Goal: Task Accomplishment & Management: Use online tool/utility

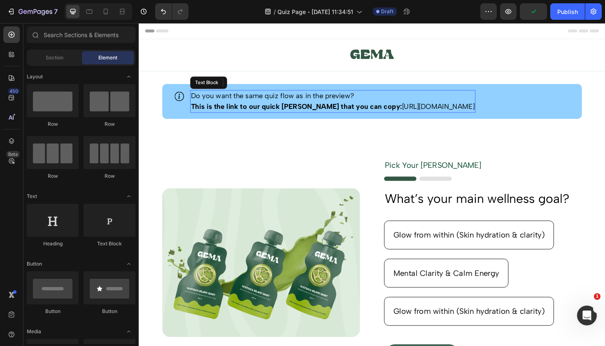
click at [393, 111] on p "This is the link to our quick step guide that you can copy: https://www.youtube…" at bounding box center [344, 111] width 301 height 11
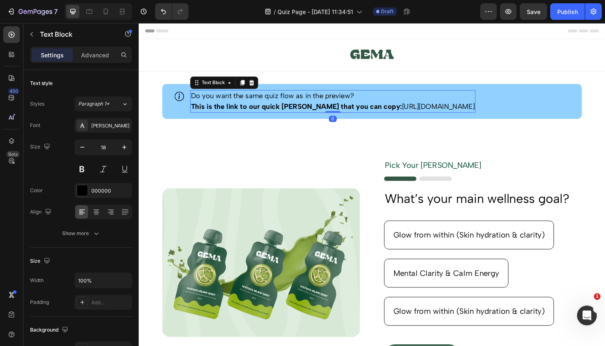
click at [393, 111] on p "This is the link to our quick step guide that you can copy: https://www.youtube…" at bounding box center [344, 111] width 301 height 11
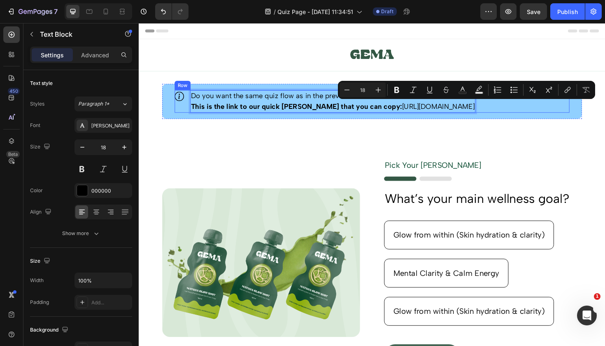
drag, startPoint x: 393, startPoint y: 111, endPoint x: 569, endPoint y: 112, distance: 176.3
click at [569, 112] on div "Icon Do you want the same quiz flow as in the preview? This is the link to our …" at bounding box center [386, 106] width 418 height 24
copy p "[URL][DOMAIN_NAME]"
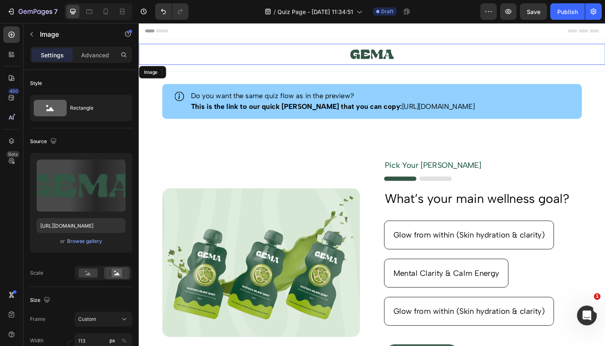
click at [402, 58] on img at bounding box center [386, 56] width 47 height 22
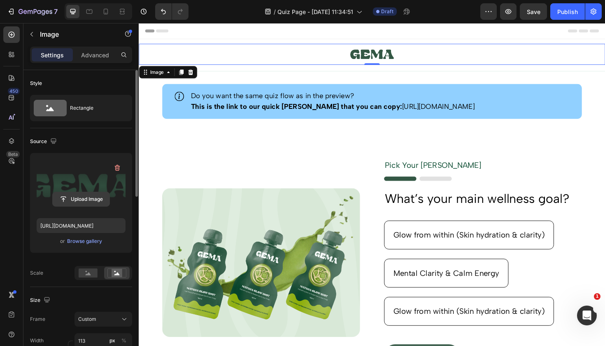
click at [79, 200] on input "file" at bounding box center [81, 199] width 57 height 14
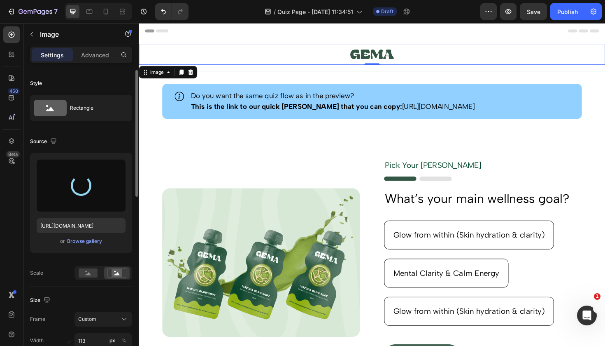
type input "[URL][DOMAIN_NAME]"
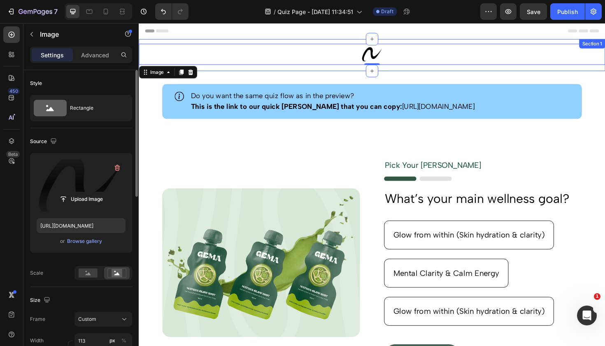
click at [517, 74] on div "Image 0 Row Section 1" at bounding box center [386, 57] width 494 height 34
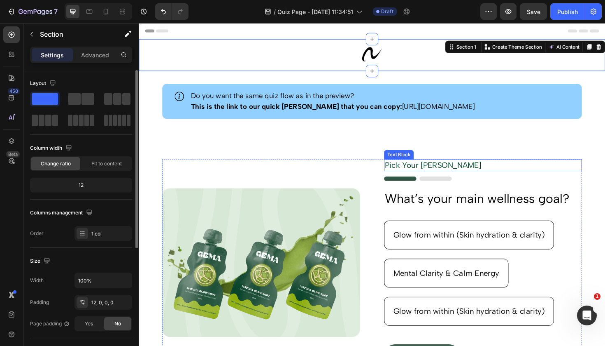
click at [450, 173] on p "Pick Your [PERSON_NAME]" at bounding box center [503, 173] width 208 height 11
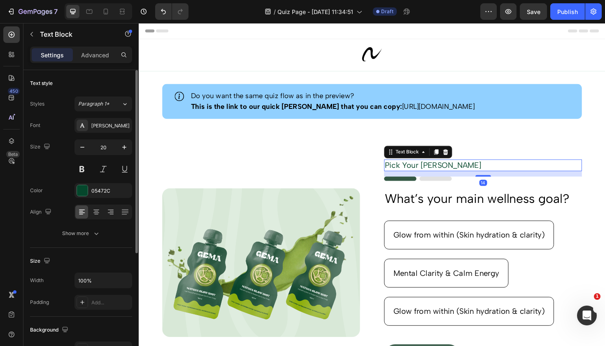
click at [468, 175] on p "Pick Your [PERSON_NAME]" at bounding box center [503, 173] width 208 height 11
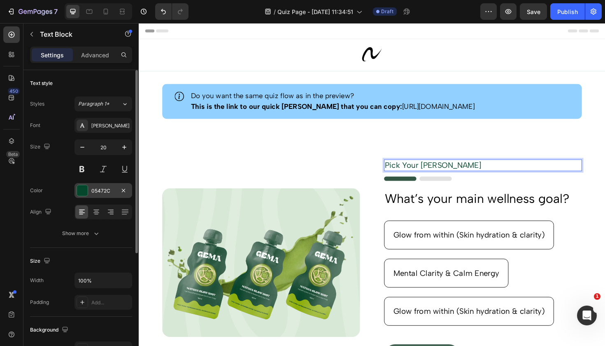
click at [86, 190] on div at bounding box center [82, 190] width 11 height 11
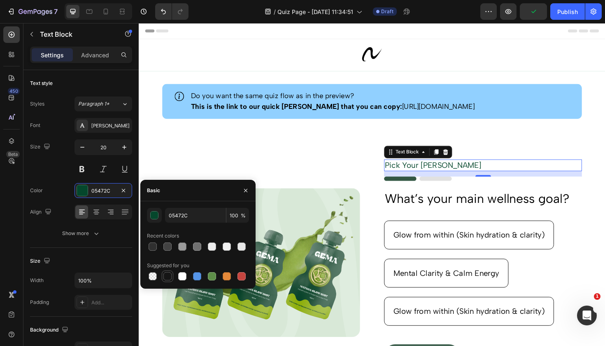
click at [167, 275] on div at bounding box center [168, 276] width 8 height 8
type input "151515"
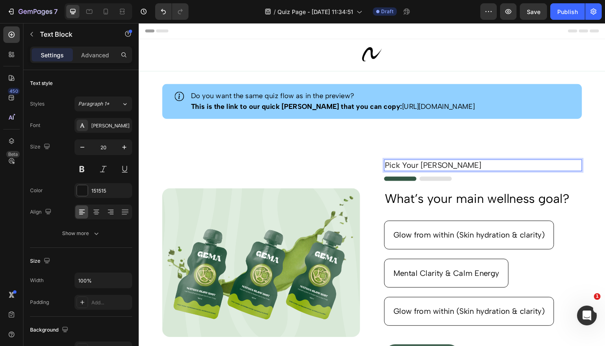
click at [462, 172] on p "Pick Your [PERSON_NAME]" at bounding box center [503, 173] width 208 height 11
drag, startPoint x: 462, startPoint y: 172, endPoint x: 399, endPoint y: 173, distance: 63.0
click at [399, 173] on div "Pick Your [PERSON_NAME]" at bounding box center [504, 173] width 210 height 12
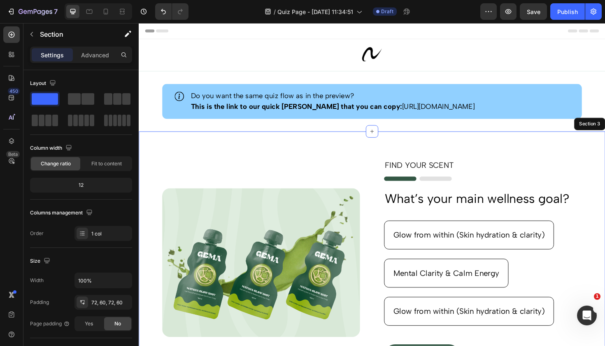
click at [438, 142] on div "Image FIND YOUR SCENT Text Block 14 Image What’s your main wellness goal? Headi…" at bounding box center [386, 277] width 494 height 278
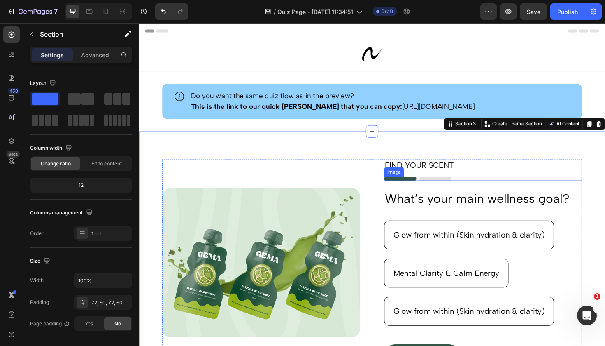
click at [423, 189] on img at bounding box center [435, 187] width 72 height 5
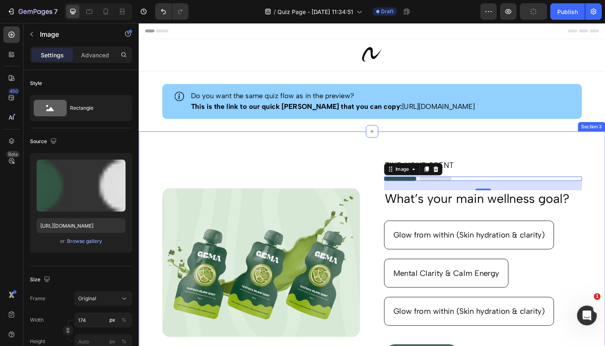
click at [355, 153] on div "Image FIND YOUR SCENT Text Block Image 24 What’s your main wellness goal? Headi…" at bounding box center [386, 277] width 494 height 278
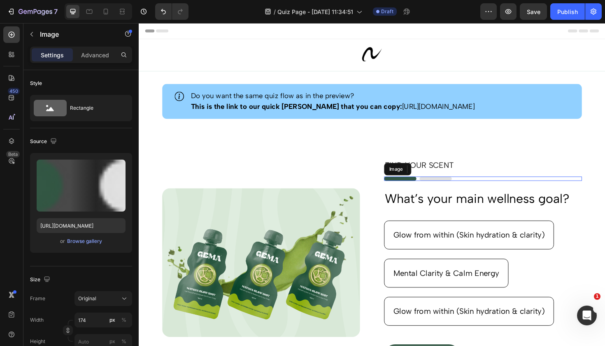
click at [482, 188] on div at bounding box center [504, 187] width 210 height 5
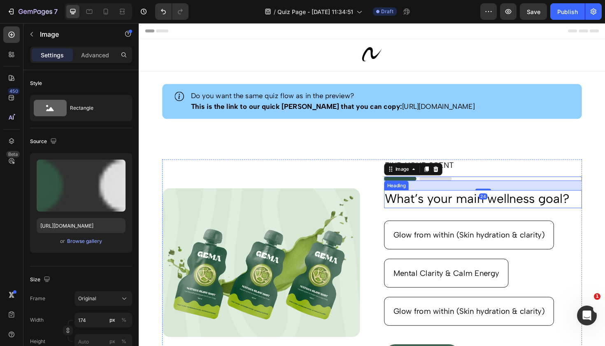
click at [440, 202] on h2 "What’s your main wellness goal?" at bounding box center [504, 209] width 210 height 19
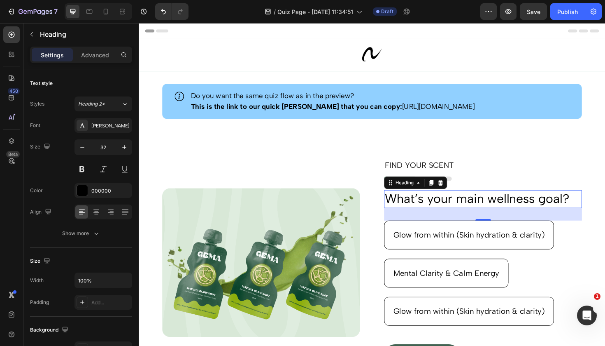
click at [596, 209] on h2 "What’s your main wellness goal?" at bounding box center [504, 209] width 210 height 19
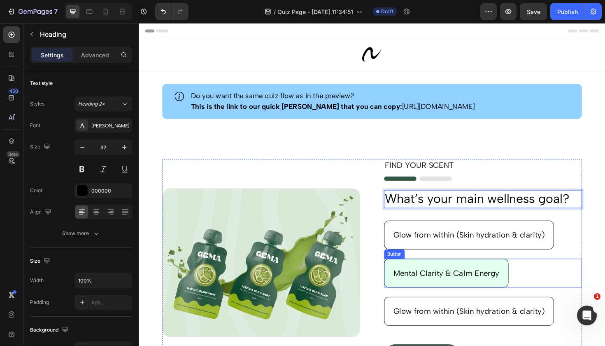
click at [495, 296] on button "Mental Clarity & Calm Energy" at bounding box center [465, 287] width 132 height 30
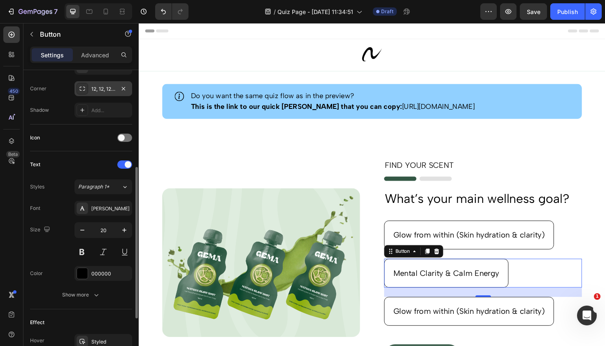
scroll to position [195, 0]
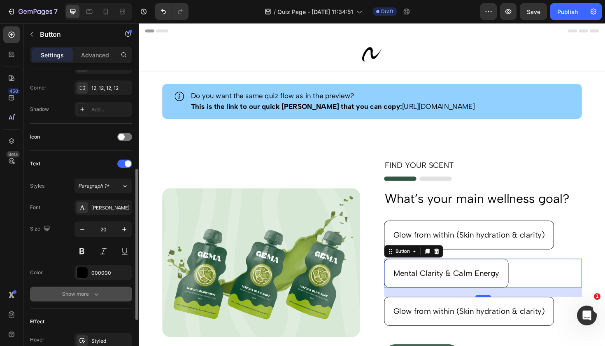
click at [86, 293] on div "Show more" at bounding box center [81, 294] width 38 height 8
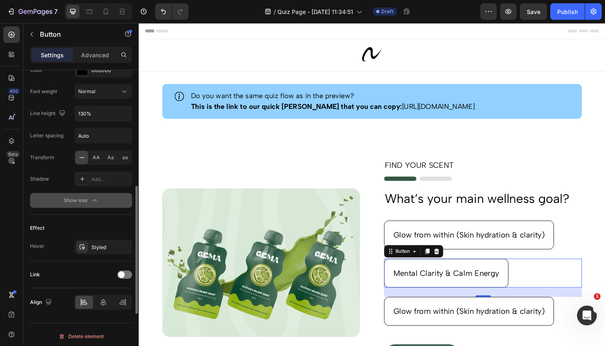
scroll to position [400, 0]
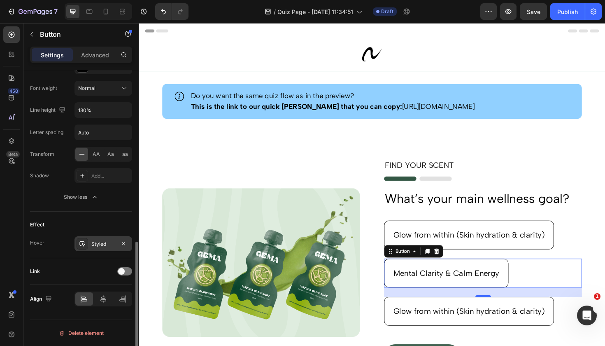
click at [95, 245] on div "Styled" at bounding box center [103, 243] width 24 height 7
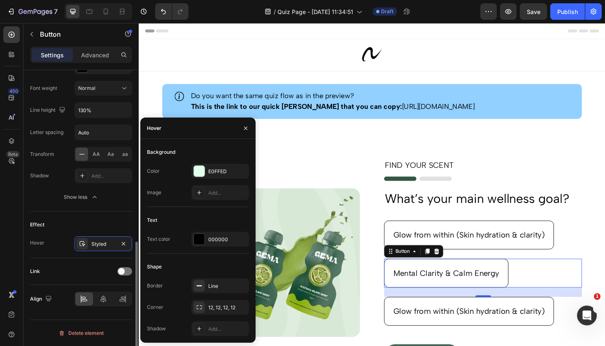
click at [91, 223] on div "Effect" at bounding box center [81, 224] width 102 height 13
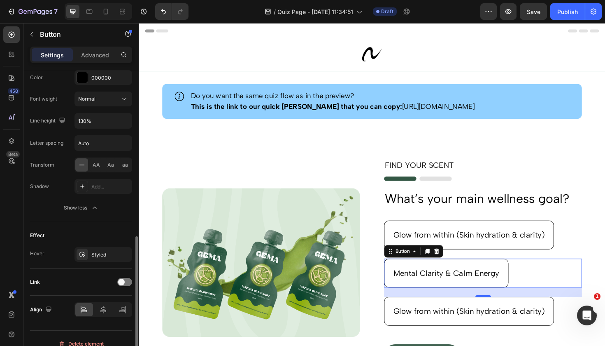
scroll to position [389, 0]
click at [106, 255] on div "Styled" at bounding box center [103, 254] width 24 height 7
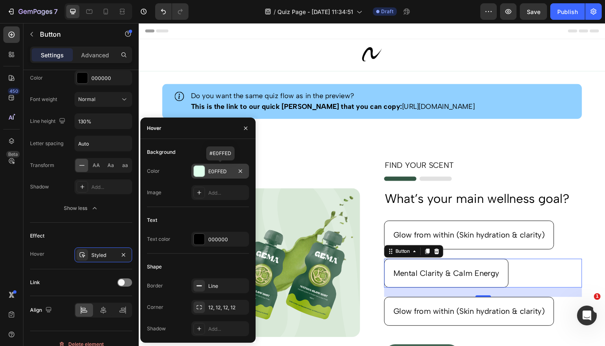
click at [200, 171] on div at bounding box center [199, 171] width 11 height 11
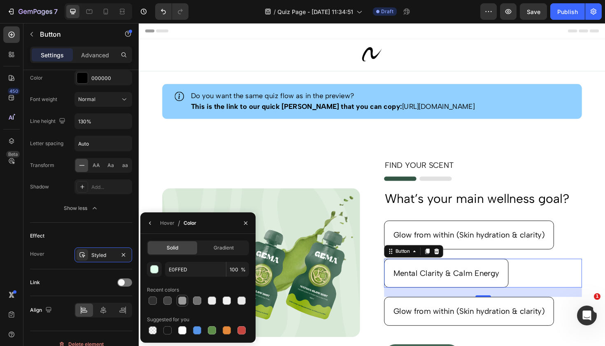
click at [181, 300] on div at bounding box center [182, 300] width 8 height 8
click at [215, 301] on div at bounding box center [212, 300] width 8 height 8
type input "EDEDED"
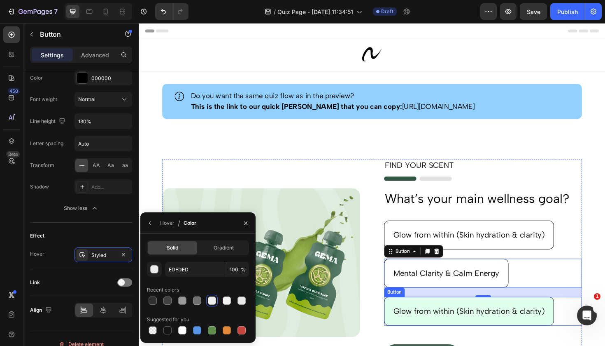
click at [479, 339] on button "Glow from within (Skin hydration & clarity)" at bounding box center [489, 328] width 180 height 30
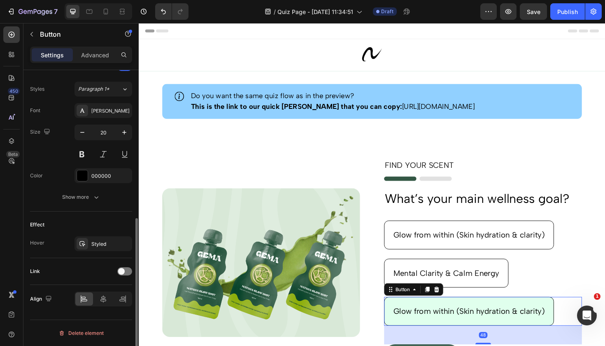
scroll to position [292, 0]
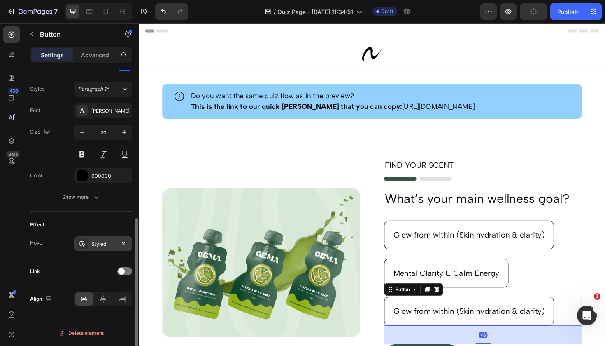
click at [102, 240] on div "Styled" at bounding box center [103, 243] width 24 height 7
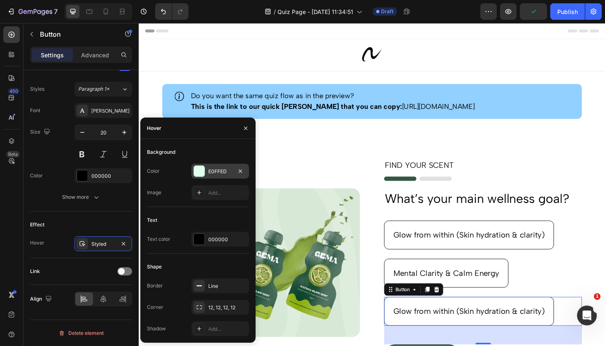
click at [222, 175] on div "E0FFED" at bounding box center [220, 171] width 24 height 7
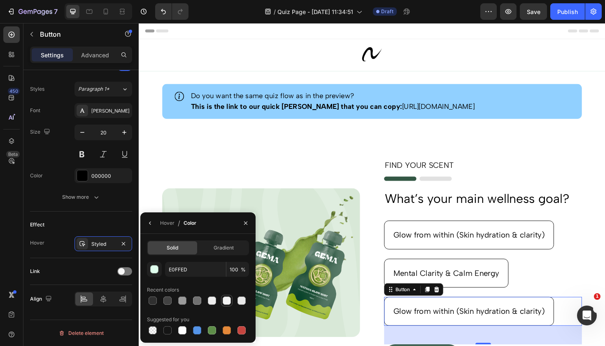
click at [224, 302] on div at bounding box center [227, 300] width 8 height 8
click at [215, 302] on div at bounding box center [212, 300] width 8 height 8
type input "EDEDED"
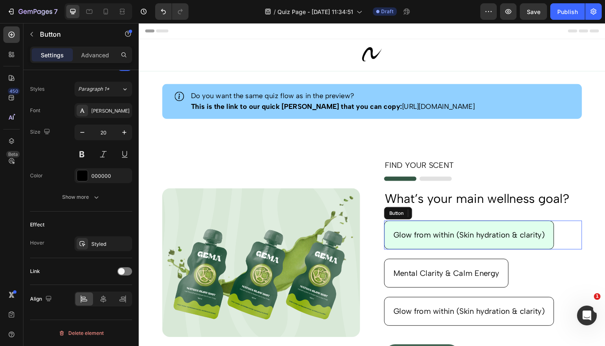
click at [469, 257] on button "Glow from within (Skin hydration & clarity)" at bounding box center [489, 247] width 180 height 30
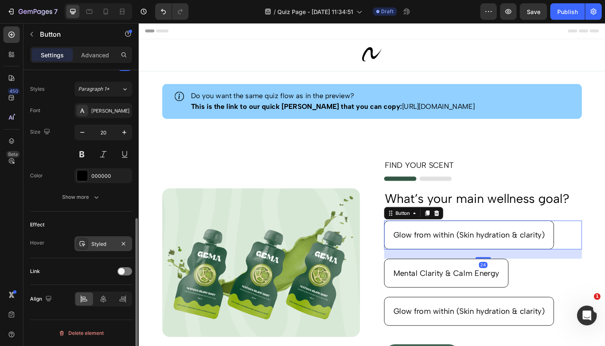
click at [98, 242] on div "Styled" at bounding box center [103, 243] width 24 height 7
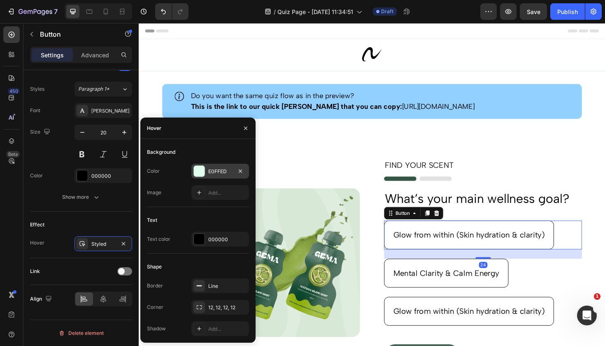
click at [203, 171] on div at bounding box center [199, 171] width 11 height 11
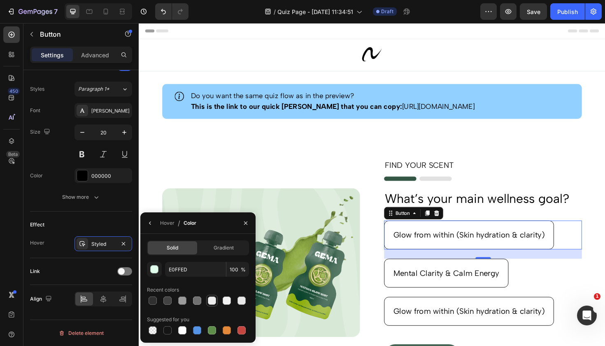
click at [215, 305] on div at bounding box center [212, 300] width 10 height 10
type input "EDEDED"
click at [245, 221] on icon "button" at bounding box center [246, 223] width 7 height 7
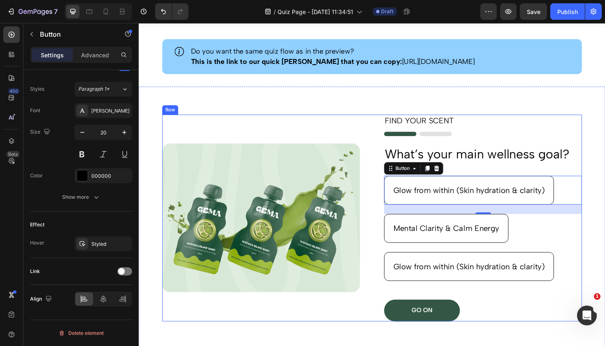
scroll to position [56, 0]
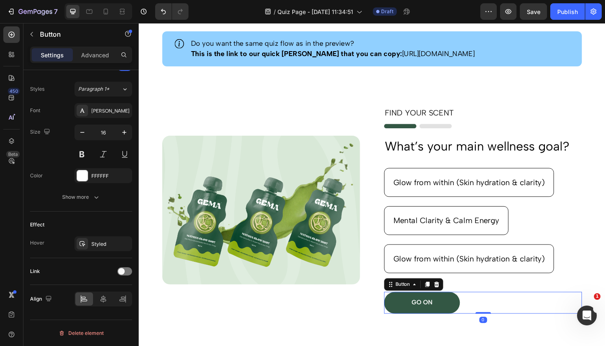
click at [490, 318] on div "GO ON Button 0" at bounding box center [504, 318] width 210 height 23
click at [101, 241] on div "Styled" at bounding box center [103, 243] width 24 height 7
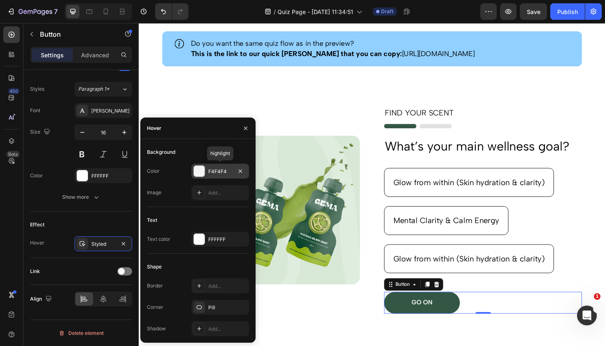
click at [206, 171] on div "F4F4F4" at bounding box center [221, 171] width 58 height 15
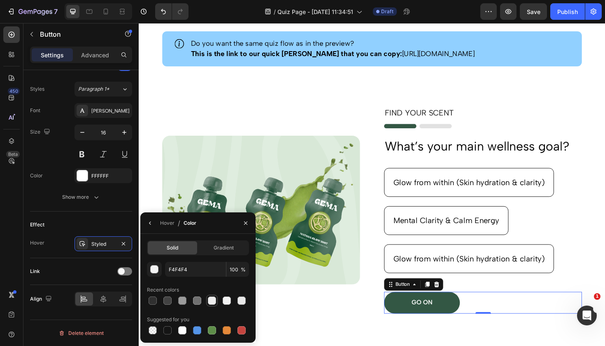
click at [212, 300] on div at bounding box center [212, 300] width 8 height 8
click at [168, 304] on div at bounding box center [168, 300] width 8 height 8
type input "424242"
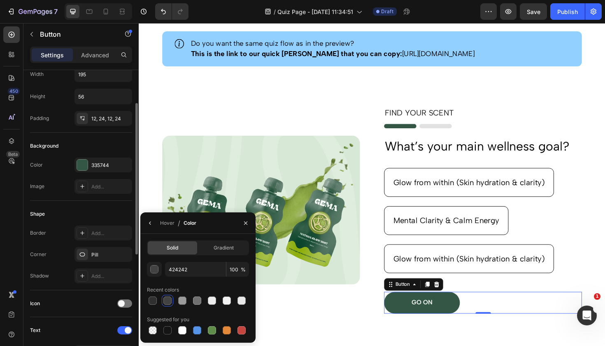
scroll to position [0, 0]
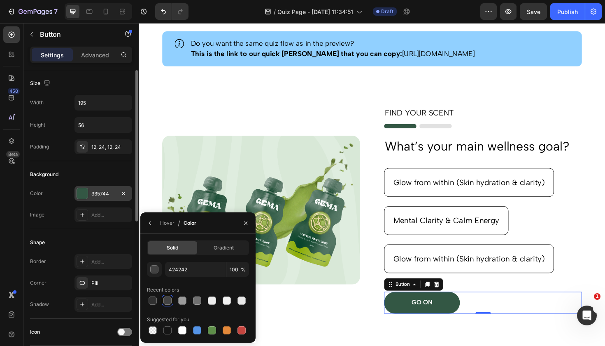
click at [84, 195] on div at bounding box center [82, 193] width 11 height 11
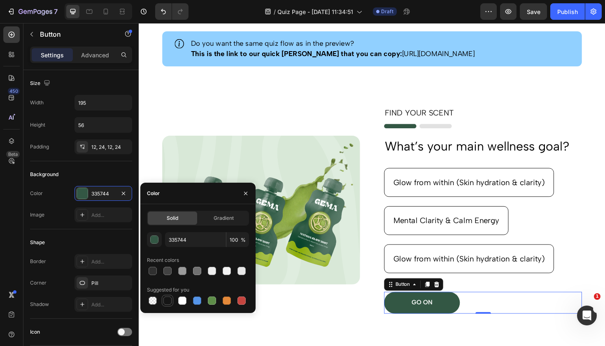
click at [167, 303] on div at bounding box center [168, 300] width 8 height 8
type input "151515"
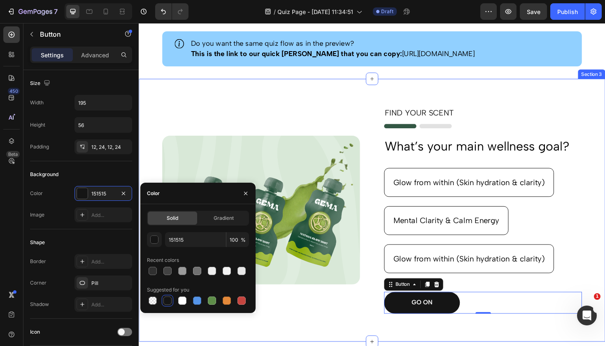
click at [322, 339] on div "Image FIND YOUR SCENT Text Block Image What’s your main wellness goal? Heading …" at bounding box center [386, 221] width 494 height 278
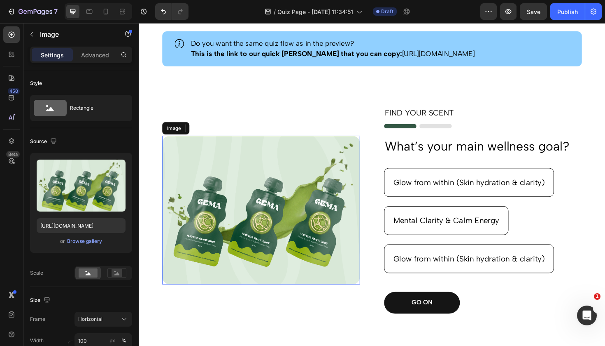
click at [303, 250] on img at bounding box center [269, 220] width 210 height 157
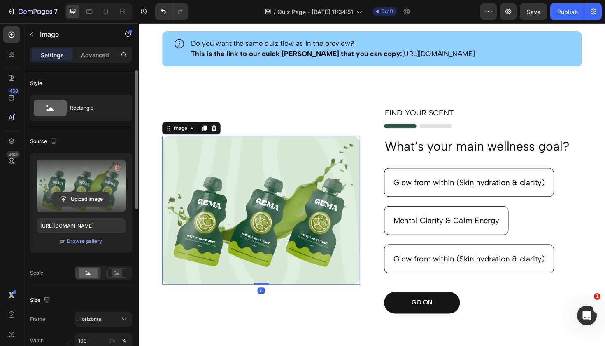
click at [91, 200] on input "file" at bounding box center [81, 199] width 57 height 14
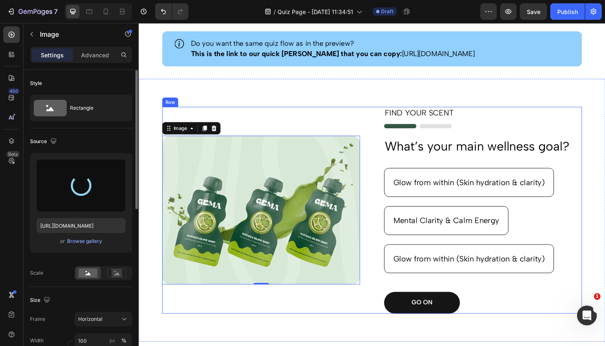
type input "https://cdn.shopify.com/s/files/1/0923/0549/0248/files/gempages_585149291761238…"
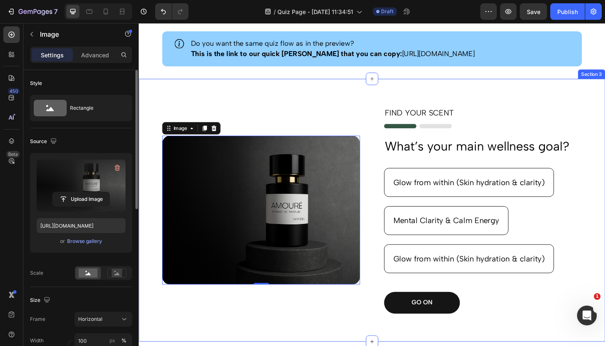
click at [310, 345] on div "Image 0 FIND YOUR SCENT Text Block Image What’s your main wellness goal? Headin…" at bounding box center [386, 221] width 494 height 278
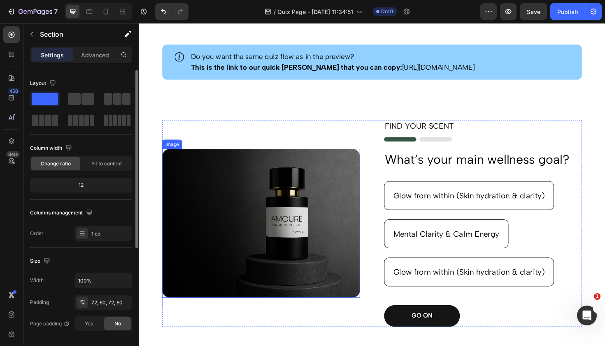
scroll to position [74, 0]
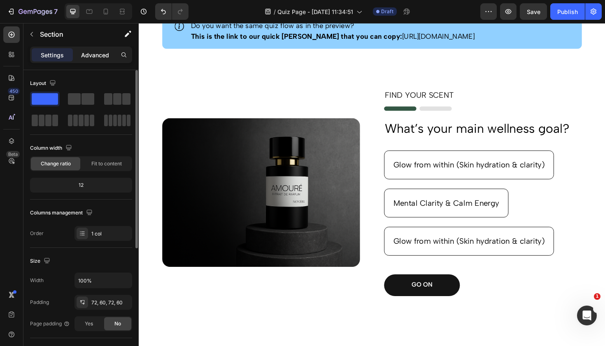
click at [96, 59] on p "Advanced" at bounding box center [95, 55] width 28 height 9
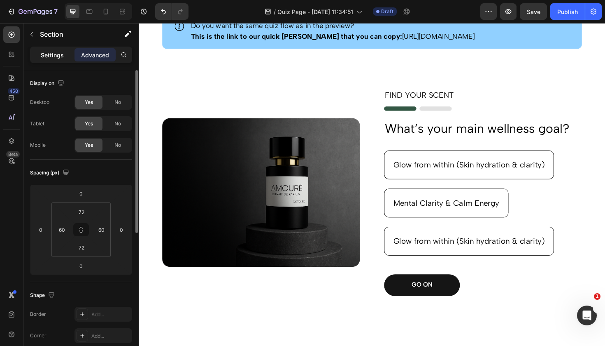
click at [55, 56] on p "Settings" at bounding box center [52, 55] width 23 height 9
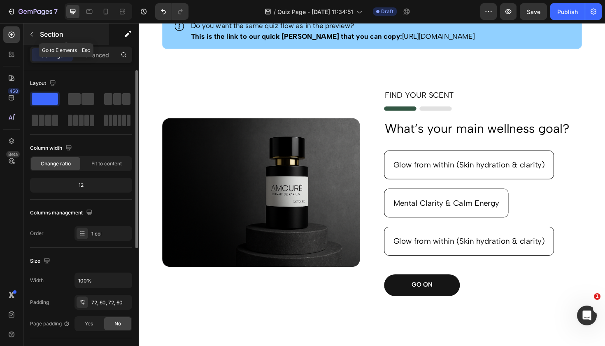
click at [37, 39] on button "button" at bounding box center [31, 34] width 13 height 13
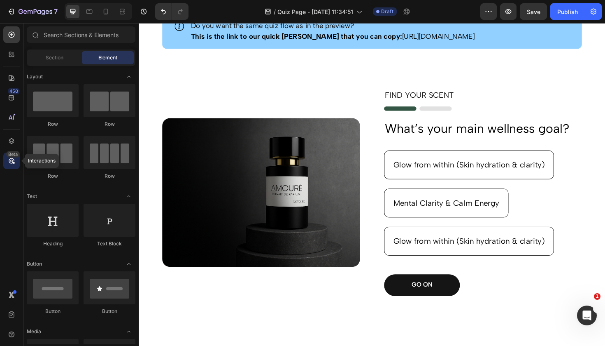
click at [13, 163] on icon at bounding box center [13, 162] width 3 height 3
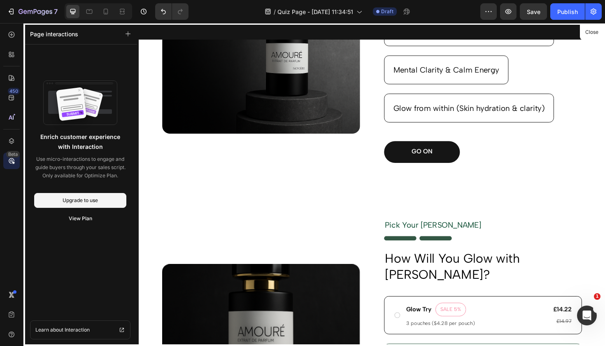
scroll to position [218, 0]
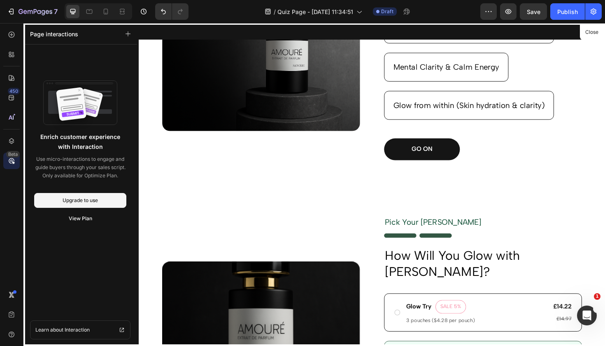
click at [350, 233] on div at bounding box center [386, 193] width 494 height 341
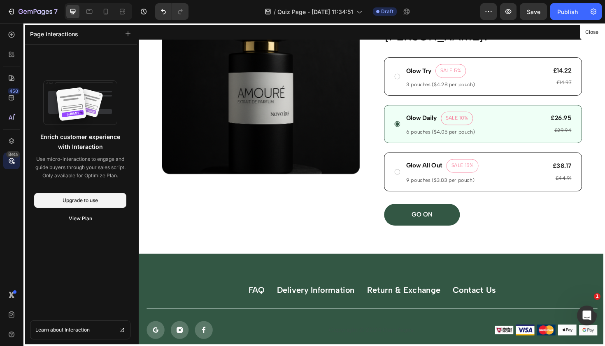
scroll to position [468, 0]
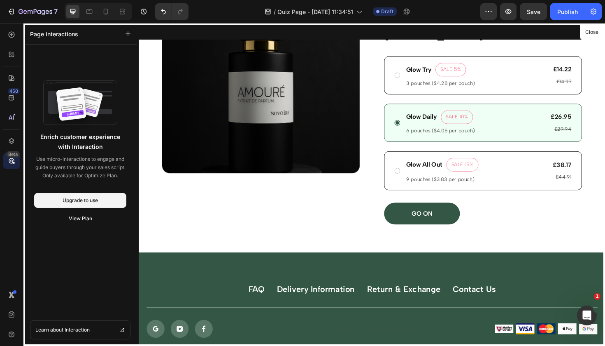
click at [471, 210] on div at bounding box center [386, 193] width 494 height 341
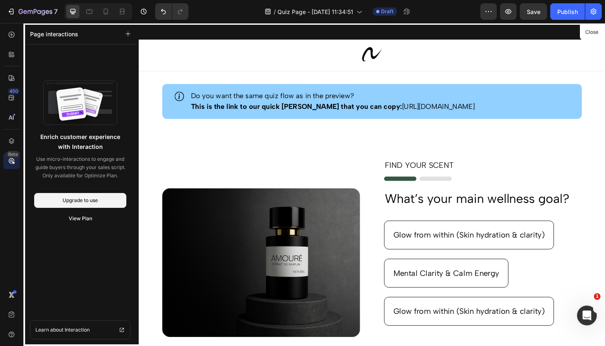
scroll to position [0, 0]
click at [16, 35] on div at bounding box center [11, 34] width 16 height 16
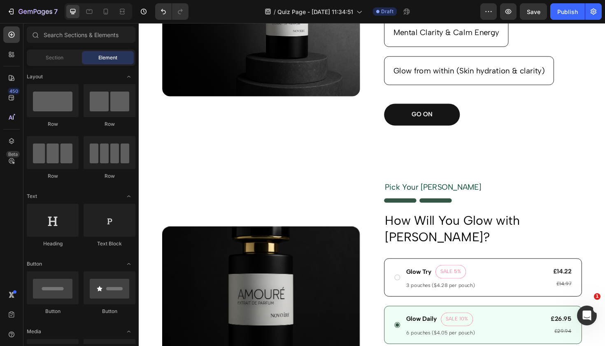
scroll to position [254, 0]
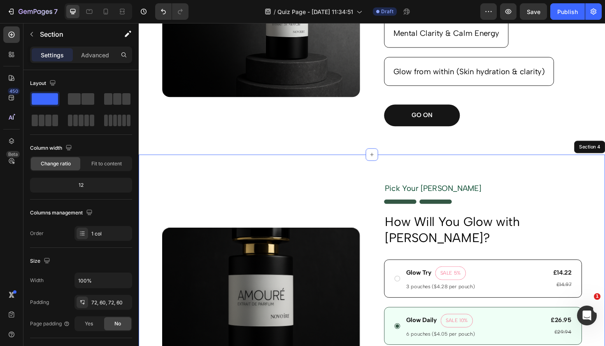
click at [521, 168] on div "Product Images Pick Your [PERSON_NAME] Text Block Image How Will You Glow with …" at bounding box center [386, 321] width 494 height 319
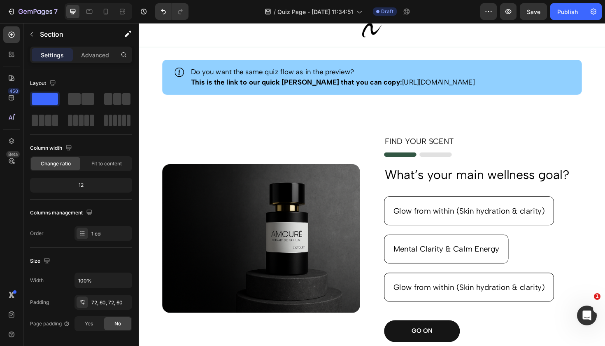
scroll to position [36, 0]
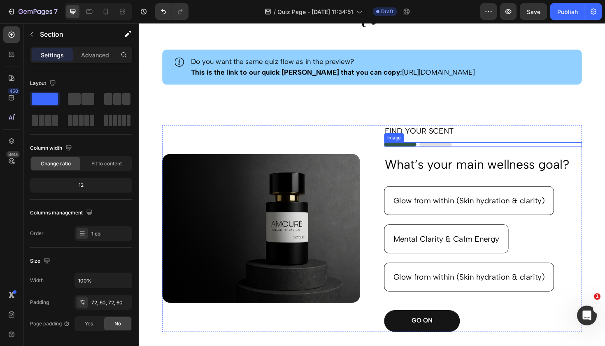
click at [464, 153] on img at bounding box center [435, 151] width 72 height 5
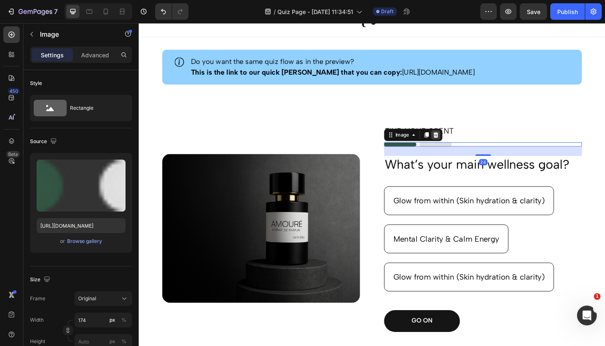
click at [451, 140] on icon at bounding box center [453, 141] width 7 height 7
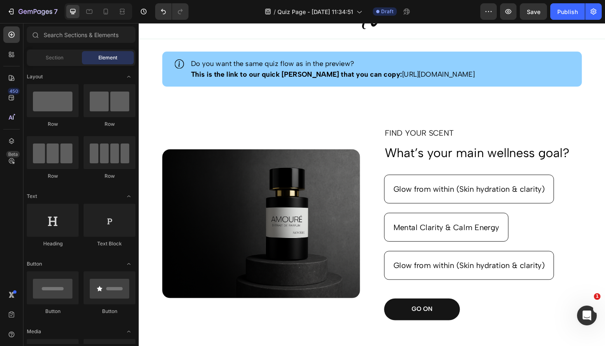
scroll to position [33, 0]
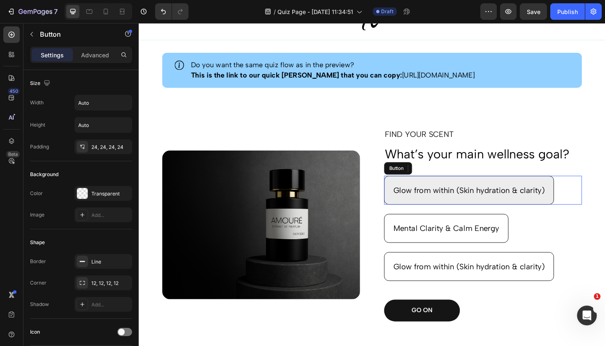
click at [444, 208] on button "Glow from within (Skin hydration & clarity)" at bounding box center [489, 200] width 180 height 30
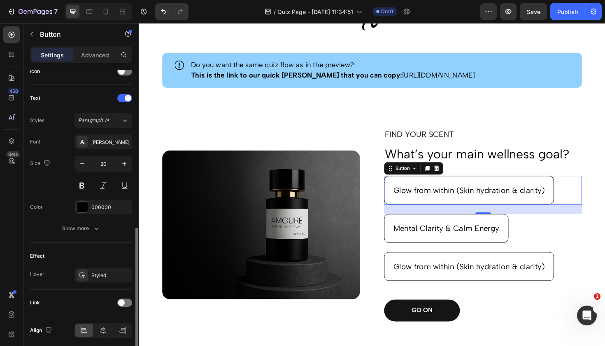
scroll to position [292, 0]
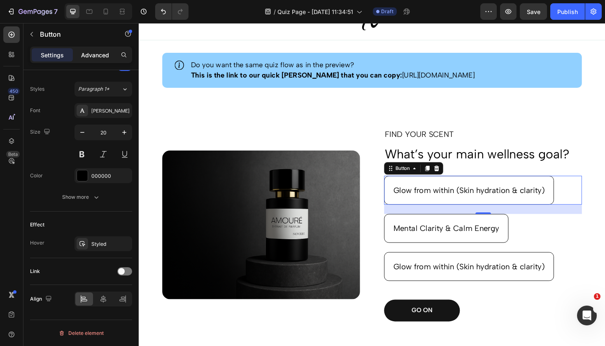
click at [98, 59] on p "Advanced" at bounding box center [95, 55] width 28 height 9
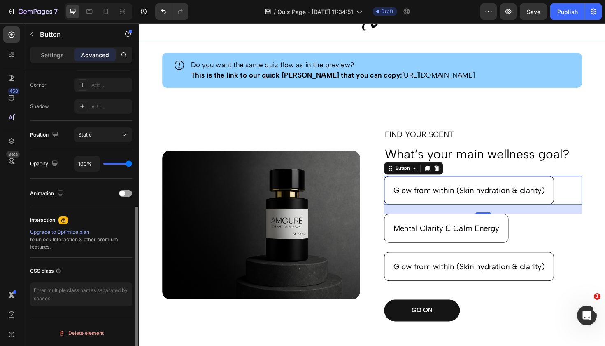
scroll to position [250, 0]
click at [64, 51] on div "Settings" at bounding box center [52, 54] width 41 height 13
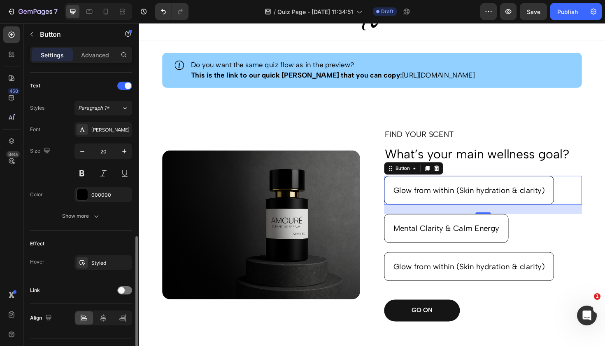
scroll to position [292, 0]
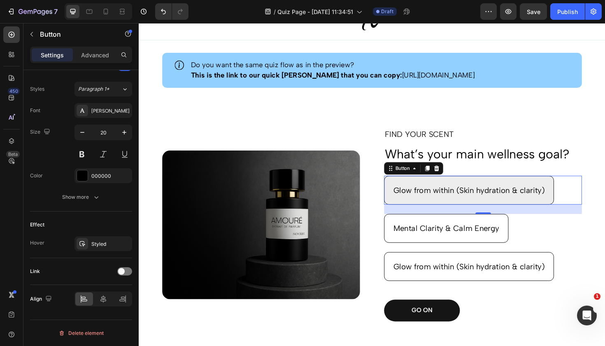
click at [576, 208] on button "Glow from within (Skin hydration & clarity)" at bounding box center [489, 200] width 180 height 30
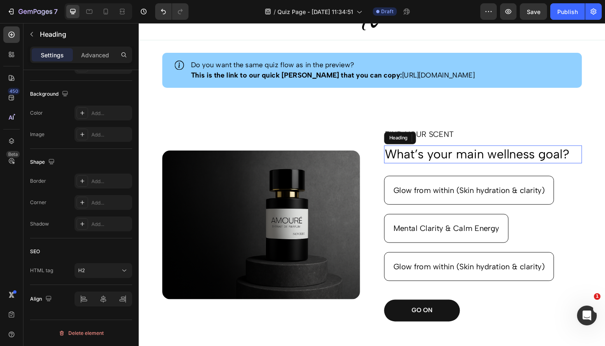
click at [550, 165] on h2 "What’s your main wellness goal?" at bounding box center [504, 161] width 210 height 19
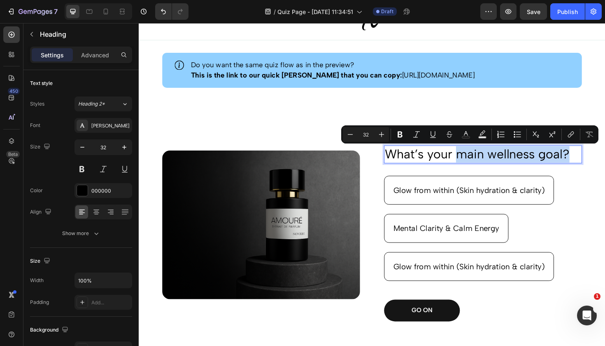
drag, startPoint x: 477, startPoint y: 164, endPoint x: 595, endPoint y: 170, distance: 118.3
click at [595, 170] on p "What’s your main wellness goal?" at bounding box center [503, 161] width 208 height 17
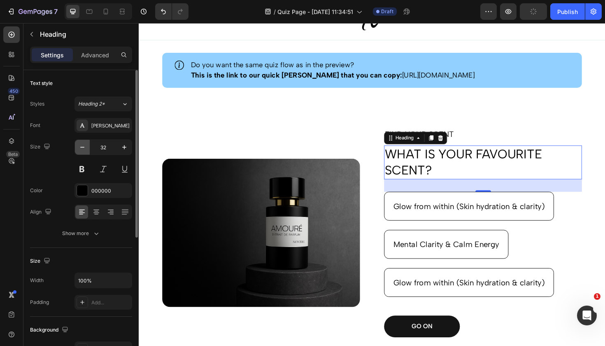
click at [83, 148] on icon "button" at bounding box center [82, 147] width 8 height 8
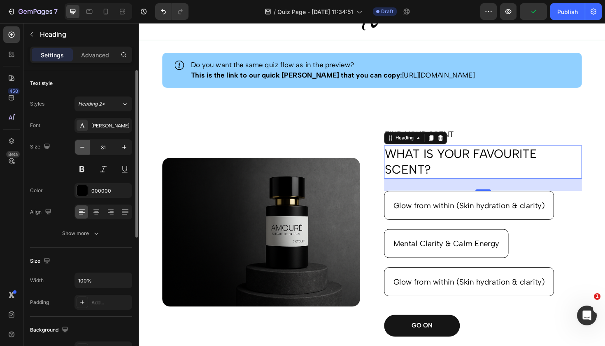
click at [83, 148] on icon "button" at bounding box center [82, 147] width 8 height 8
type input "30"
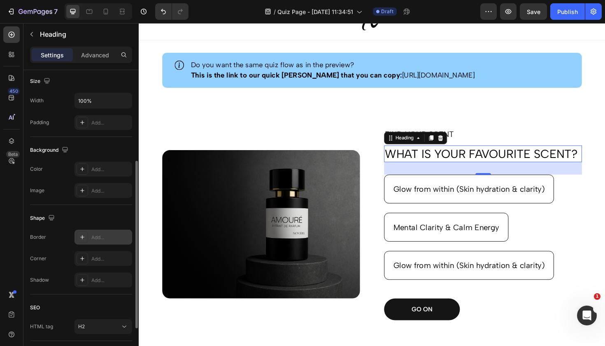
scroll to position [182, 0]
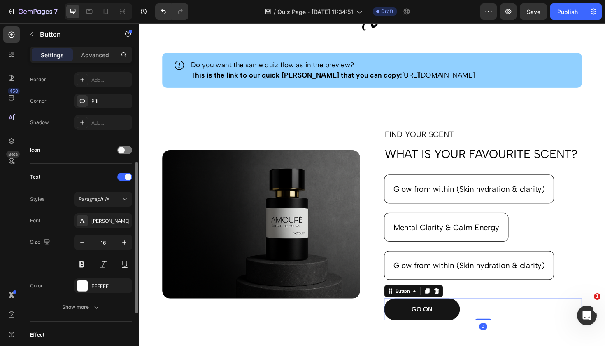
click at [549, 324] on div "GO ON Button 0" at bounding box center [504, 325] width 210 height 23
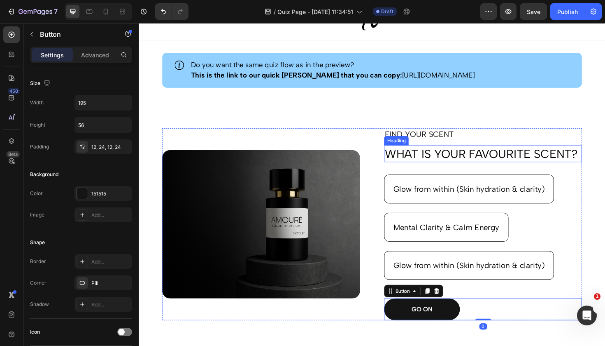
click at [558, 159] on p "WHAT IS YOUR FAVOURITE SCENT?" at bounding box center [503, 161] width 208 height 16
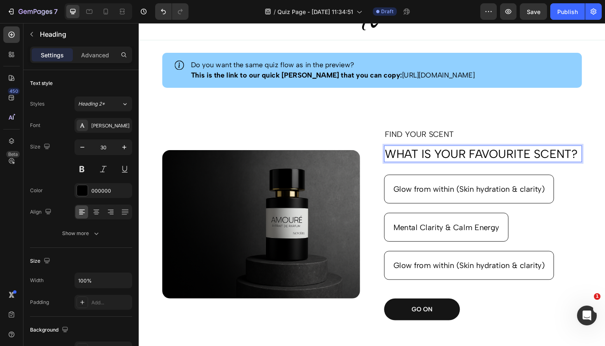
click at [490, 161] on p "WHAT IS YOUR FAVOURITE SCENT?" at bounding box center [503, 161] width 208 height 16
click at [582, 159] on p "WHAT IS YOUR FAVOURITE SCENT?" at bounding box center [503, 161] width 208 height 16
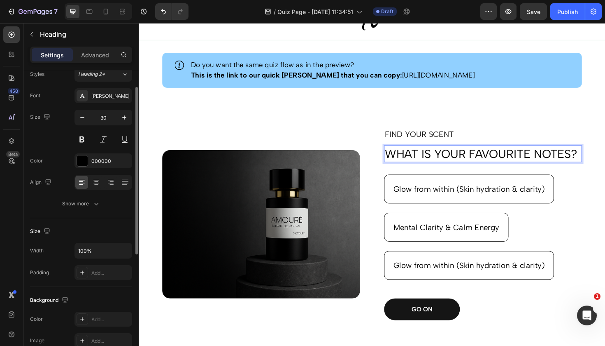
scroll to position [30, 0]
click at [85, 203] on div "Show more" at bounding box center [81, 203] width 38 height 8
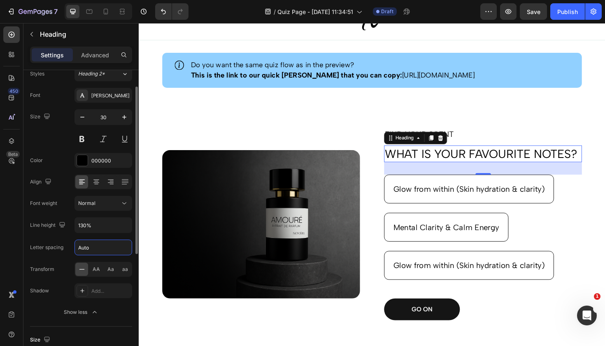
click at [86, 252] on input "Auto" at bounding box center [103, 247] width 57 height 15
type input "A"
type input "-2"
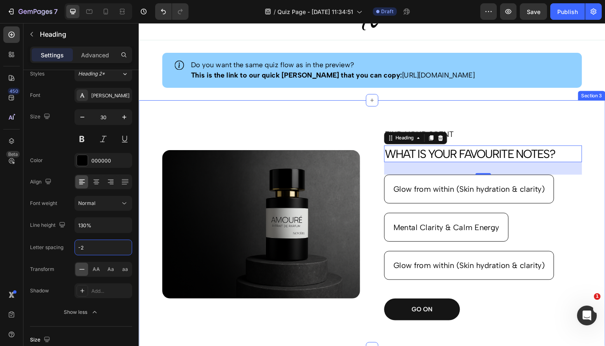
click at [257, 118] on div "Image FIND YOUR SCENT Text Block WHAT IS YOUR FAVOURITE NOTES? Heading 32 Glow …" at bounding box center [386, 236] width 494 height 262
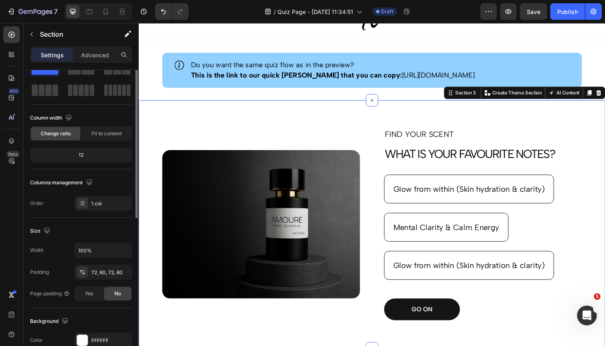
scroll to position [0, 0]
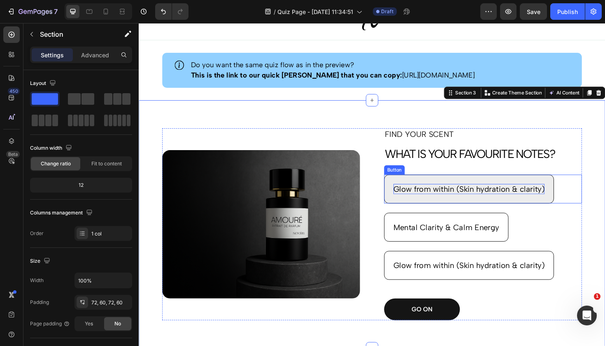
click at [512, 199] on p "Glow from within (Skin hydration & clarity)" at bounding box center [489, 198] width 160 height 11
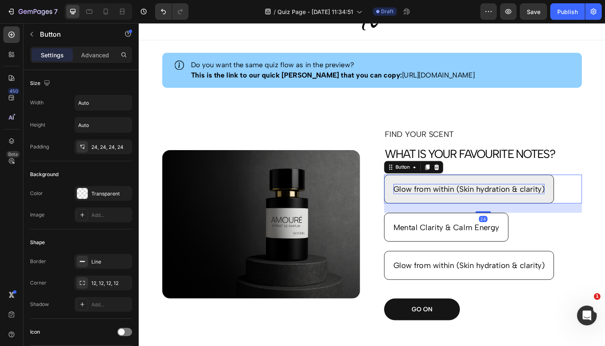
click at [551, 197] on p "Glow from within (Skin hydration & clarity)" at bounding box center [489, 198] width 160 height 11
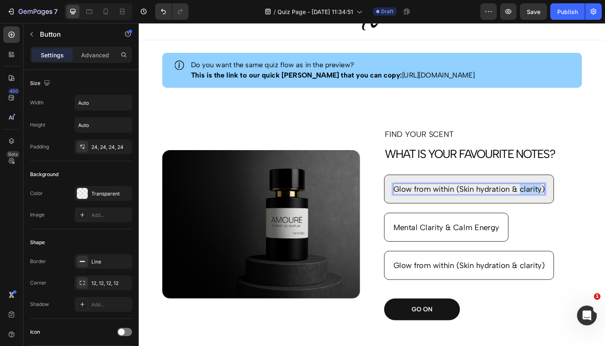
click at [551, 197] on p "Glow from within (Skin hydration & clarity)" at bounding box center [489, 198] width 160 height 11
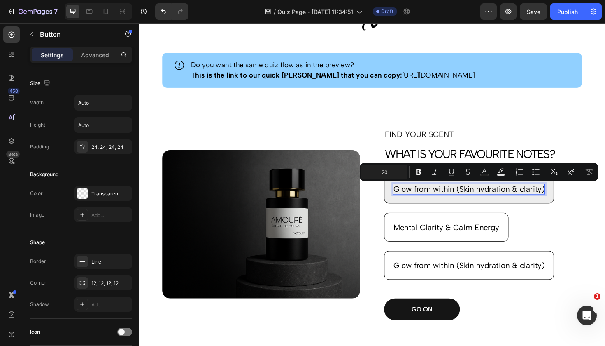
click at [568, 199] on p "Glow from within (Skin hydration & clarity)" at bounding box center [489, 198] width 160 height 11
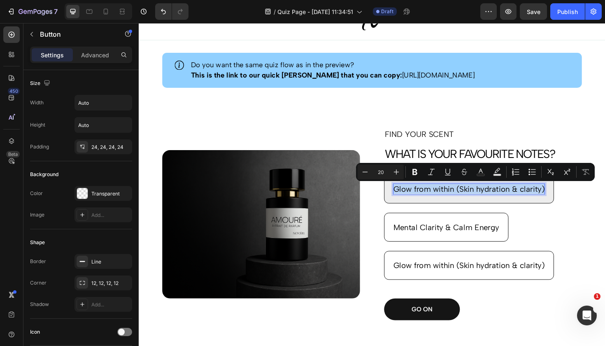
drag, startPoint x: 568, startPoint y: 199, endPoint x: 409, endPoint y: 198, distance: 159.0
click at [409, 198] on p "Glow from within (Skin hydration & clarity)" at bounding box center [489, 198] width 160 height 11
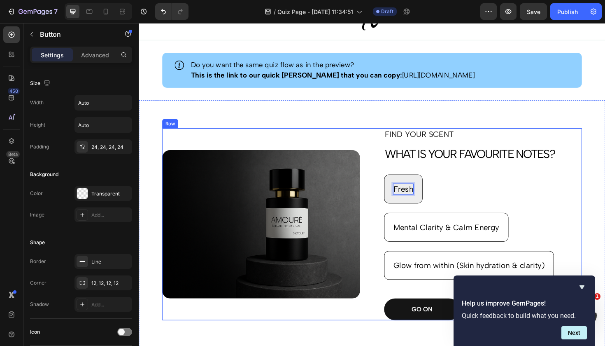
click at [420, 199] on button "Fresh" at bounding box center [419, 198] width 41 height 30
click at [424, 199] on button "Fresh &" at bounding box center [423, 198] width 49 height 30
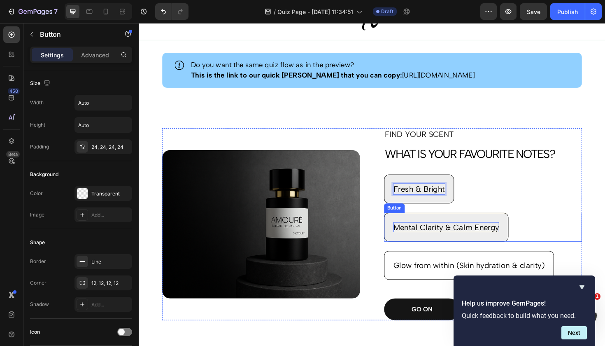
click at [475, 242] on p "Mental Clarity & Calm Energy" at bounding box center [465, 239] width 112 height 11
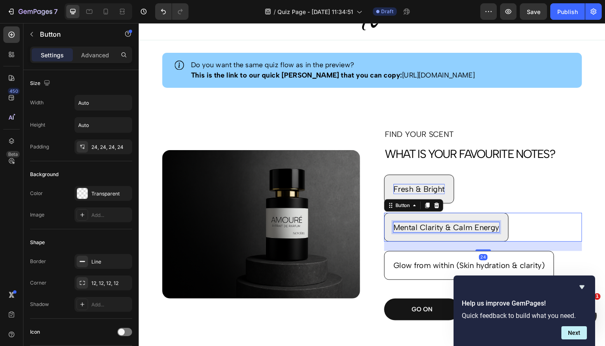
click at [515, 238] on p "Mental Clarity & Calm Energy" at bounding box center [465, 239] width 112 height 11
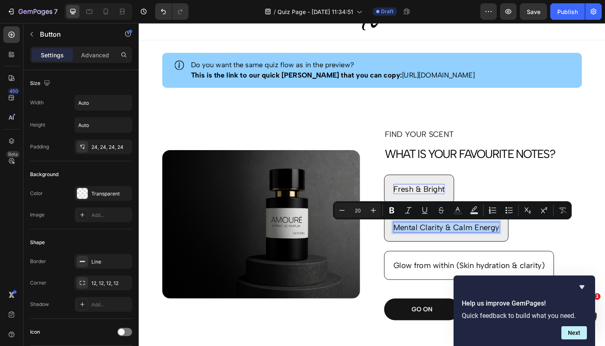
drag, startPoint x: 518, startPoint y: 239, endPoint x: 409, endPoint y: 234, distance: 109.7
click at [408, 233] on button "Mental Clarity & Calm Energy" at bounding box center [465, 239] width 132 height 30
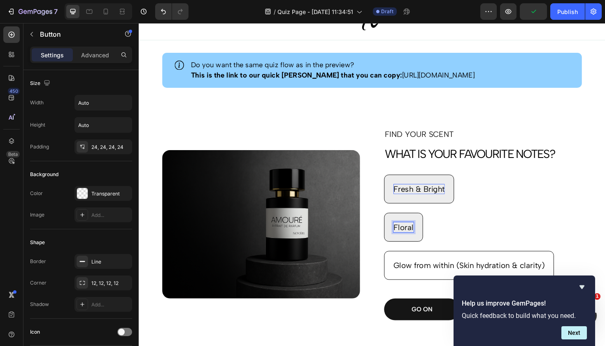
click at [420, 239] on button "Floral" at bounding box center [419, 239] width 41 height 30
click at [424, 239] on button "Floral &" at bounding box center [423, 239] width 49 height 30
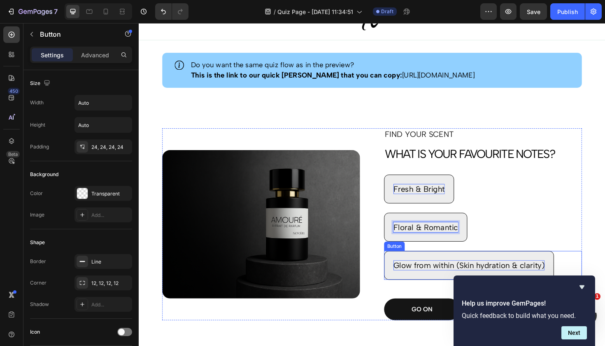
click at [455, 280] on p "Glow from within (Skin hydration & clarity)" at bounding box center [489, 279] width 160 height 11
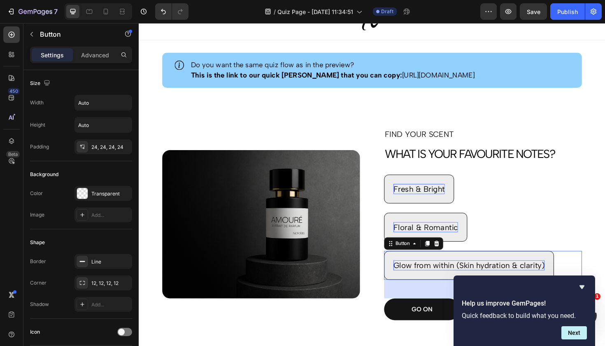
click at [568, 279] on p "Glow from within (Skin hydration & clarity)" at bounding box center [489, 279] width 160 height 11
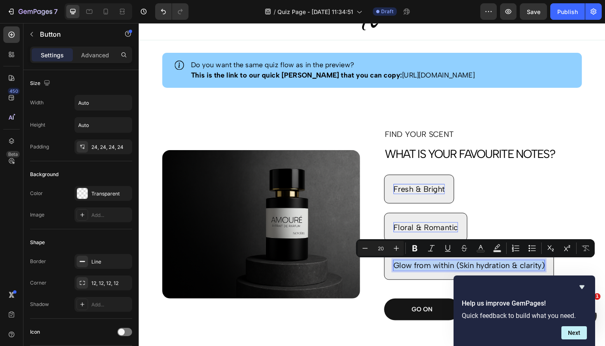
drag, startPoint x: 568, startPoint y: 279, endPoint x: 406, endPoint y: 280, distance: 161.9
click at [406, 280] on button "Glow from within (Skin hydration & clarity)" at bounding box center [489, 279] width 180 height 30
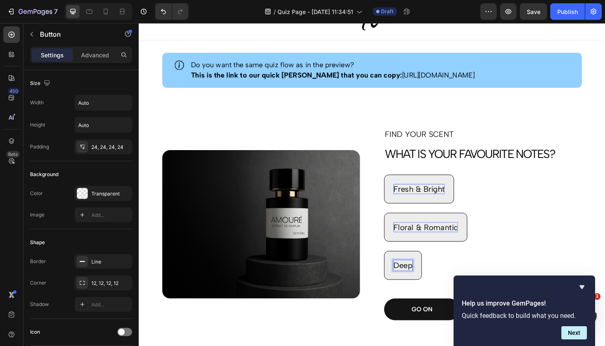
click at [420, 279] on button "Deep" at bounding box center [419, 279] width 40 height 30
click at [424, 279] on button "Deep &" at bounding box center [423, 279] width 48 height 30
click at [584, 288] on icon "Hide survey" at bounding box center [582, 287] width 10 height 10
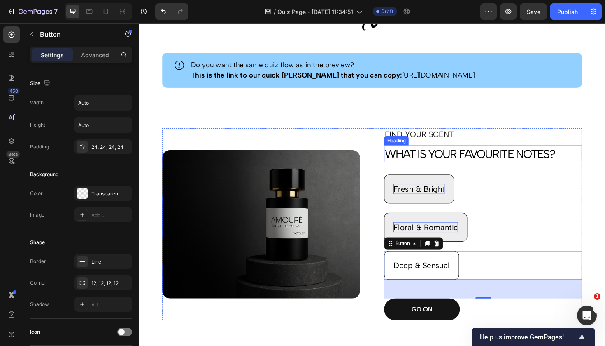
click at [587, 160] on p "WHAT IS YOUR FAVOURITE NOTES?" at bounding box center [503, 161] width 208 height 16
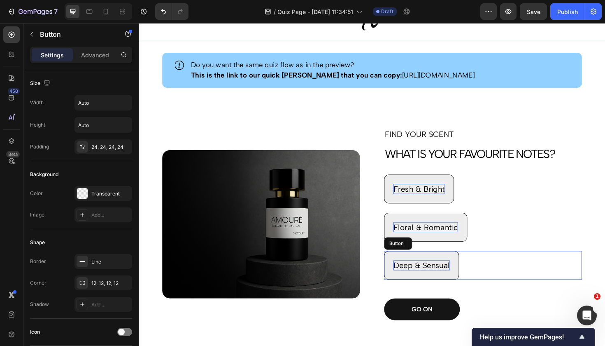
click at [434, 280] on p "Deep & Sensual" at bounding box center [439, 279] width 60 height 11
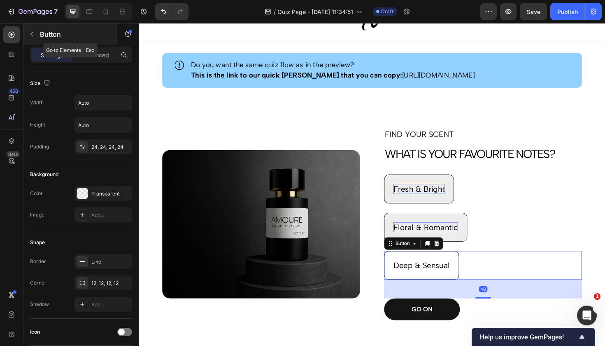
click at [36, 39] on button "button" at bounding box center [31, 34] width 13 height 13
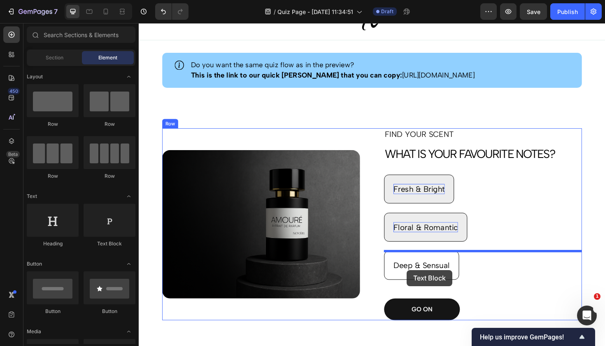
drag, startPoint x: 233, startPoint y: 253, endPoint x: 423, endPoint y: 284, distance: 192.0
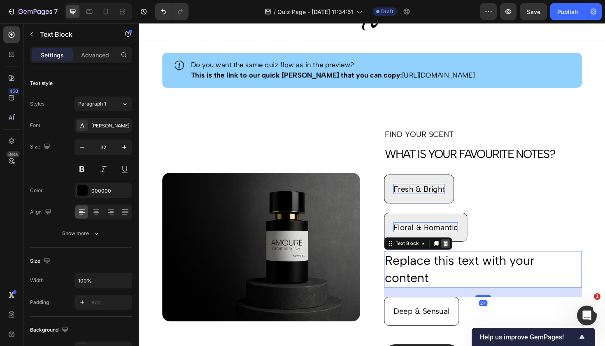
click at [465, 257] on icon at bounding box center [463, 256] width 5 height 6
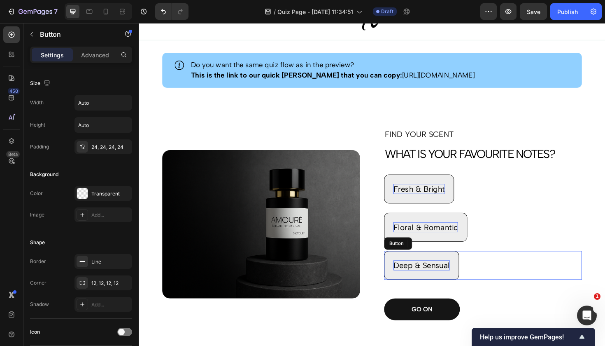
click at [456, 282] on p "Deep & Sensual" at bounding box center [439, 279] width 60 height 11
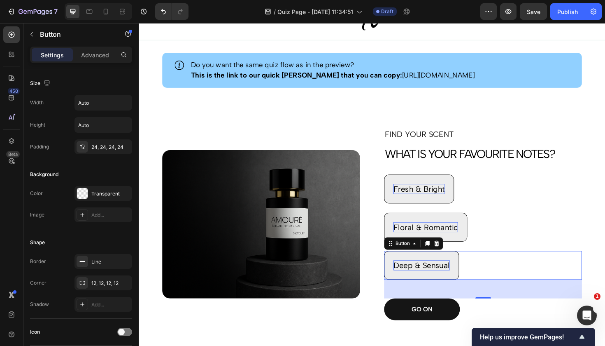
click at [468, 280] on button "Deep & Sensual" at bounding box center [438, 279] width 79 height 30
click at [465, 280] on p "Deep & Sensual" at bounding box center [439, 279] width 60 height 11
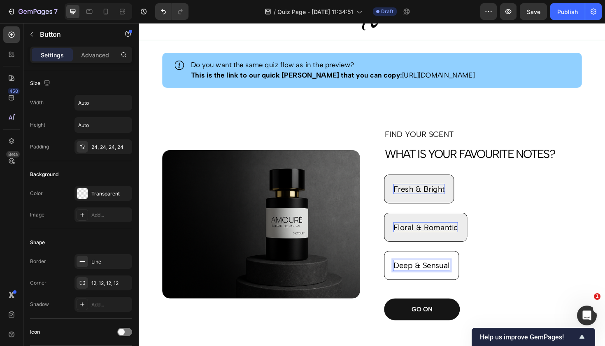
click at [467, 280] on p "Deep & Sensual" at bounding box center [439, 279] width 60 height 11
click at [468, 280] on p "Deep & Sensual" at bounding box center [439, 279] width 60 height 11
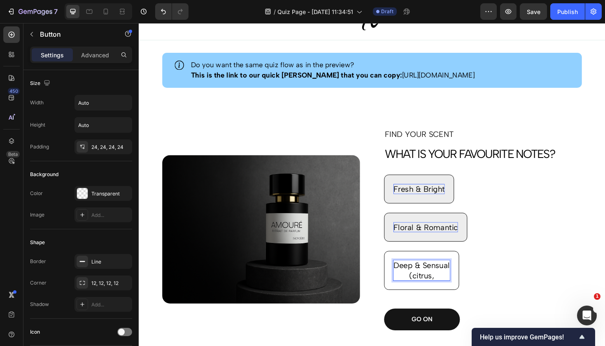
click at [438, 285] on button "Deep & Sensual (citrus," at bounding box center [438, 284] width 79 height 41
click at [438, 285] on button "Deep & Sensual (woods," at bounding box center [443, 284] width 89 height 41
click at [439, 285] on button "Deep & Sensual (woods, musks," at bounding box center [458, 284] width 118 height 41
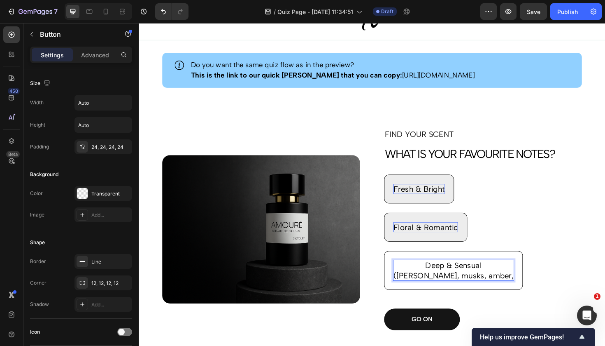
click at [453, 285] on button "Deep & Sensual (woods, musks, amber," at bounding box center [472, 284] width 147 height 41
click at [467, 285] on button "Deep & Sensual (woods, musks, amber, vanilla," at bounding box center [487, 284] width 176 height 41
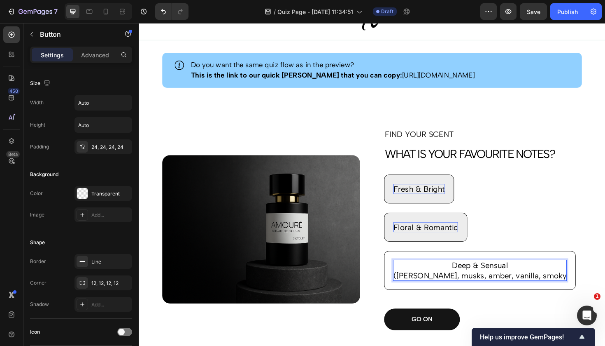
click at [481, 285] on button "Deep & Sensual (woods, musks, amber, vanilla, smoky" at bounding box center [500, 284] width 203 height 41
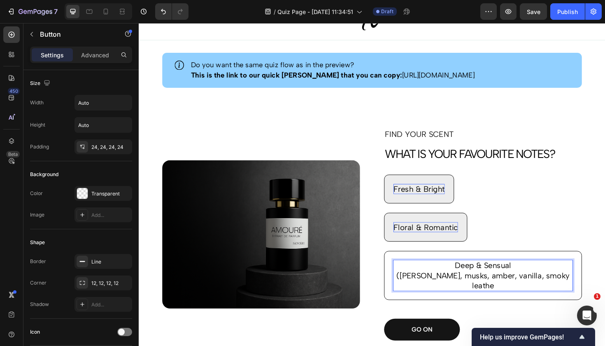
click at [495, 285] on button "Deep & Sensual (woods, musks, amber, vanilla, smoky leathe" at bounding box center [504, 290] width 210 height 52
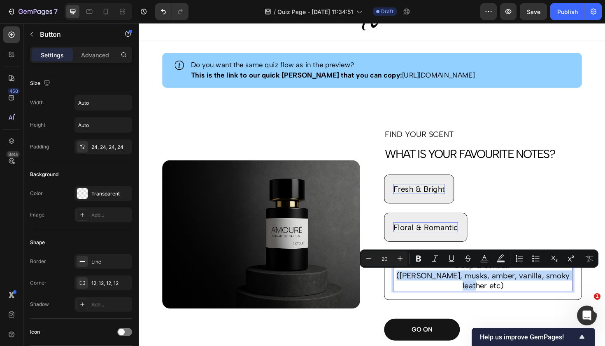
drag, startPoint x: 410, startPoint y: 289, endPoint x: 605, endPoint y: 296, distance: 195.3
click at [605, 296] on button "Deep & Sensual (woods, musks, amber, vanilla, smoky leather etc)" at bounding box center [504, 290] width 210 height 52
click at [373, 258] on icon "Editor contextual toolbar" at bounding box center [369, 258] width 8 height 8
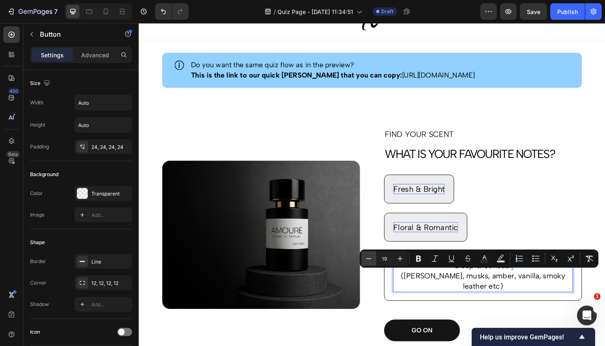
click at [373, 258] on icon "Editor contextual toolbar" at bounding box center [369, 258] width 8 height 8
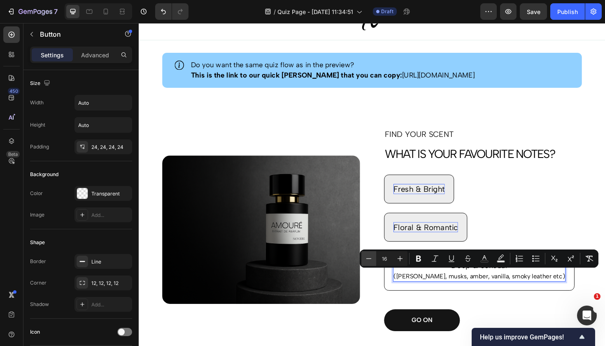
click at [373, 258] on icon "Editor contextual toolbar" at bounding box center [369, 258] width 8 height 8
type input "14"
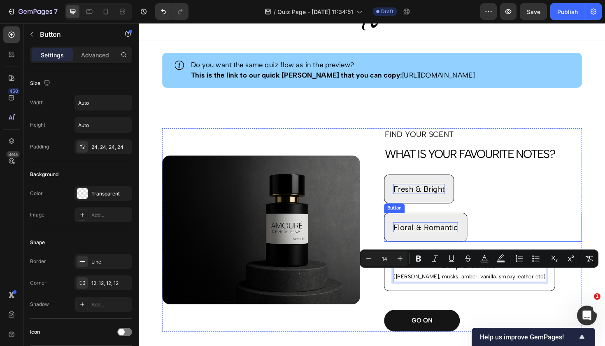
click at [554, 247] on div "Floral & Romantic Button" at bounding box center [504, 239] width 210 height 30
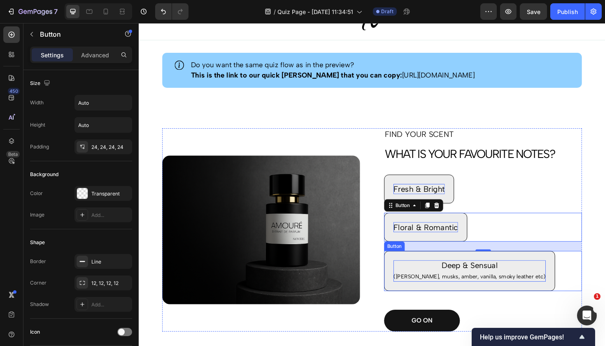
click at [535, 292] on span "(woods, musks, amber, vanilla, smoky leather etc)" at bounding box center [489, 290] width 161 height 7
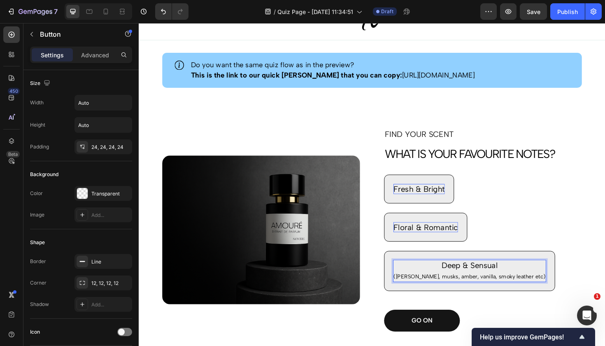
click at [537, 292] on span "(woods, musks, amber, vanilla, smoky leather etc)" at bounding box center [489, 290] width 161 height 7
click at [576, 278] on div "Deep & Sensual (woods, musks, amber, vanilla, smoky leather) Button 48" at bounding box center [504, 285] width 210 height 42
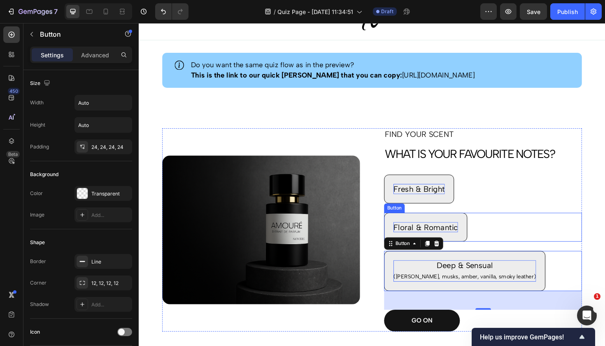
click at [470, 240] on p "Floral & Romantic" at bounding box center [443, 239] width 68 height 11
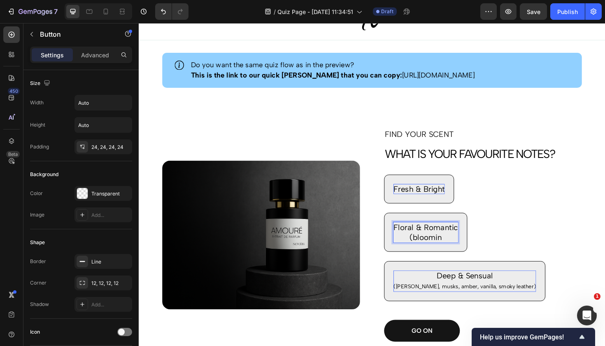
click at [442, 244] on button "Floral & Romantic (bloomin" at bounding box center [443, 244] width 88 height 41
click at [445, 244] on button "Floral & Romantic (blooming flowers," at bounding box center [444, 244] width 91 height 41
click at [461, 244] on button "Floral & Romantic (blooming flowers, delicat" at bounding box center [458, 244] width 119 height 41
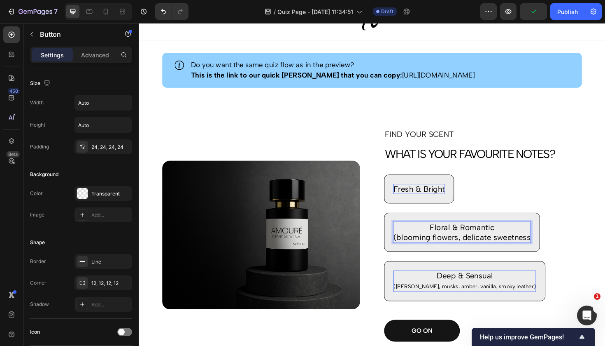
click at [482, 244] on button "Floral & Romantic (blooming flowers, delicate sweetness" at bounding box center [481, 244] width 165 height 41
click at [486, 244] on button "Floral & Romantic (blooming flowers, delicate sweetness &" at bounding box center [485, 244] width 173 height 41
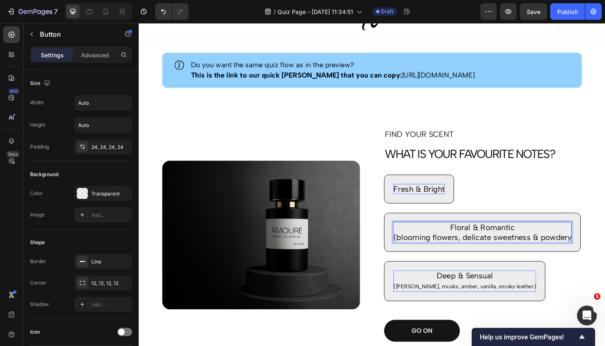
click at [503, 244] on button "Floral & Romantic (blooming flowers, delicate sweetness & powdery" at bounding box center [503, 244] width 208 height 41
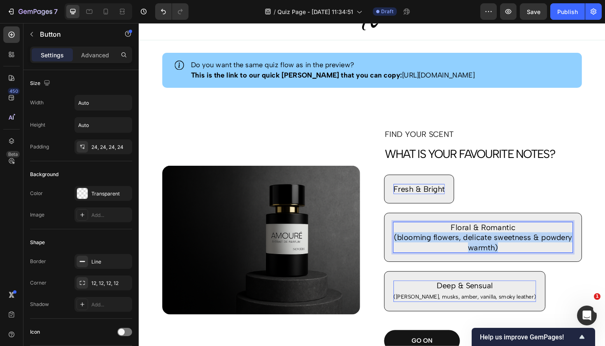
drag, startPoint x: 526, startPoint y: 260, endPoint x: 406, endPoint y: 250, distance: 120.2
click at [406, 250] on button "Floral & Romantic (blooming flowers, delicate sweetness & powdery warmth)" at bounding box center [504, 250] width 210 height 52
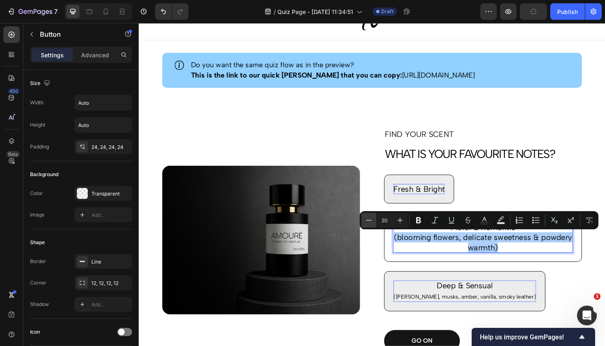
click at [370, 219] on icon "Editor contextual toolbar" at bounding box center [369, 220] width 8 height 8
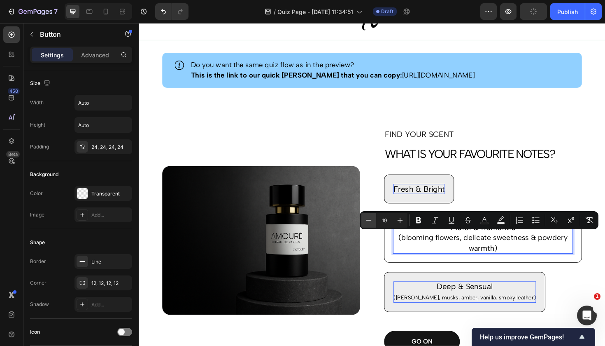
click at [370, 219] on icon "Editor contextual toolbar" at bounding box center [369, 220] width 8 height 8
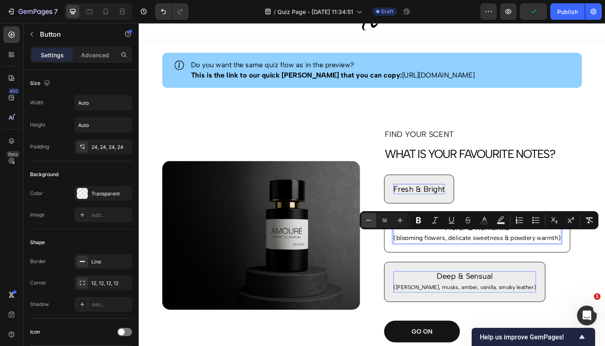
click at [370, 219] on icon "Editor contextual toolbar" at bounding box center [369, 220] width 8 height 8
type input "13"
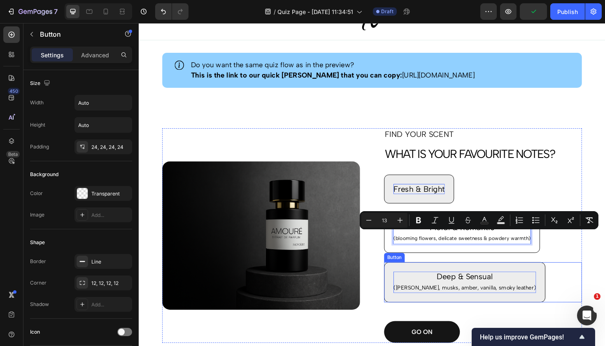
click at [444, 302] on span "([PERSON_NAME], musks, amber, vanilla, smoky leather)" at bounding box center [484, 302] width 151 height 7
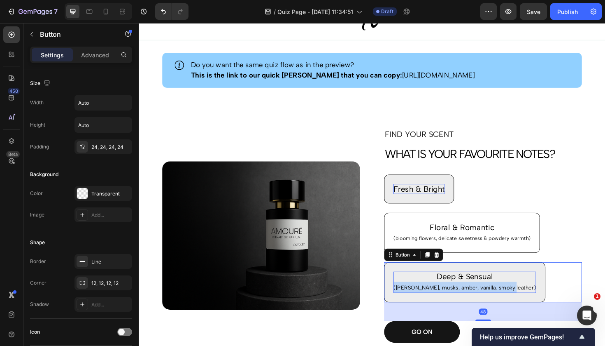
click at [444, 302] on span "([PERSON_NAME], musks, amber, vanilla, smoky leather)" at bounding box center [484, 302] width 151 height 7
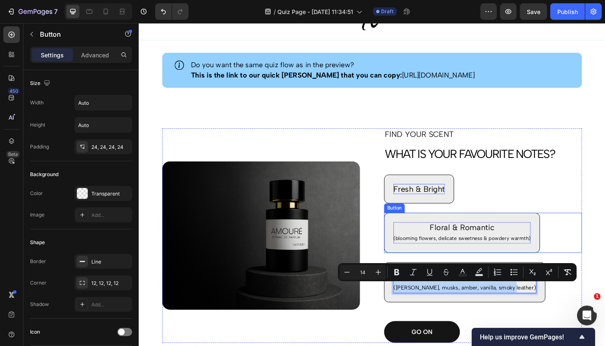
click at [456, 252] on span "(blooming flowers, delicate sweetness & powdery warmth)" at bounding box center [481, 251] width 145 height 6
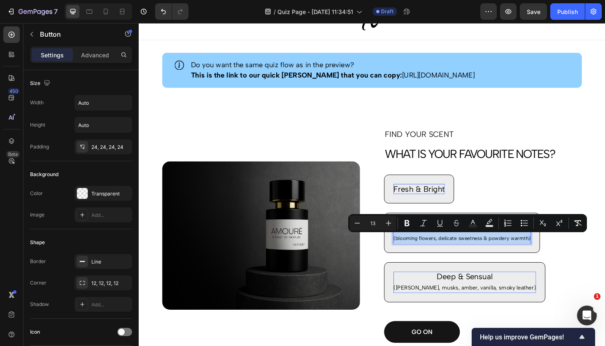
drag, startPoint x: 552, startPoint y: 250, endPoint x: 406, endPoint y: 251, distance: 145.4
click at [406, 251] on button "Floral & Romantic (blooming flowers, delicate sweetness & powdery warmth)" at bounding box center [481, 245] width 165 height 42
click at [389, 224] on icon "Editor contextual toolbar" at bounding box center [388, 222] width 5 height 5
type input "14"
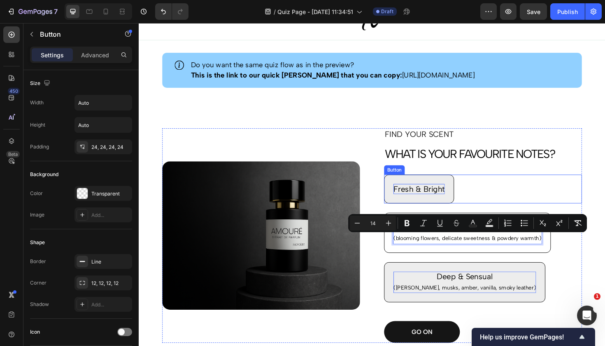
click at [461, 198] on p "Fresh & Bright" at bounding box center [436, 198] width 54 height 11
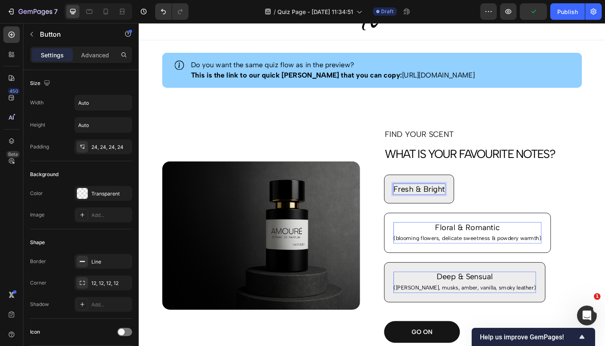
click at [463, 198] on p "Fresh & Bright" at bounding box center [436, 198] width 54 height 11
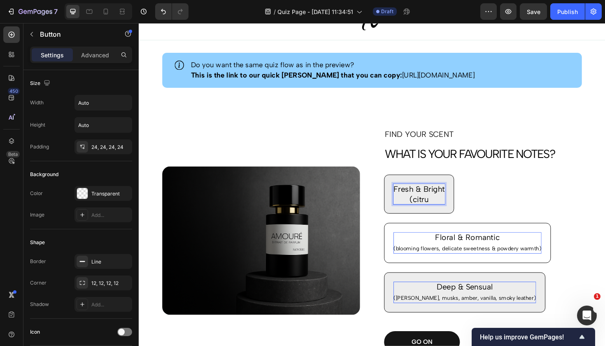
click at [436, 204] on button "Fresh & Bright (citru" at bounding box center [436, 203] width 74 height 41
click at [436, 204] on button "Fresh & Bright (citrus bursts," at bounding box center [436, 203] width 74 height 41
click at [446, 204] on button "Fresh & Bright (citrus bursts, crisp" at bounding box center [445, 203] width 93 height 41
click at [458, 204] on button "Fresh & Bright (citrus bursts, crisp fruits," at bounding box center [457, 203] width 117 height 41
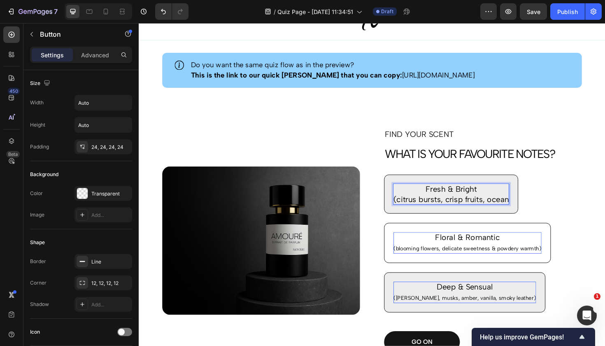
click at [471, 204] on button "Fresh & Bright (citrus bursts, crisp fruits, ocean" at bounding box center [470, 203] width 142 height 41
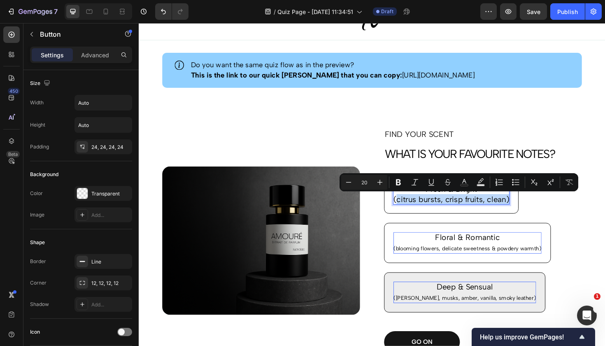
drag, startPoint x: 411, startPoint y: 208, endPoint x: 547, endPoint y: 209, distance: 135.5
click at [547, 209] on div "Fresh & Bright (citrus bursts, crisp fruits, clean) Button 24" at bounding box center [504, 203] width 210 height 41
click at [349, 178] on button "Minus" at bounding box center [348, 182] width 15 height 15
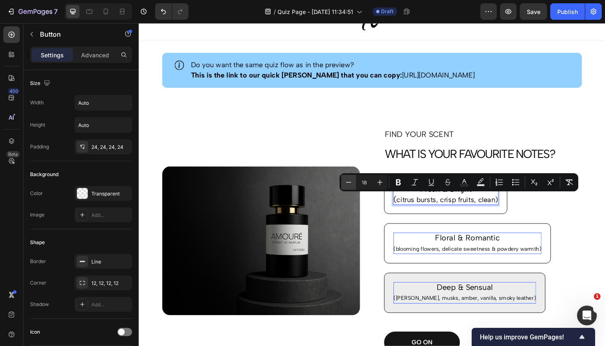
click at [349, 178] on button "Minus" at bounding box center [348, 182] width 15 height 15
type input "14"
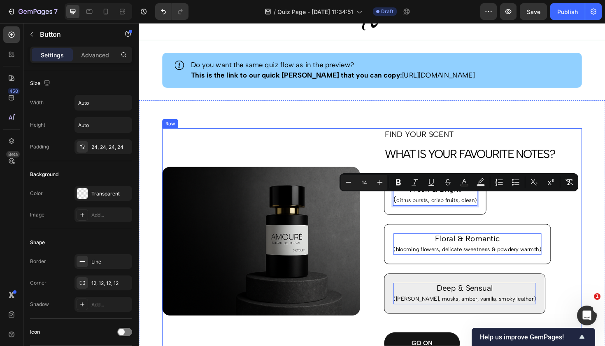
click at [600, 221] on div "Fresh & Bright ( citrus bursts, crisp fruits, clean) Button 24" at bounding box center [504, 204] width 210 height 42
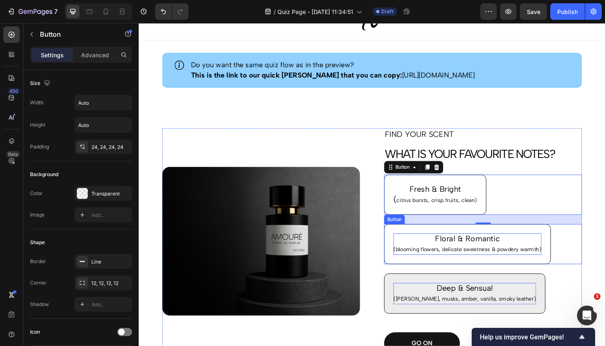
click at [510, 259] on span "(blooming flowers, delicate sweetness & powdery warmth)" at bounding box center [487, 262] width 157 height 7
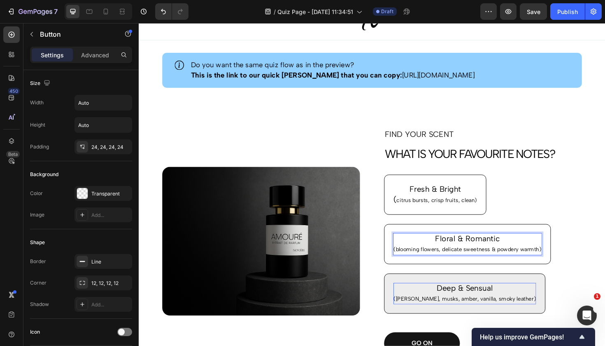
click at [426, 263] on span "(blooming flowers, delicate sweetness & powdery warmth)" at bounding box center [487, 262] width 157 height 7
click at [439, 262] on span "(blooming flowers, delicate sweetness & powdery warmth)" at bounding box center [487, 262] width 157 height 7
click at [575, 123] on div "Image FIND YOUR SCENT Text Block WHAT IS YOUR FAVOURITE NOTES? Heading Fresh & …" at bounding box center [386, 254] width 494 height 298
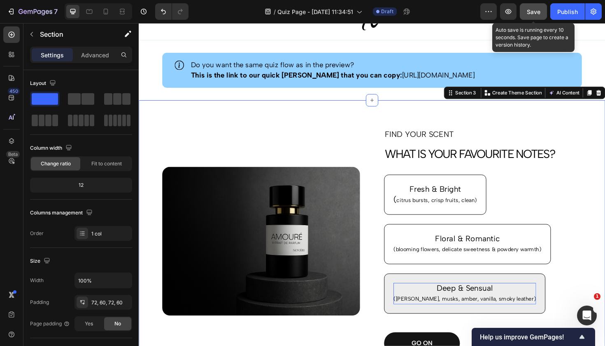
click at [531, 15] on div "Save" at bounding box center [534, 11] width 14 height 9
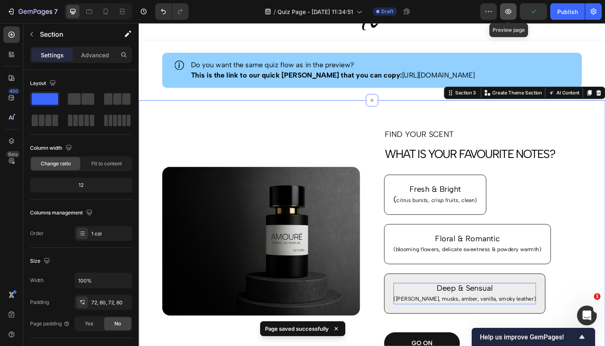
click at [509, 10] on icon "button" at bounding box center [509, 11] width 8 height 8
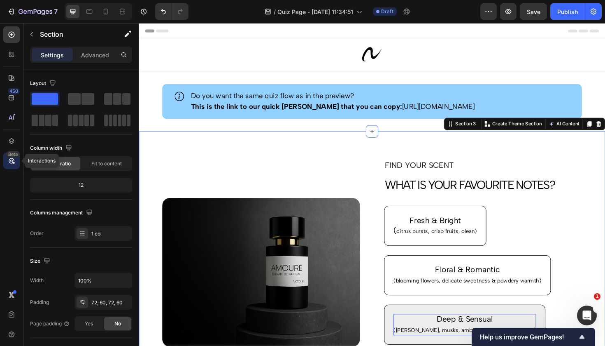
click at [15, 156] on div "Beta" at bounding box center [13, 154] width 14 height 7
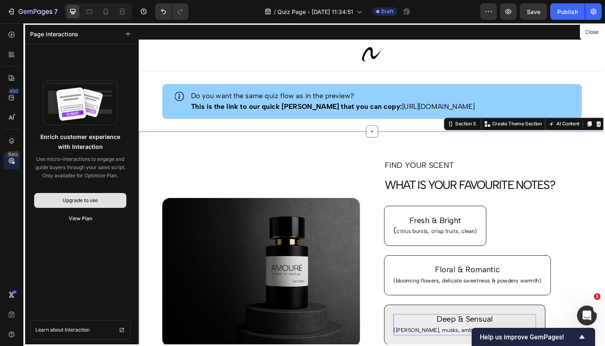
click at [70, 201] on div "Upgrade to use" at bounding box center [80, 199] width 35 height 7
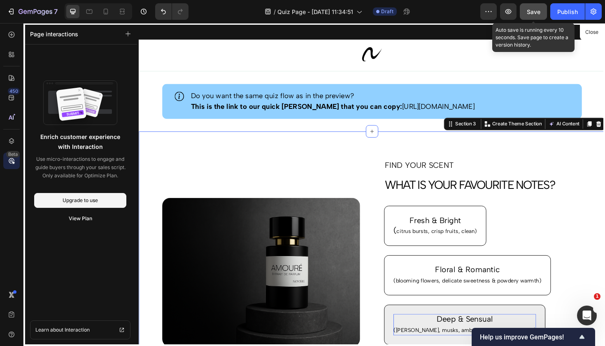
click at [537, 16] on button "Save" at bounding box center [533, 11] width 27 height 16
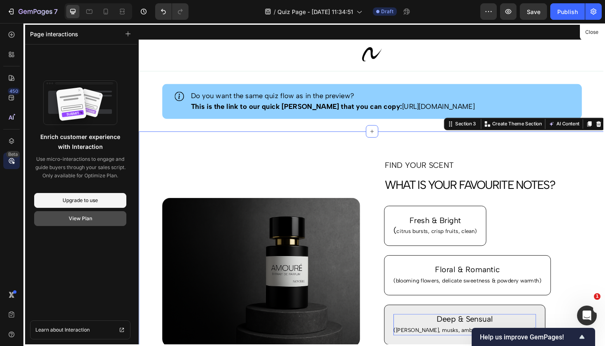
click at [72, 217] on div "View Plan" at bounding box center [80, 218] width 23 height 7
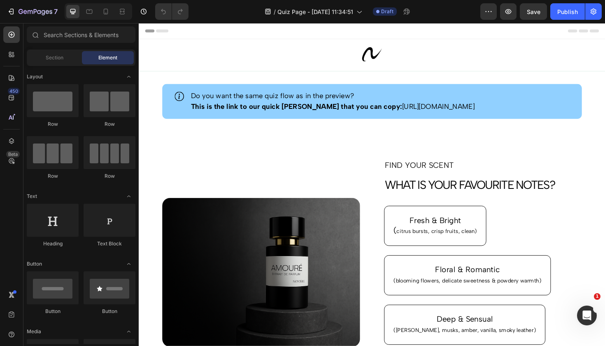
click at [474, 11] on div "/ Quiz Page - Sep 29, 11:34:51 Draft" at bounding box center [337, 11] width 285 height 16
click at [484, 11] on button "button" at bounding box center [489, 11] width 16 height 16
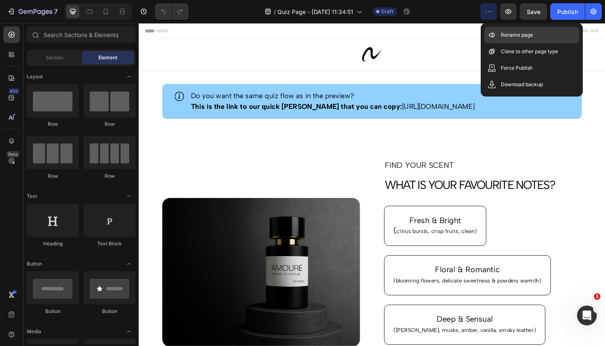
click at [517, 37] on p "Rename page" at bounding box center [517, 35] width 32 height 8
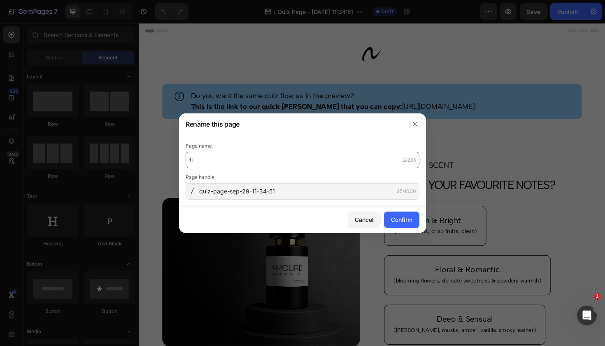
type input "f"
type input "Find Your Scent"
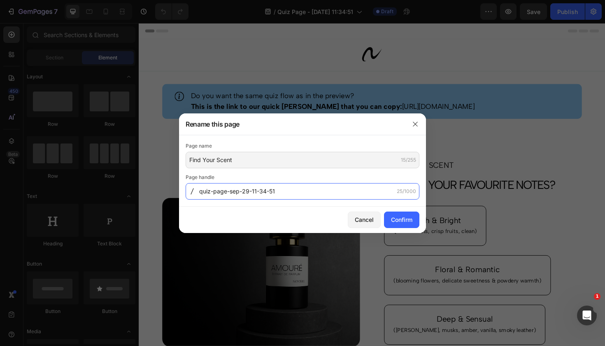
click at [285, 192] on input "quiz-page-sep-29-11-34-51" at bounding box center [303, 191] width 234 height 16
drag, startPoint x: 285, startPoint y: 192, endPoint x: 198, endPoint y: 190, distance: 87.3
click at [198, 190] on div "quiz-page-sep-29-11-34-51 25/1000" at bounding box center [303, 191] width 234 height 16
type input "find-your-scent"
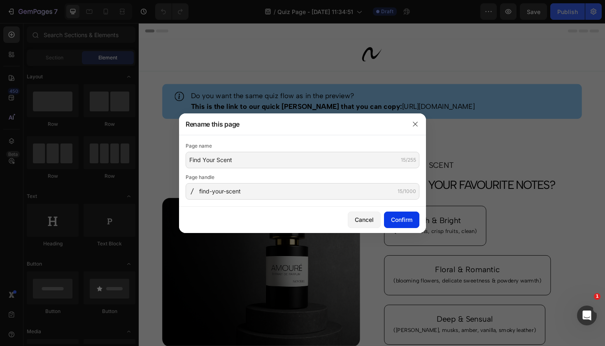
click at [411, 219] on div "Confirm" at bounding box center [401, 219] width 21 height 9
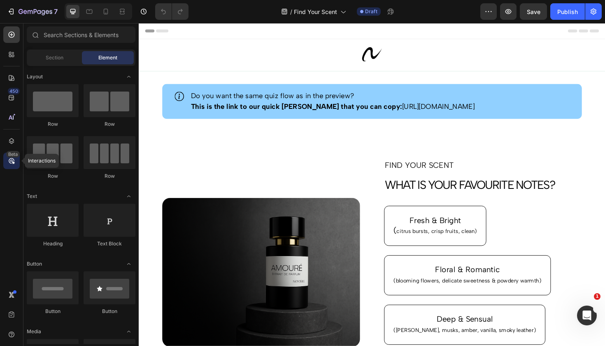
click at [13, 164] on icon at bounding box center [11, 161] width 8 height 8
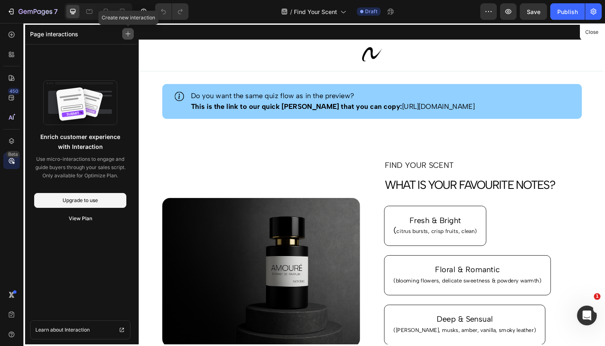
click at [130, 36] on icon "button" at bounding box center [128, 34] width 6 height 6
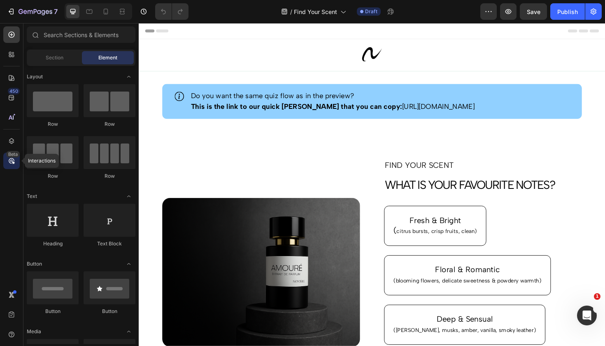
click at [13, 164] on icon at bounding box center [11, 161] width 8 height 8
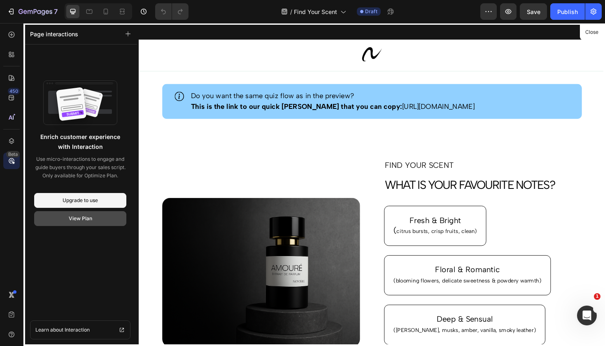
click at [83, 218] on div "View Plan" at bounding box center [80, 218] width 23 height 7
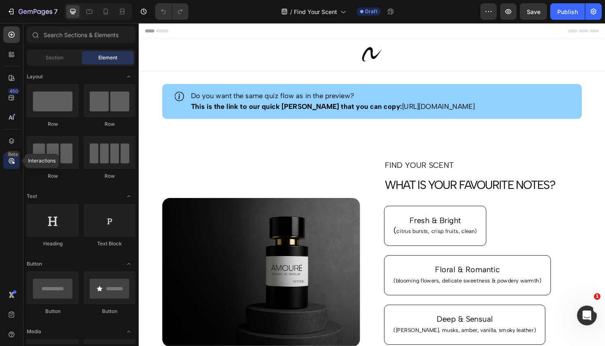
click at [14, 162] on icon at bounding box center [13, 162] width 3 height 3
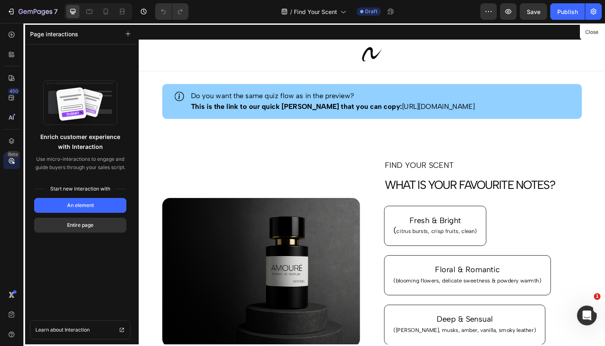
click at [86, 144] on p "Enrich customer experience with Interaction" at bounding box center [80, 142] width 89 height 20
click at [75, 204] on div "An element" at bounding box center [80, 204] width 27 height 7
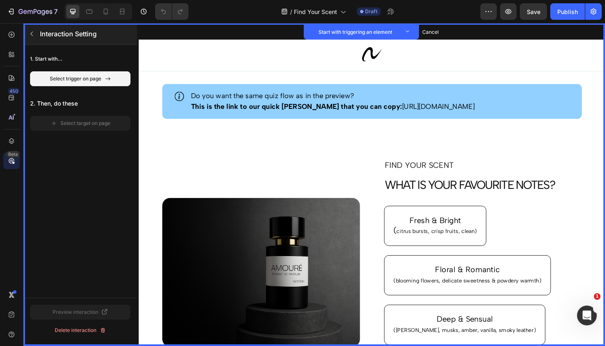
click at [32, 38] on button "button" at bounding box center [31, 33] width 13 height 13
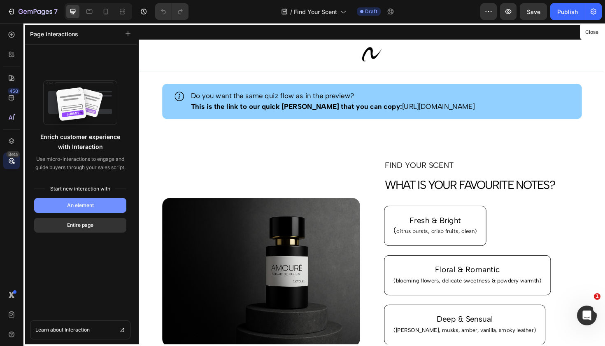
click at [72, 208] on div "An element" at bounding box center [80, 204] width 27 height 7
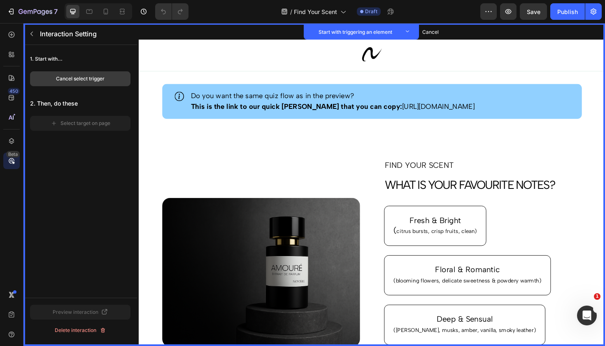
click at [89, 83] on button "Cancel select trigger" at bounding box center [80, 78] width 100 height 15
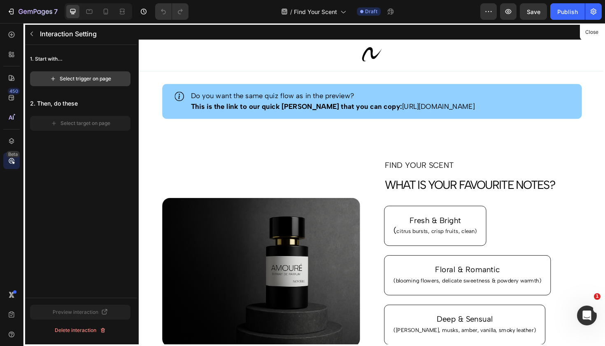
click at [91, 79] on div "Select trigger on page" at bounding box center [80, 78] width 61 height 7
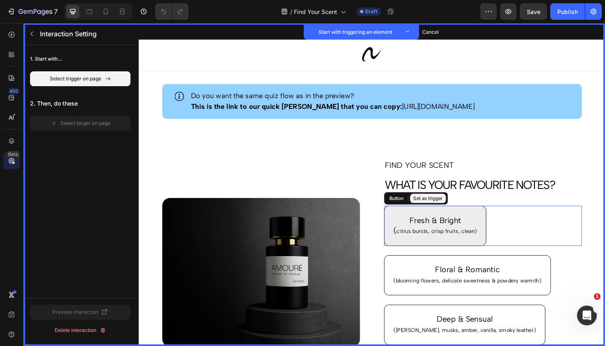
click at [500, 225] on button "Fresh & Bright ( citrus bursts, crisp fruits, clean)" at bounding box center [453, 237] width 108 height 42
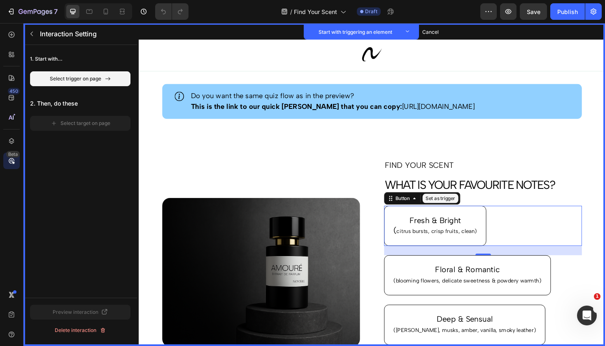
click at [457, 208] on button "Set as trigger" at bounding box center [458, 208] width 38 height 10
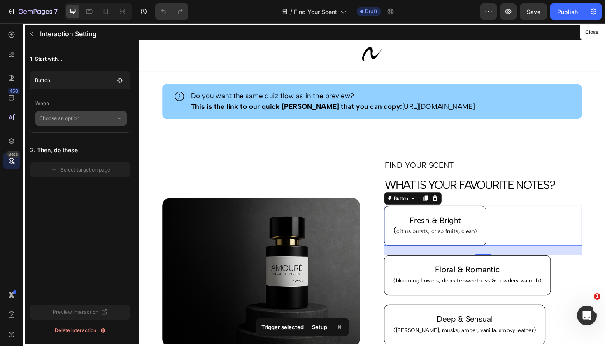
click at [51, 119] on p "Choose an option" at bounding box center [77, 118] width 77 height 15
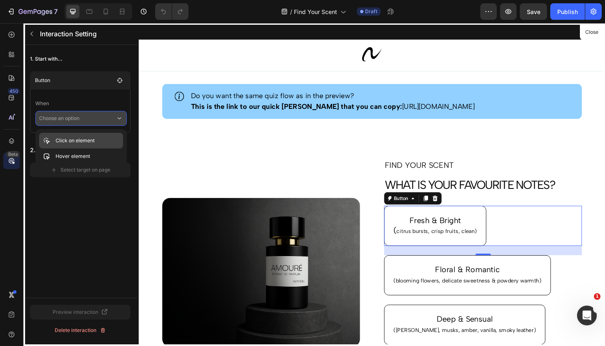
click at [67, 142] on p "Click on element" at bounding box center [75, 140] width 39 height 8
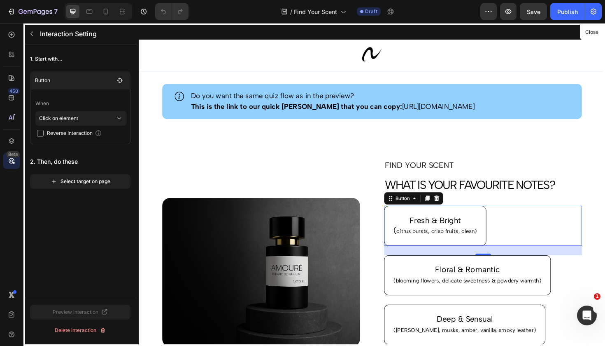
click at [41, 134] on input "checkbox" at bounding box center [40, 133] width 7 height 7
checkbox input "true"
click at [58, 181] on div "Select target on page" at bounding box center [81, 181] width 60 height 7
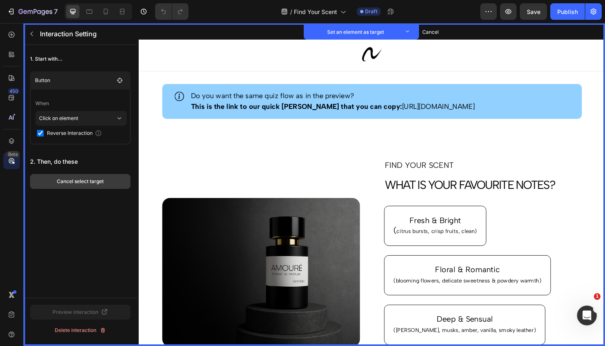
click at [112, 187] on button "Cancel select target" at bounding box center [80, 181] width 100 height 15
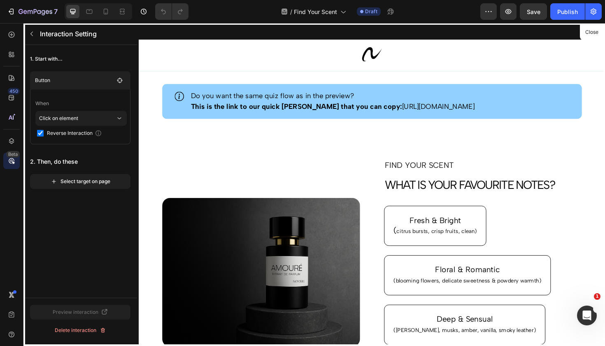
click at [564, 288] on div at bounding box center [386, 193] width 494 height 341
click at [85, 187] on button "Select target on page" at bounding box center [80, 181] width 100 height 15
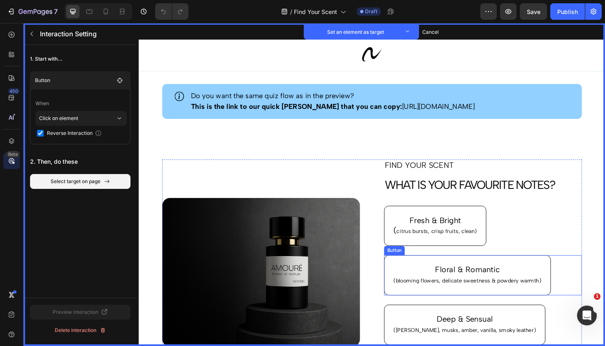
click at [575, 274] on div "Floral & Romantic (blooming flowers, delicate sweetness & powdery warmth) Butto…" at bounding box center [504, 290] width 210 height 42
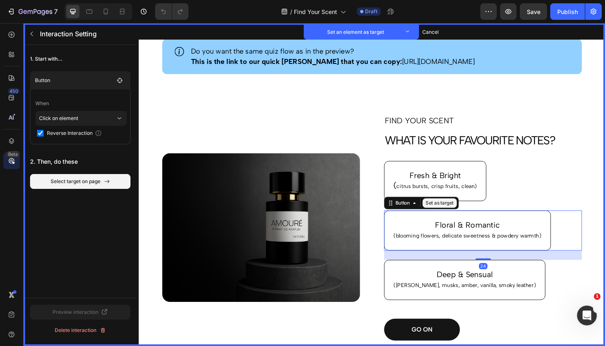
scroll to position [48, 0]
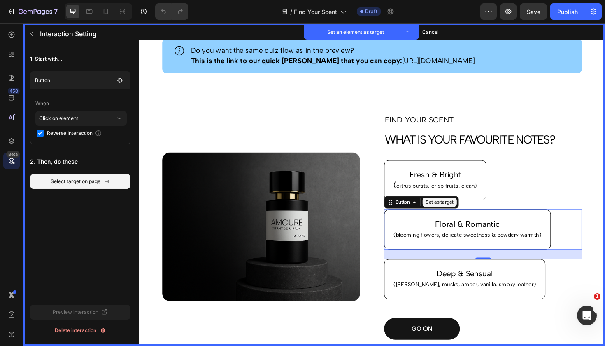
click at [459, 210] on button "Set as target" at bounding box center [457, 213] width 36 height 10
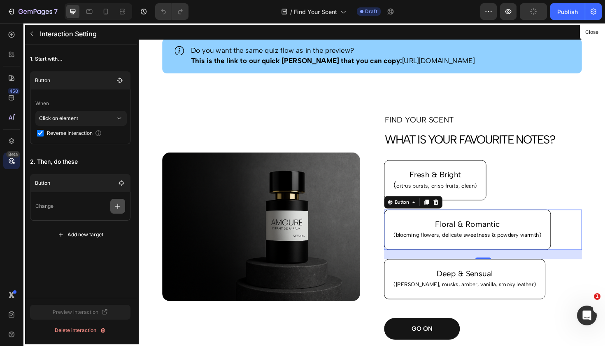
click at [118, 208] on icon "button" at bounding box center [117, 205] width 5 height 5
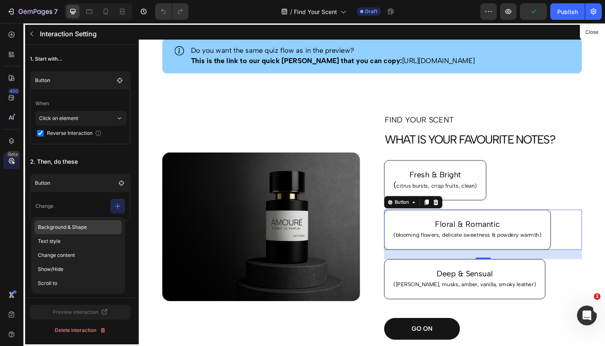
click at [86, 228] on p "Background & Shape" at bounding box center [78, 227] width 87 height 14
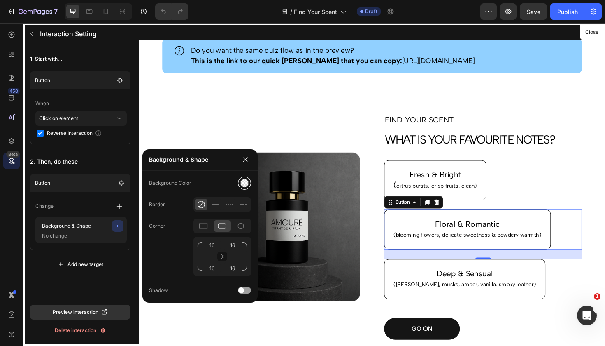
click at [245, 187] on div at bounding box center [245, 183] width 9 height 9
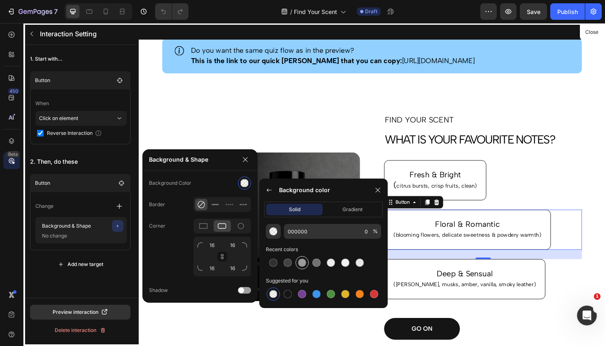
click at [300, 262] on div at bounding box center [302, 262] width 8 height 8
type input "9B9B9B"
type input "100"
click at [346, 264] on div at bounding box center [345, 262] width 8 height 8
type input "F2F2F2"
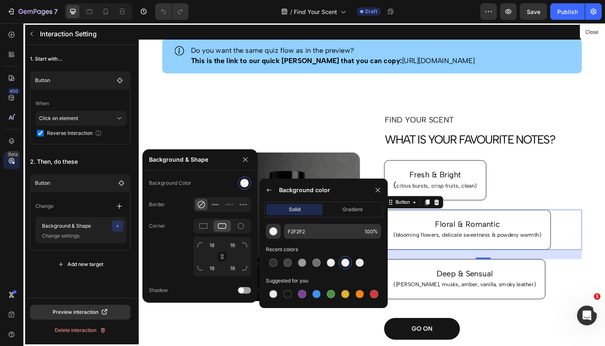
click at [324, 132] on div at bounding box center [386, 193] width 494 height 341
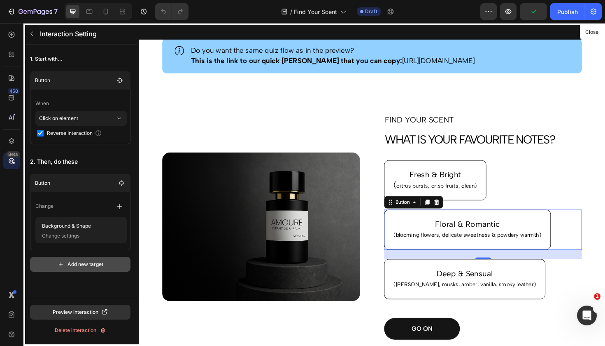
click at [87, 262] on div "Add new target" at bounding box center [81, 263] width 46 height 7
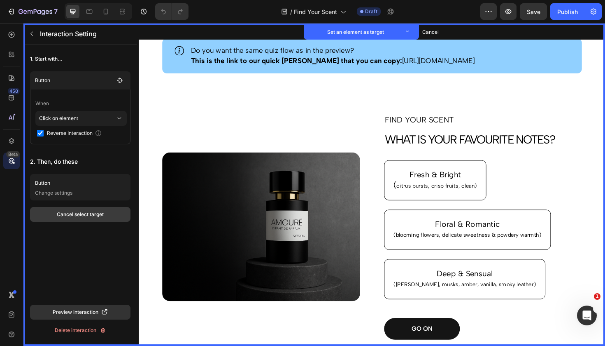
click at [94, 220] on button "Cancel select target" at bounding box center [80, 214] width 100 height 15
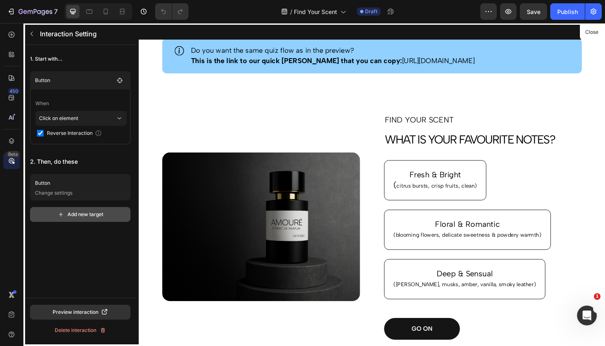
click at [104, 217] on button "Add new target" at bounding box center [80, 214] width 100 height 15
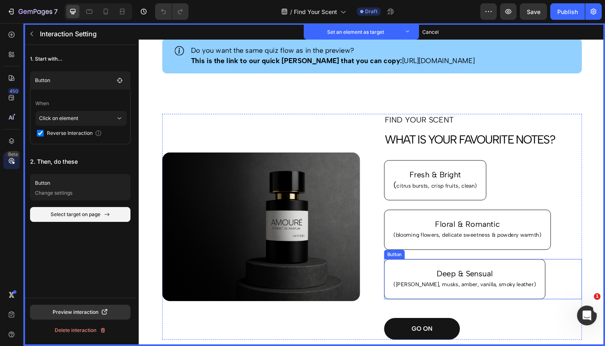
click at [558, 294] on div "Deep & Sensual ([PERSON_NAME], musks, amber, vanilla, smoky leather) Button Set…" at bounding box center [504, 294] width 210 height 42
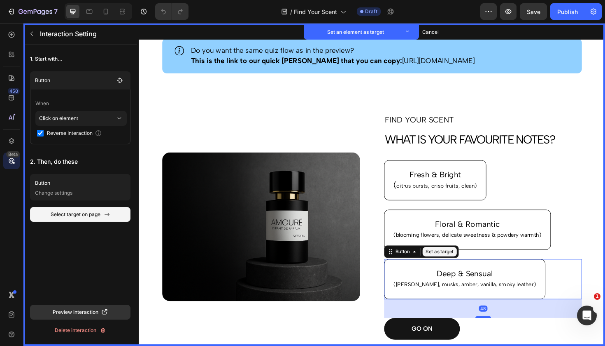
click at [453, 266] on button "Set as target" at bounding box center [457, 265] width 36 height 10
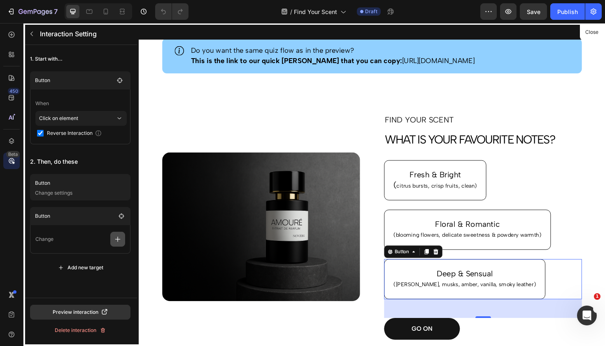
click at [117, 243] on button "button" at bounding box center [117, 238] width 15 height 15
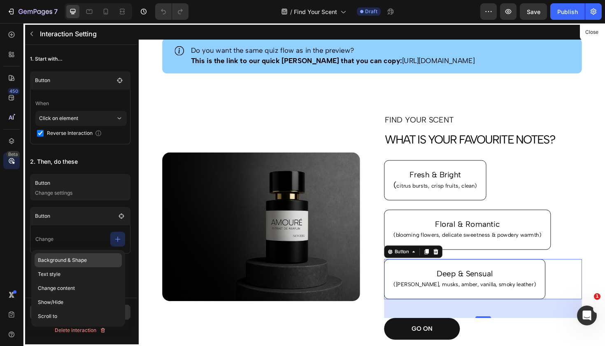
click at [100, 259] on p "Background & Shape" at bounding box center [78, 260] width 87 height 14
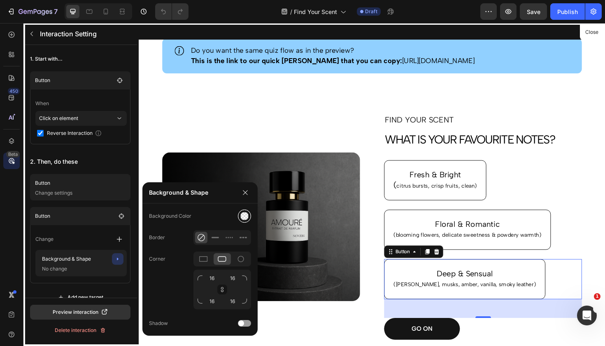
click at [243, 214] on div at bounding box center [245, 216] width 9 height 9
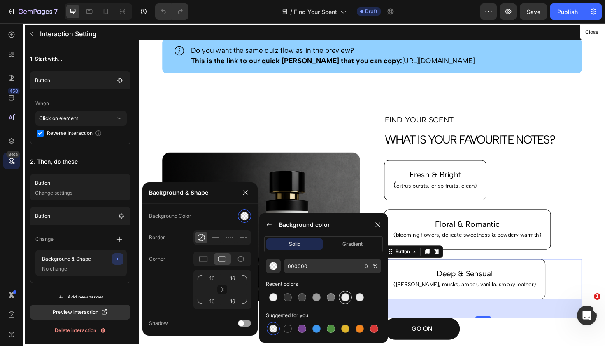
click at [350, 301] on div at bounding box center [345, 296] width 13 height 13
type input "EDEDED"
type input "100"
click at [272, 297] on div at bounding box center [273, 297] width 8 height 8
type input "F2F2F2"
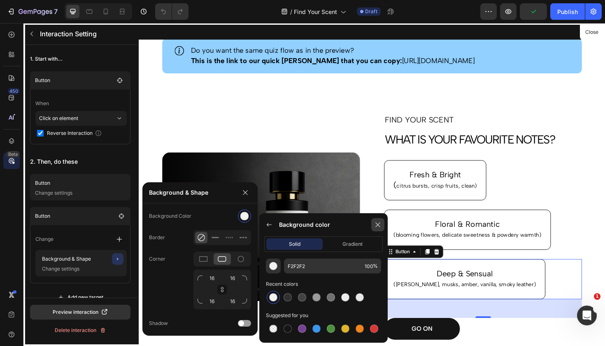
click at [378, 227] on icon at bounding box center [378, 224] width 7 height 7
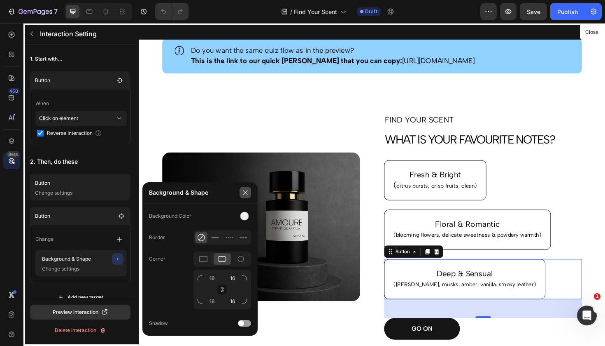
click at [245, 195] on icon "button" at bounding box center [245, 192] width 7 height 7
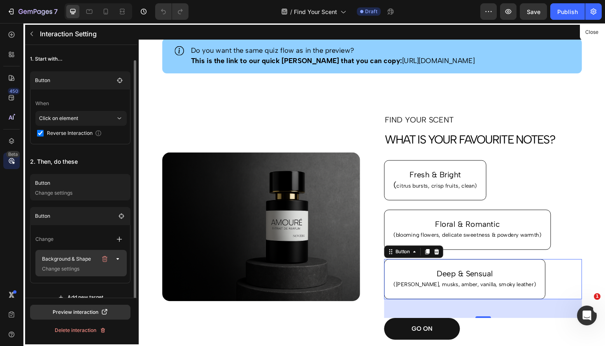
scroll to position [14, 0]
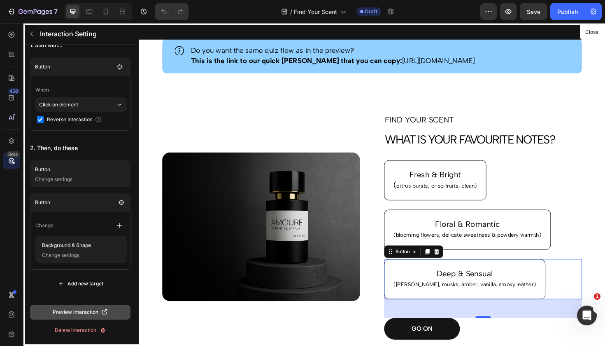
click at [71, 311] on div "Preview interaction" at bounding box center [81, 311] width 56 height 7
click at [520, 187] on div at bounding box center [386, 193] width 494 height 341
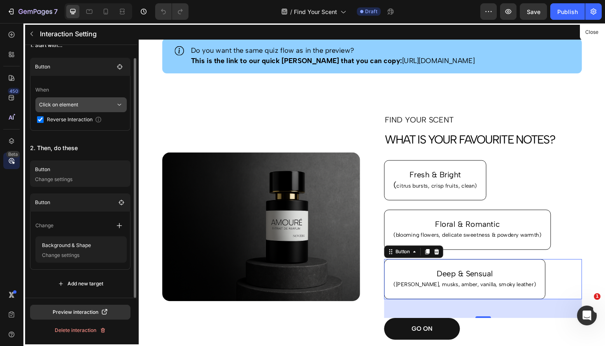
click at [91, 106] on p "Click on element" at bounding box center [77, 104] width 77 height 15
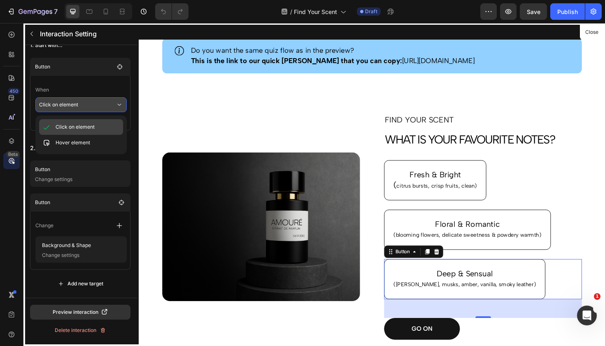
click at [82, 124] on p "Click on element" at bounding box center [75, 127] width 39 height 8
checkbox input "false"
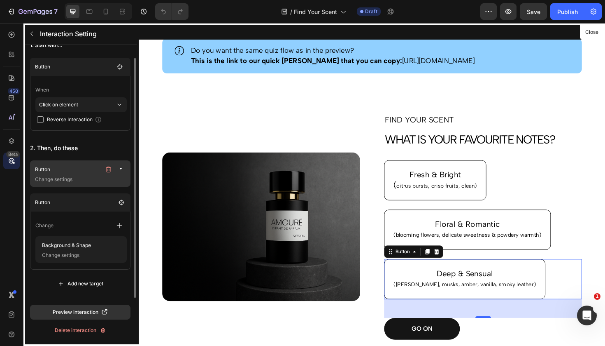
click at [65, 173] on p "Button" at bounding box center [68, 169] width 66 height 8
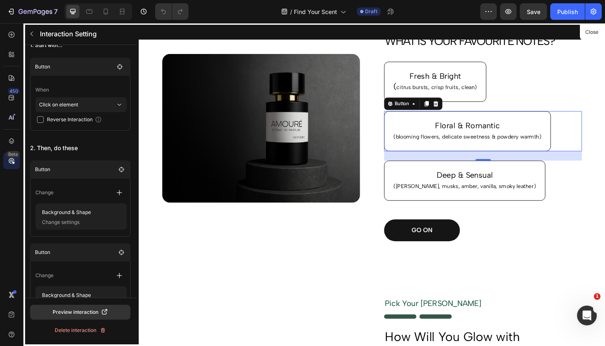
scroll to position [147, 0]
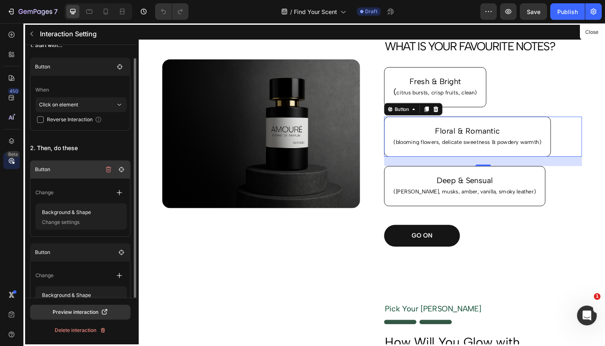
click at [87, 167] on p "Button" at bounding box center [68, 169] width 66 height 8
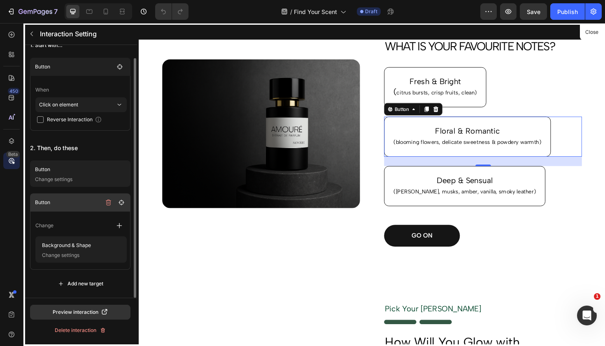
click at [73, 204] on p "Button" at bounding box center [68, 202] width 66 height 8
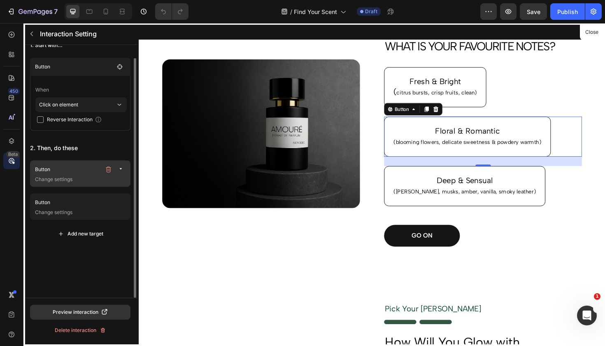
click at [87, 168] on p "Button" at bounding box center [68, 169] width 66 height 8
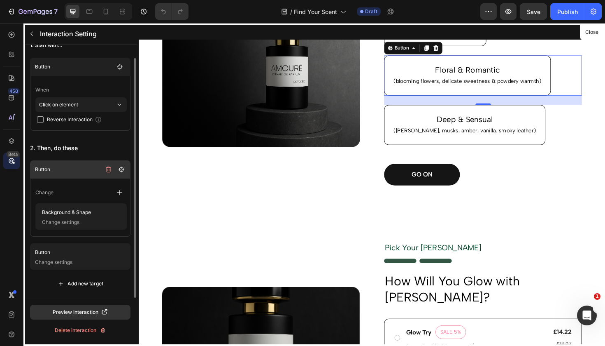
scroll to position [217, 0]
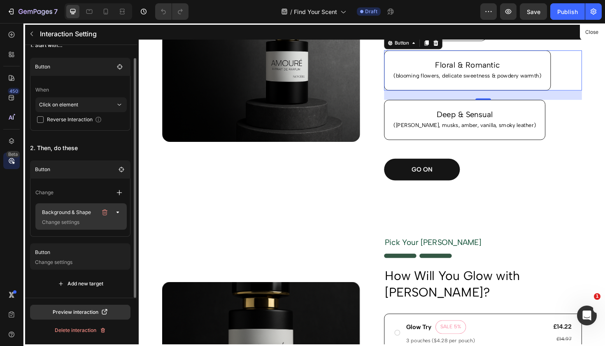
click at [84, 211] on p "Background & Shape" at bounding box center [68, 212] width 58 height 12
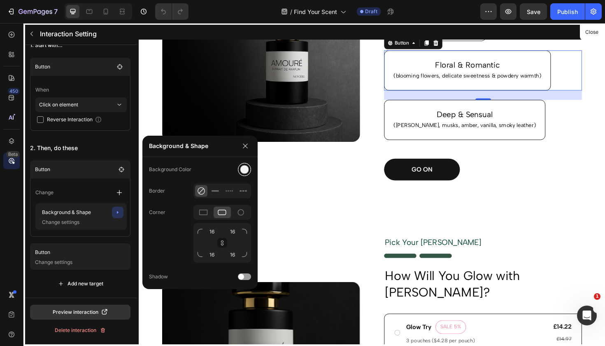
click at [239, 174] on div at bounding box center [244, 169] width 15 height 15
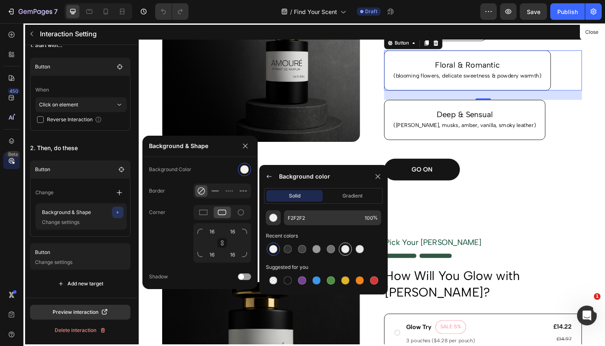
click at [346, 249] on div at bounding box center [345, 249] width 8 height 8
click at [273, 222] on button "button" at bounding box center [273, 217] width 15 height 15
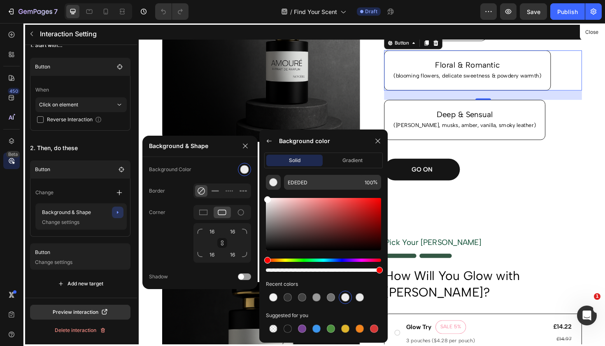
drag, startPoint x: 271, startPoint y: 204, endPoint x: 256, endPoint y: 190, distance: 20.4
click at [256, 0] on body "7 Version history / Find Your Scent Draft Preview Save Publish 450 Beta Interac…" at bounding box center [302, 0] width 605 height 0
type input "FFFFFF"
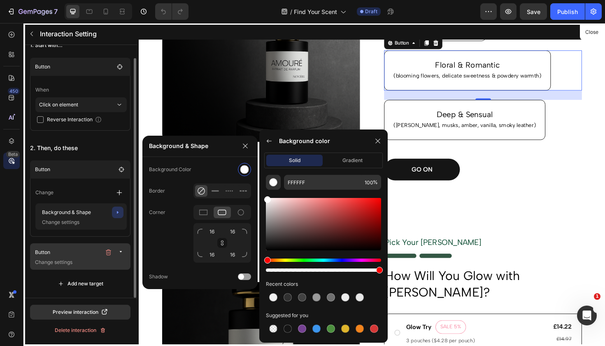
click at [83, 257] on div "Button" at bounding box center [81, 252] width 92 height 12
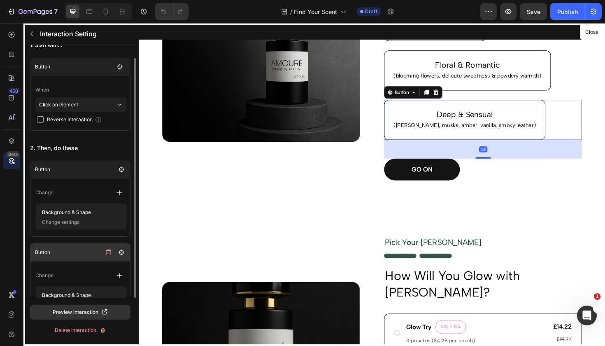
scroll to position [269, 0]
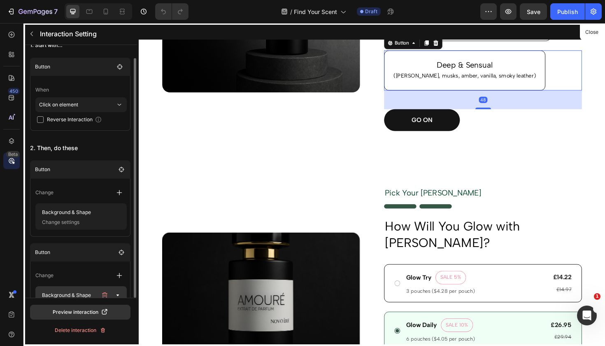
click at [81, 292] on p "Background & Shape" at bounding box center [68, 295] width 58 height 12
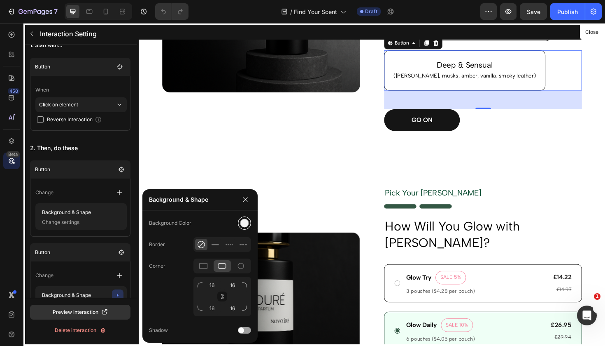
click at [242, 224] on div at bounding box center [245, 223] width 9 height 9
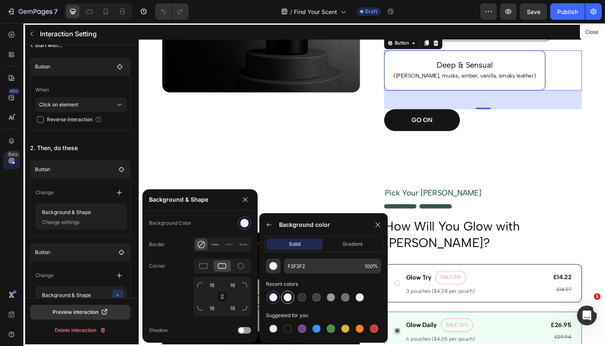
click at [288, 297] on div at bounding box center [288, 297] width 8 height 8
type input "FFFFFF"
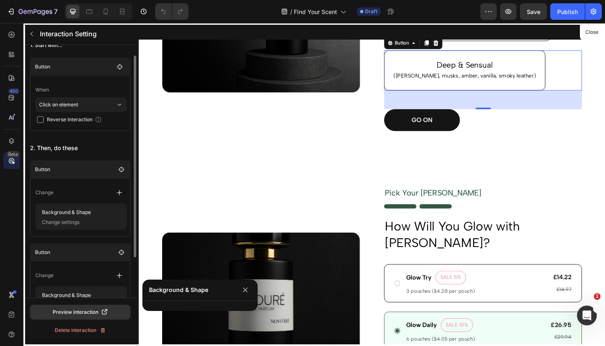
click at [112, 140] on div "1. Start with... Button When Click on element Reverse Interaction 2. Then, do t…" at bounding box center [80, 189] width 114 height 316
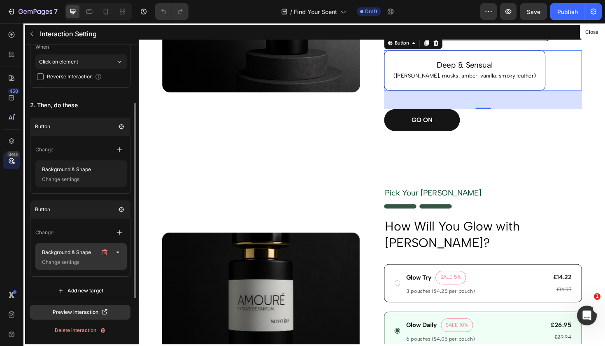
scroll to position [63, 0]
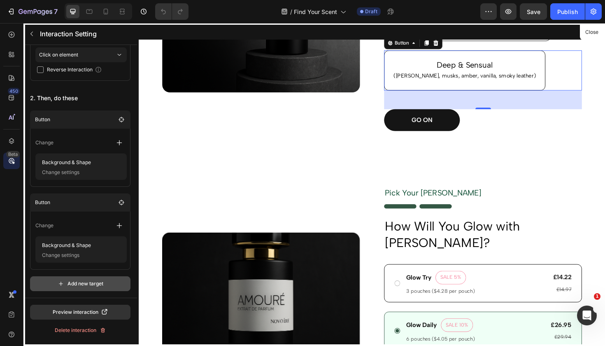
click at [75, 285] on div "Add new target" at bounding box center [81, 283] width 46 height 7
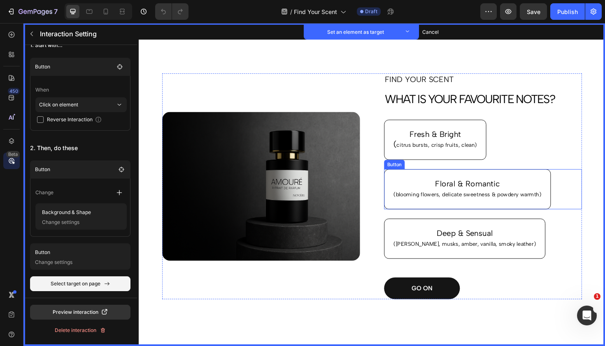
scroll to position [90, 0]
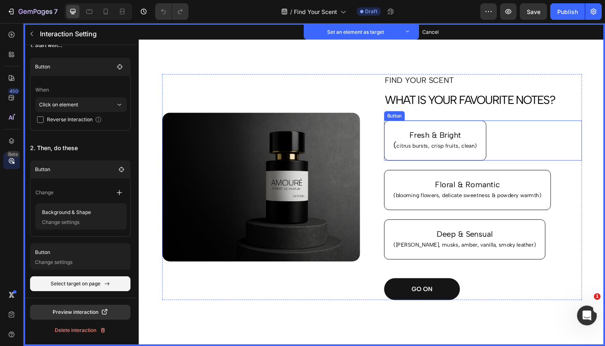
click at [519, 146] on div "Fresh & Bright ( citrus bursts, crisp fruits, clean) Button Set as target" at bounding box center [504, 147] width 210 height 42
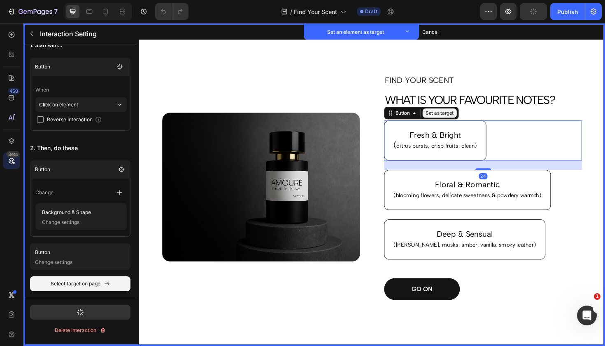
click at [451, 116] on button "Set as target" at bounding box center [457, 118] width 36 height 10
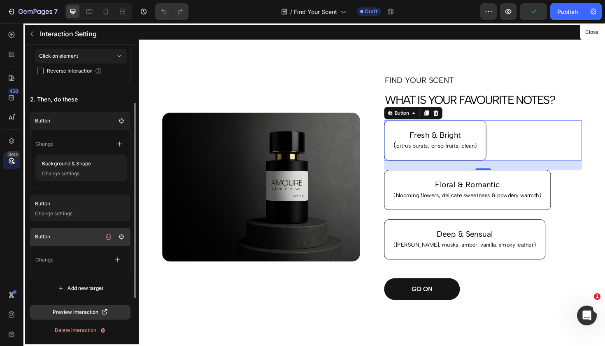
scroll to position [67, 0]
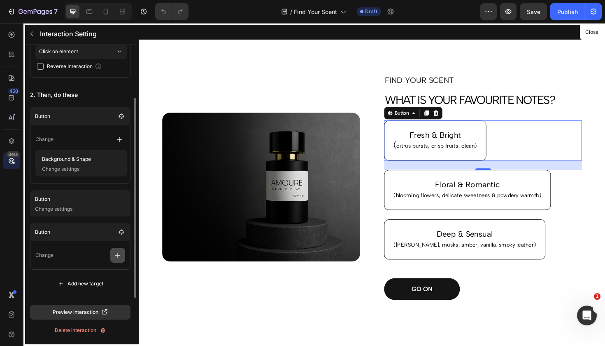
click at [120, 255] on icon "button" at bounding box center [118, 255] width 8 height 8
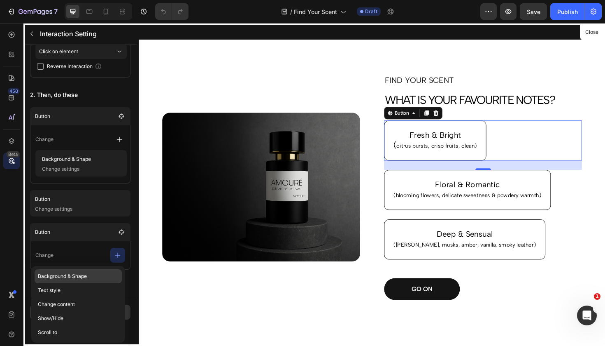
click at [89, 274] on p "Background & Shape" at bounding box center [78, 276] width 87 height 14
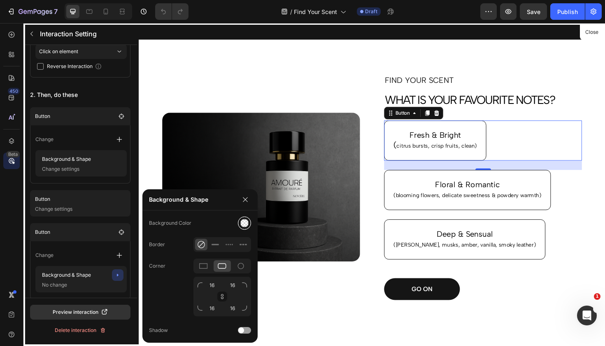
click at [243, 225] on div at bounding box center [245, 223] width 9 height 9
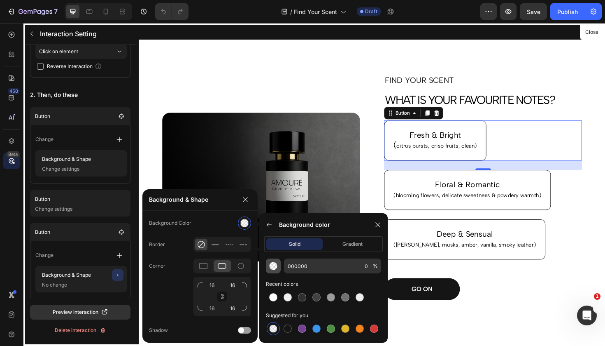
click at [273, 269] on img "button" at bounding box center [273, 266] width 8 height 8
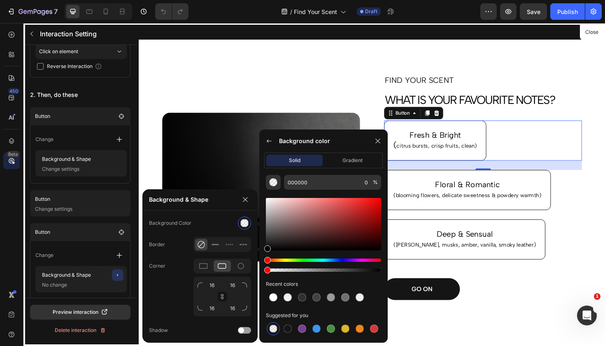
click at [312, 260] on div "Hue" at bounding box center [323, 259] width 115 height 3
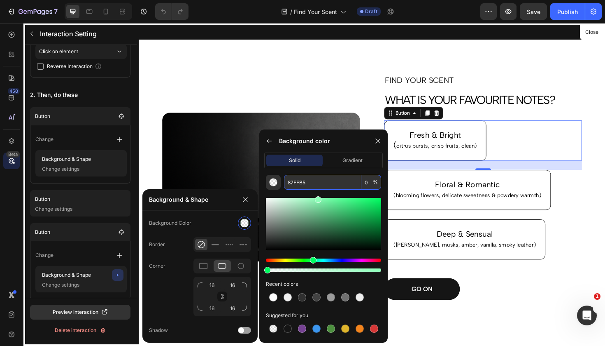
drag, startPoint x: 341, startPoint y: 213, endPoint x: 318, endPoint y: 187, distance: 34.7
click at [318, 187] on div "87FFB5 0 % Recent colors Suggested for you" at bounding box center [323, 255] width 128 height 161
type input "8EFFB9"
click at [379, 141] on icon at bounding box center [378, 141] width 7 height 7
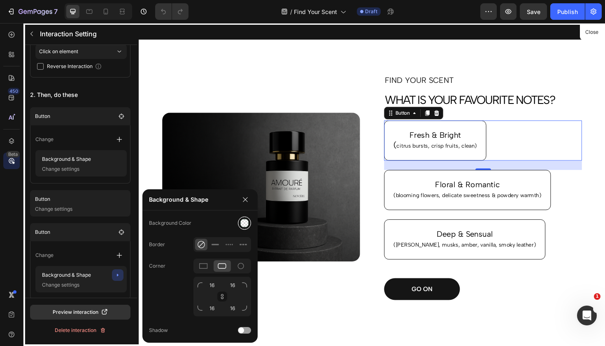
click at [245, 223] on div at bounding box center [245, 223] width 9 height 9
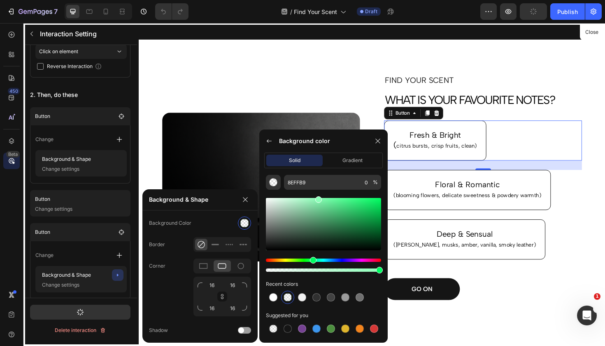
type input "100"
drag, startPoint x: 405, startPoint y: 294, endPoint x: 415, endPoint y: 291, distance: 10.7
click at [273, 142] on div at bounding box center [269, 140] width 13 height 13
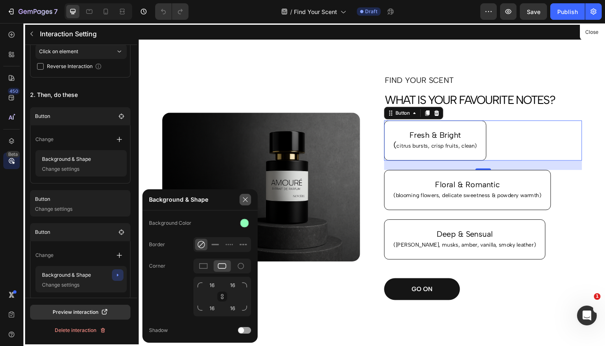
click at [244, 200] on icon "button" at bounding box center [245, 199] width 7 height 7
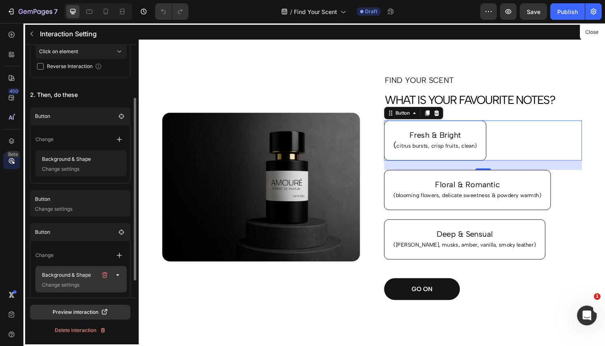
scroll to position [96, 0]
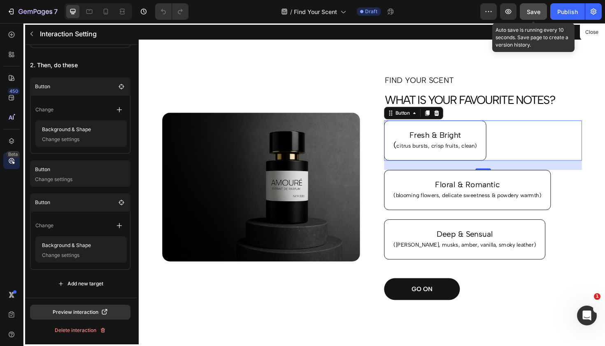
click at [536, 14] on span "Save" at bounding box center [534, 11] width 14 height 7
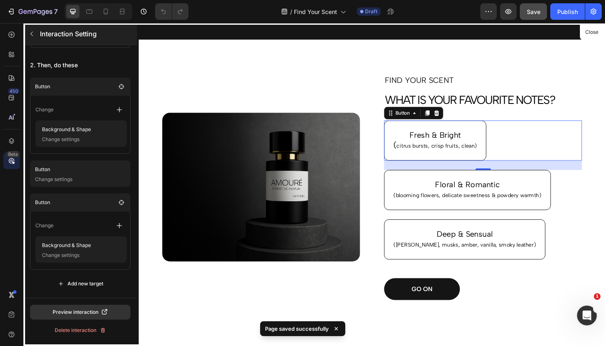
click at [35, 35] on icon "button" at bounding box center [31, 33] width 7 height 7
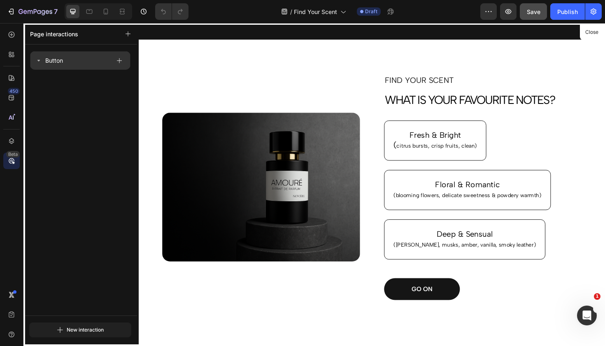
click at [37, 62] on icon at bounding box center [38, 60] width 7 height 7
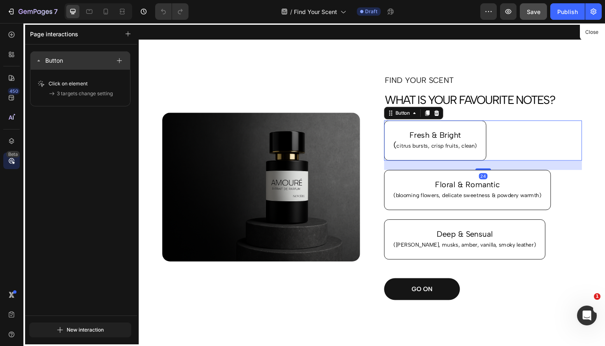
scroll to position [164, 0]
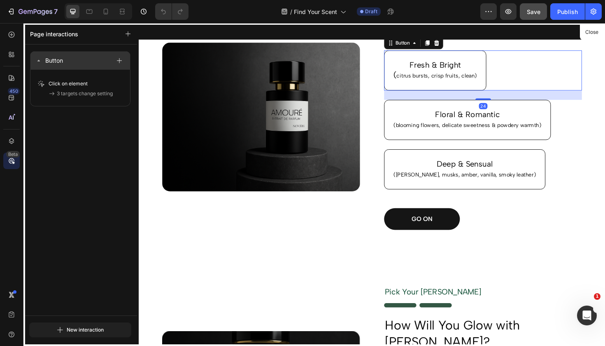
click at [37, 62] on icon at bounding box center [38, 60] width 7 height 7
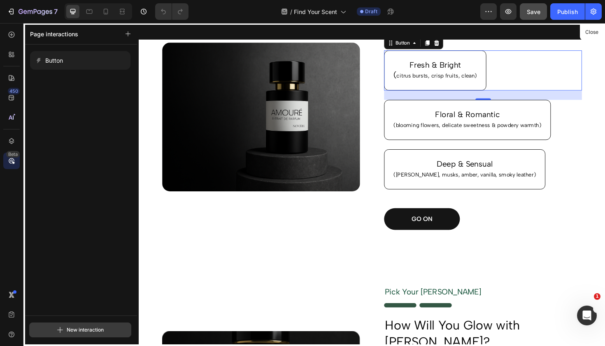
click at [65, 326] on div "New interaction" at bounding box center [80, 330] width 47 height 10
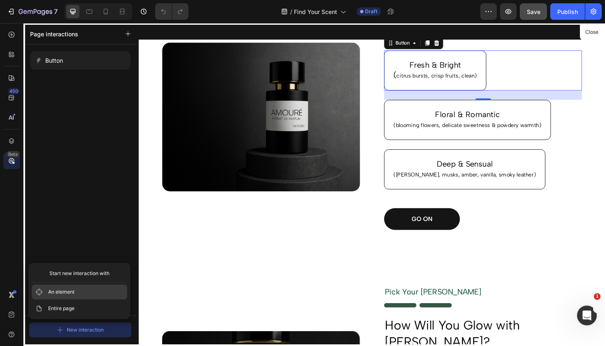
click at [80, 292] on button "An element" at bounding box center [80, 291] width 96 height 15
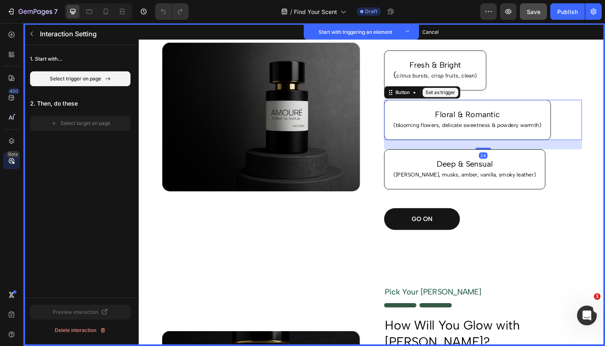
click at [601, 121] on div "Floral & Romantic (blooming flowers, delicate sweetness & powdery warmth) Butto…" at bounding box center [504, 125] width 210 height 42
click at [470, 96] on button "Set as trigger" at bounding box center [458, 96] width 38 height 10
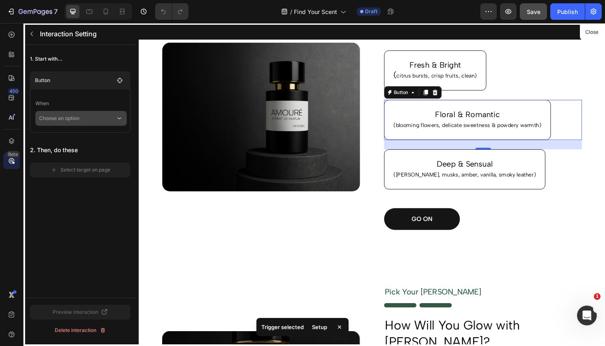
click at [75, 118] on p "Choose an option" at bounding box center [77, 118] width 77 height 15
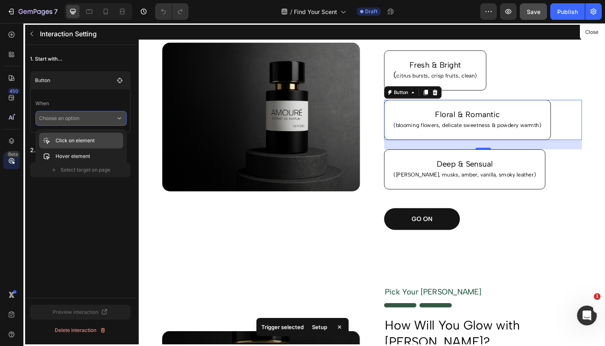
click at [72, 143] on p "Click on element" at bounding box center [75, 140] width 39 height 8
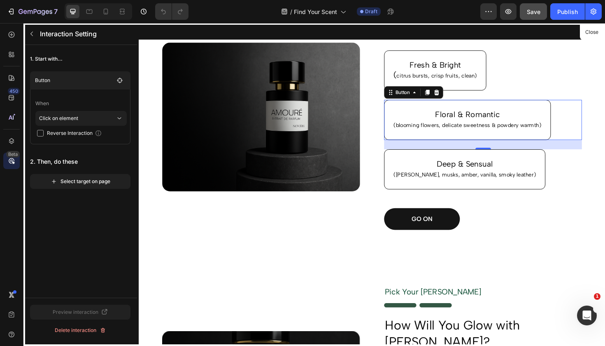
click at [39, 135] on input "checkbox" at bounding box center [40, 133] width 7 height 7
checkbox input "true"
click at [68, 180] on div "Select target on page" at bounding box center [81, 181] width 60 height 7
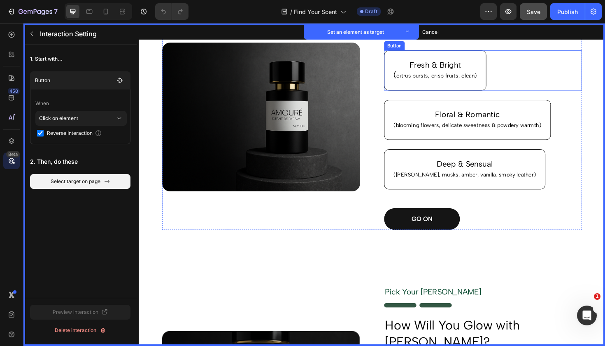
click at [517, 78] on div "Fresh & Bright ( citrus bursts, crisp fruits, clean) Button Set as target" at bounding box center [504, 73] width 210 height 42
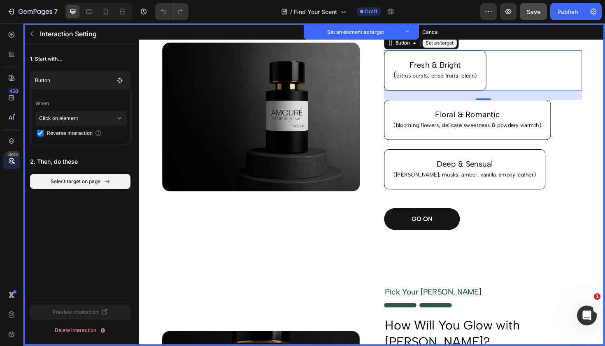
click at [459, 44] on button "Set as target" at bounding box center [457, 44] width 36 height 10
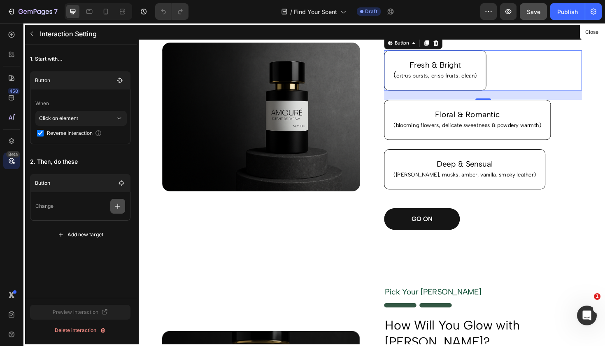
click at [116, 204] on icon "button" at bounding box center [118, 206] width 8 height 8
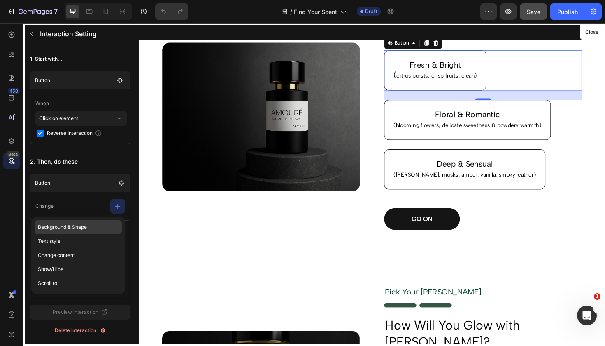
click at [84, 230] on p "Background & Shape" at bounding box center [78, 227] width 87 height 14
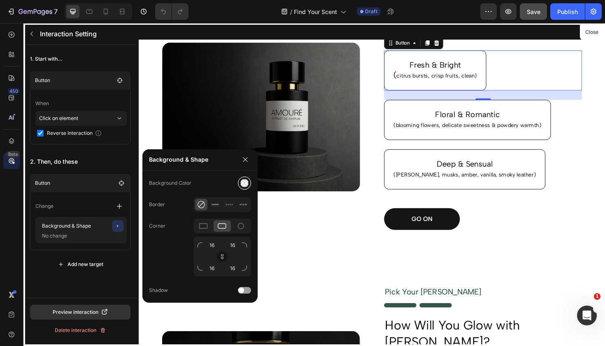
click at [245, 181] on div at bounding box center [245, 183] width 9 height 9
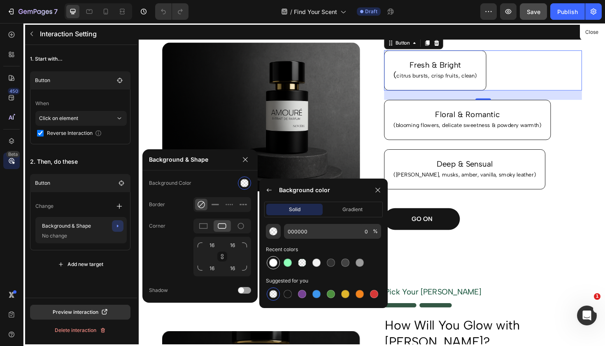
click at [272, 259] on div at bounding box center [273, 262] width 8 height 8
type input "FFFFFF"
type input "100"
click at [376, 192] on icon at bounding box center [378, 190] width 7 height 7
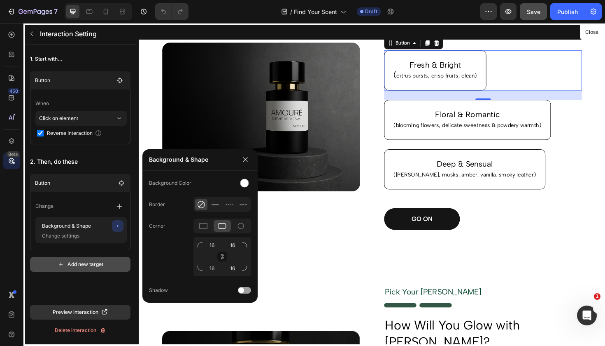
click at [74, 266] on div "Add new target" at bounding box center [81, 263] width 46 height 7
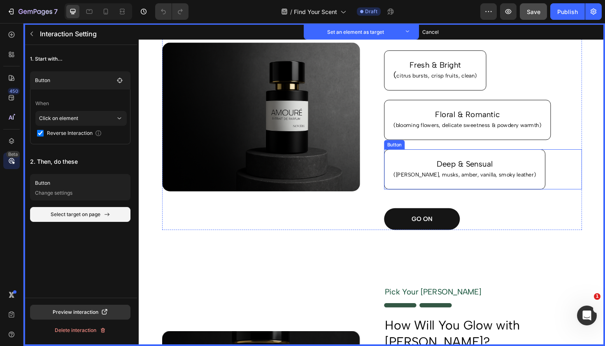
click at [550, 186] on div "Deep & Sensual ([PERSON_NAME], musks, amber, vanilla, smoky leather) Button Set…" at bounding box center [504, 178] width 210 height 42
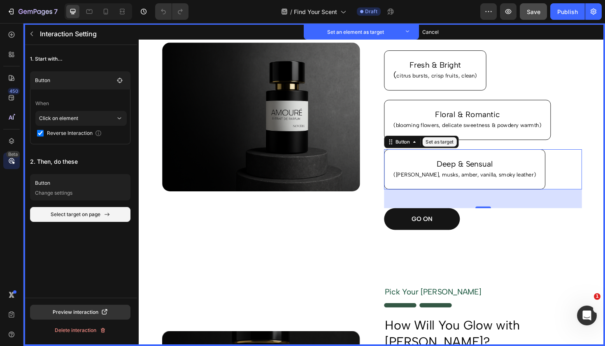
click at [463, 150] on button "Set as target" at bounding box center [457, 149] width 36 height 10
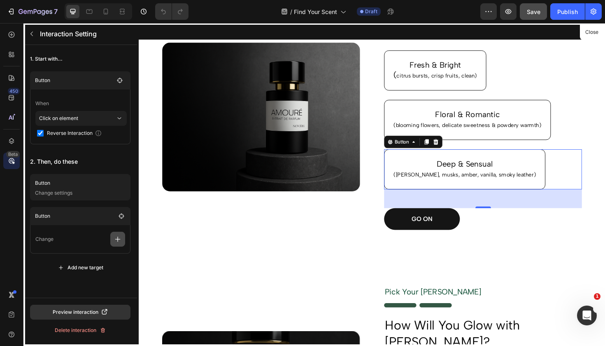
click at [120, 238] on icon "button" at bounding box center [118, 239] width 8 height 8
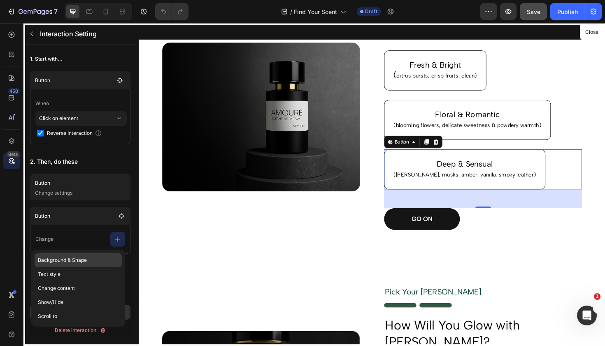
click at [88, 265] on p "Background & Shape" at bounding box center [78, 260] width 87 height 14
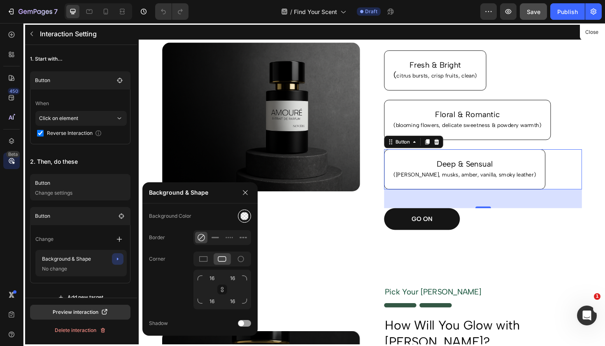
click at [248, 212] on div at bounding box center [245, 216] width 10 height 10
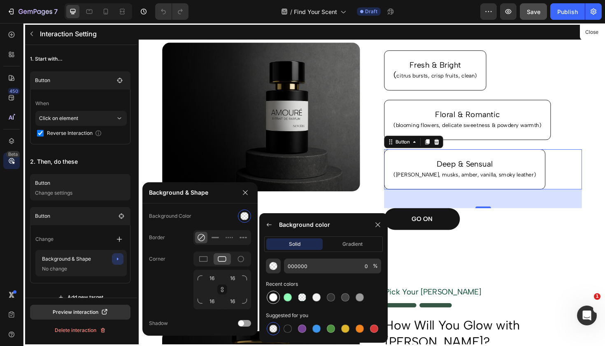
click at [273, 292] on div at bounding box center [273, 296] width 13 height 13
type input "FFFFFF"
type input "100"
click at [380, 224] on icon at bounding box center [378, 224] width 7 height 7
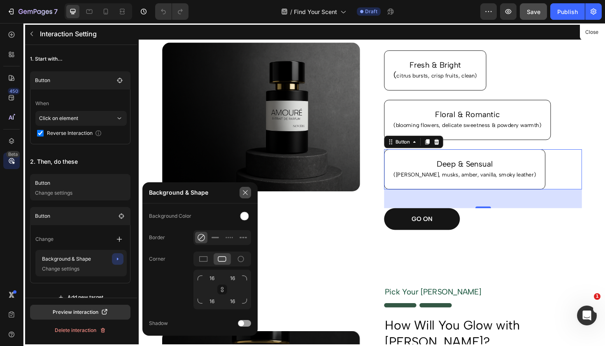
click at [248, 194] on icon "button" at bounding box center [245, 192] width 7 height 7
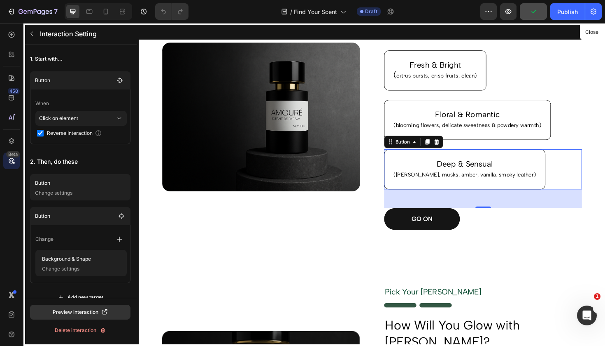
click at [567, 124] on div at bounding box center [386, 193] width 494 height 341
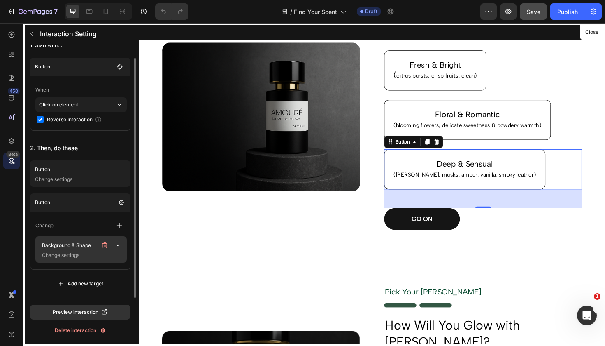
scroll to position [14, 0]
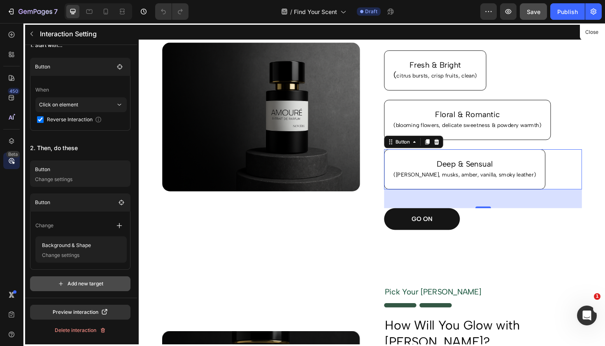
click at [74, 282] on div "Add new target" at bounding box center [81, 283] width 46 height 7
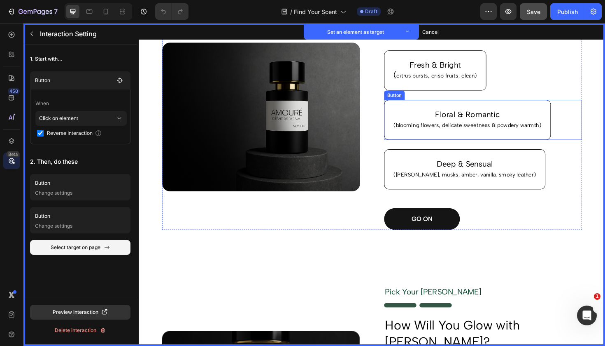
click at [581, 112] on div "Floral & Romantic (blooming flowers, delicate sweetness & powdery warmth) Butto…" at bounding box center [504, 125] width 210 height 42
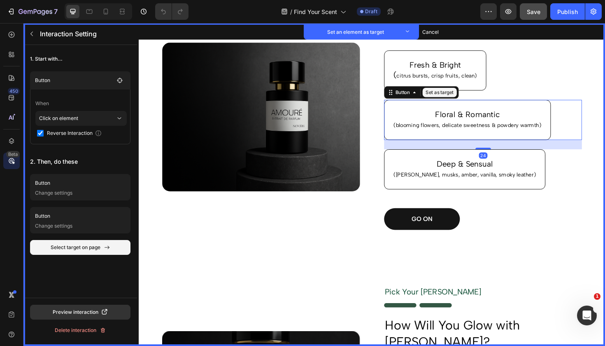
click at [458, 96] on button "Set as target" at bounding box center [457, 96] width 36 height 10
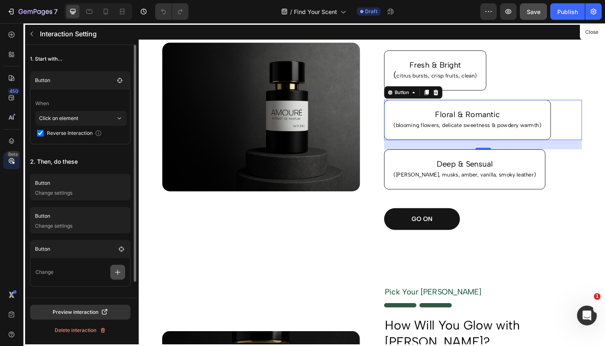
click at [116, 272] on icon "button" at bounding box center [118, 272] width 8 height 8
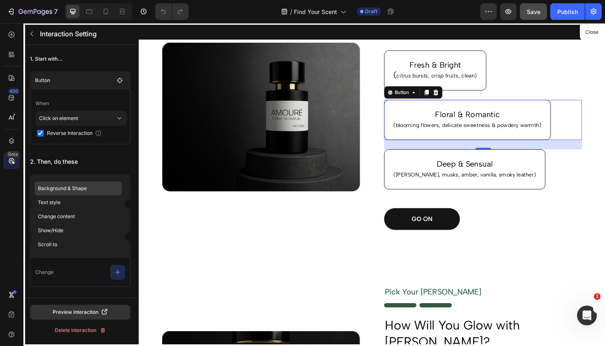
click at [84, 192] on p "Background & Shape" at bounding box center [78, 188] width 87 height 14
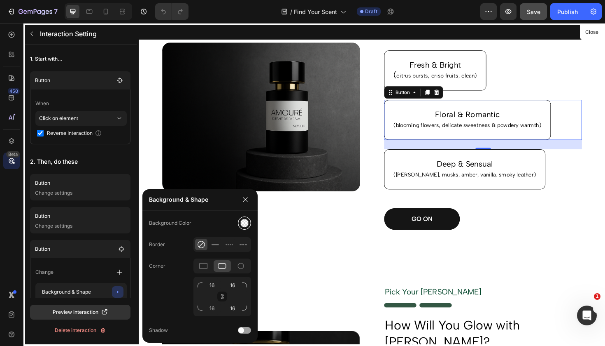
click at [249, 222] on div at bounding box center [245, 223] width 10 height 10
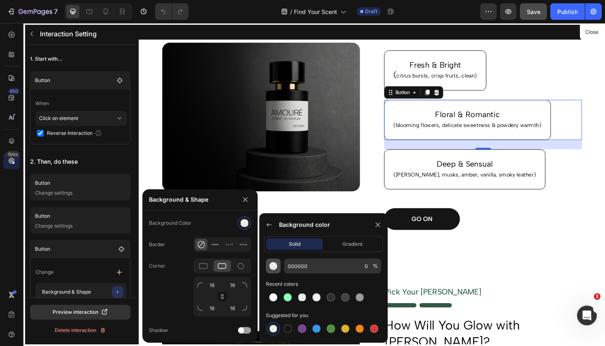
click at [269, 264] on button "button" at bounding box center [273, 265] width 15 height 15
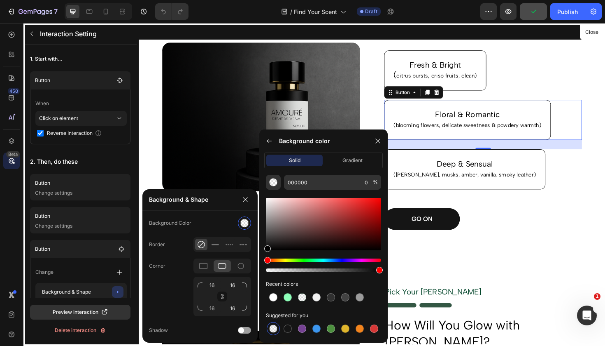
type input "100"
drag, startPoint x: 408, startPoint y: 292, endPoint x: 438, endPoint y: 278, distance: 32.4
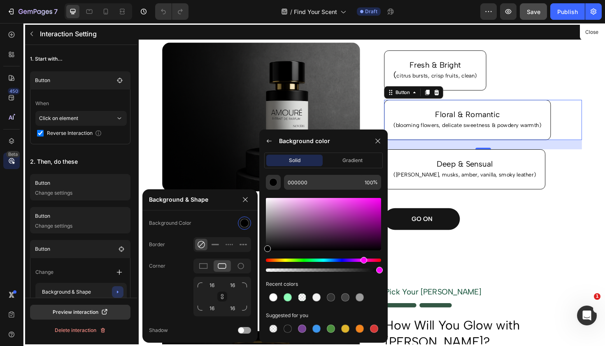
click at [363, 260] on div "Hue" at bounding box center [323, 259] width 115 height 3
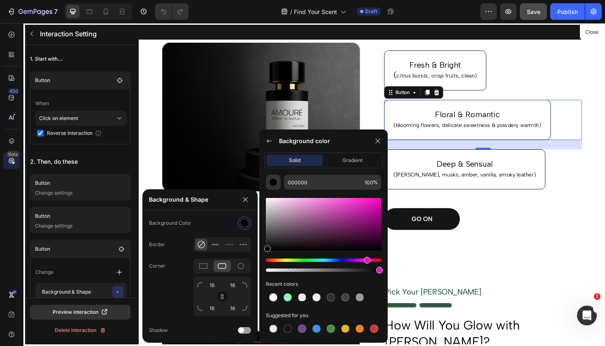
click at [367, 262] on div "Hue" at bounding box center [367, 260] width 7 height 7
drag, startPoint x: 336, startPoint y: 206, endPoint x: 329, endPoint y: 175, distance: 31.5
click at [329, 175] on div "FFA3EC 100 % Recent colors Suggested for you" at bounding box center [323, 255] width 128 height 161
drag, startPoint x: 331, startPoint y: 206, endPoint x: 304, endPoint y: 192, distance: 29.5
click at [304, 192] on div at bounding box center [323, 231] width 115 height 84
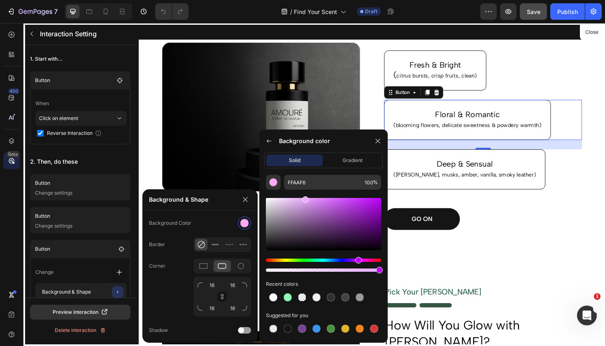
drag, startPoint x: 367, startPoint y: 262, endPoint x: 358, endPoint y: 262, distance: 9.1
click at [358, 262] on div "Hue" at bounding box center [358, 260] width 7 height 7
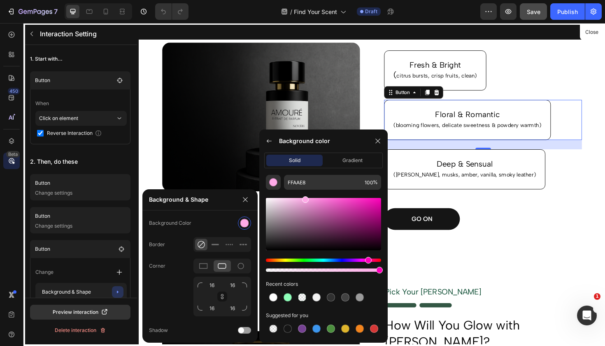
drag, startPoint x: 358, startPoint y: 262, endPoint x: 368, endPoint y: 261, distance: 9.5
click at [368, 261] on div "Hue" at bounding box center [368, 260] width 7 height 7
drag, startPoint x: 306, startPoint y: 199, endPoint x: 315, endPoint y: 197, distance: 8.7
click at [315, 197] on div at bounding box center [316, 199] width 7 height 7
drag, startPoint x: 315, startPoint y: 197, endPoint x: 309, endPoint y: 196, distance: 5.9
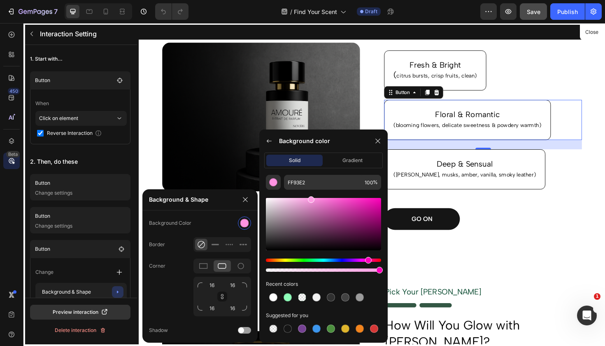
click at [309, 196] on div at bounding box center [311, 199] width 7 height 7
drag, startPoint x: 311, startPoint y: 201, endPoint x: 285, endPoint y: 190, distance: 27.9
click at [285, 190] on div at bounding box center [323, 231] width 115 height 84
drag, startPoint x: 287, startPoint y: 201, endPoint x: 303, endPoint y: 192, distance: 18.1
click at [303, 192] on div at bounding box center [323, 231] width 115 height 84
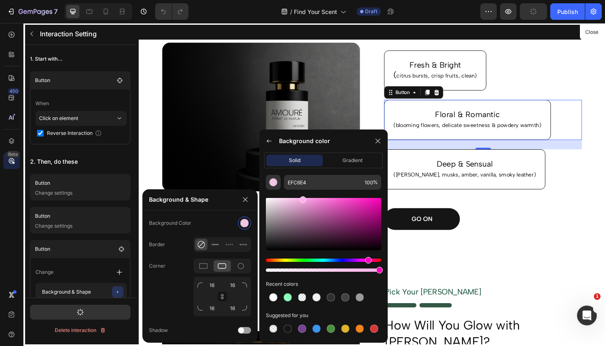
type input "FFAFE9"
click at [381, 137] on div at bounding box center [377, 140] width 13 height 13
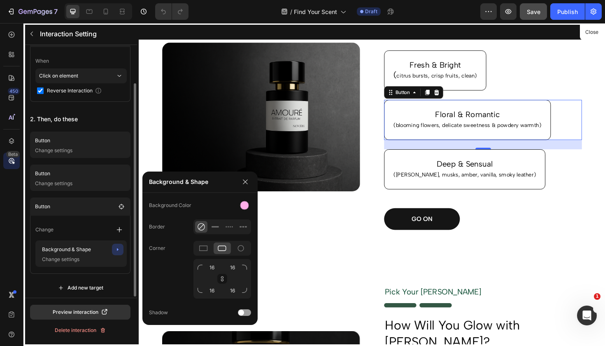
scroll to position [44, 0]
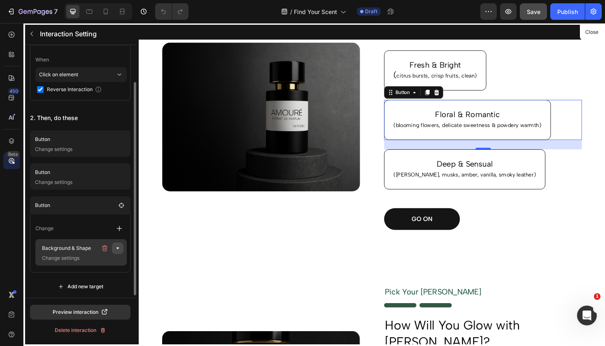
click at [117, 248] on icon "button" at bounding box center [118, 248] width 2 height 2
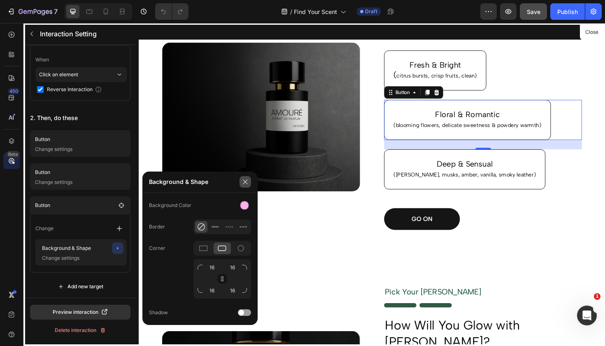
click at [246, 181] on icon "button" at bounding box center [245, 181] width 5 height 5
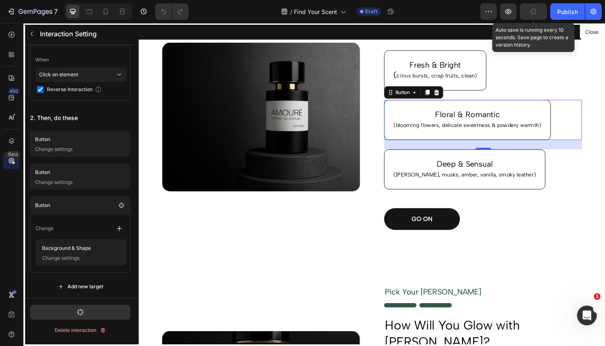
click at [535, 9] on icon "button" at bounding box center [533, 11] width 9 height 9
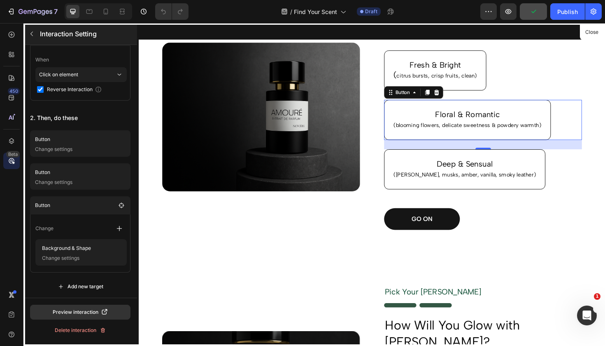
click at [33, 34] on icon "button" at bounding box center [31, 33] width 7 height 7
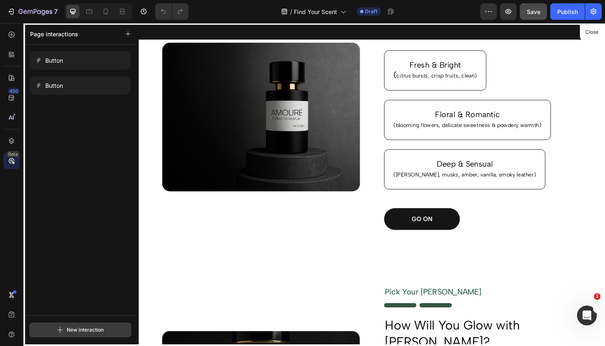
click at [54, 328] on button "New interaction" at bounding box center [80, 329] width 102 height 15
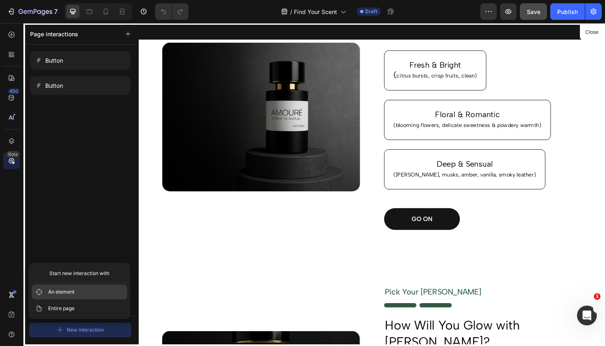
click at [72, 294] on span "An element" at bounding box center [61, 291] width 26 height 8
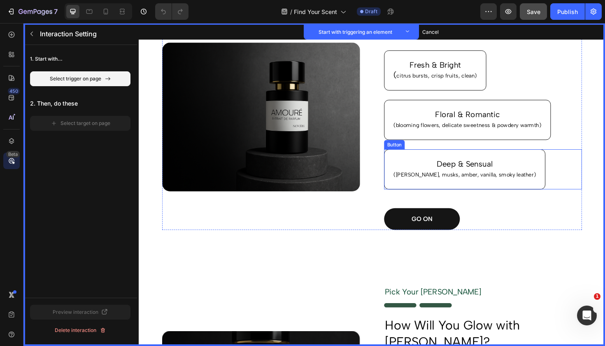
click at [564, 178] on div "Deep & Sensual ([PERSON_NAME], musks, amber, vanilla, smoky leather) Button Set…" at bounding box center [504, 178] width 210 height 42
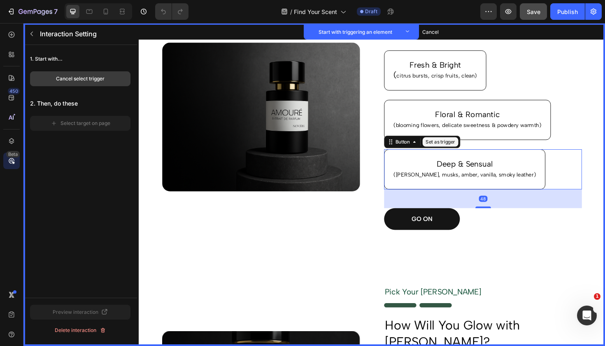
click at [98, 79] on div "Cancel select trigger" at bounding box center [80, 78] width 49 height 7
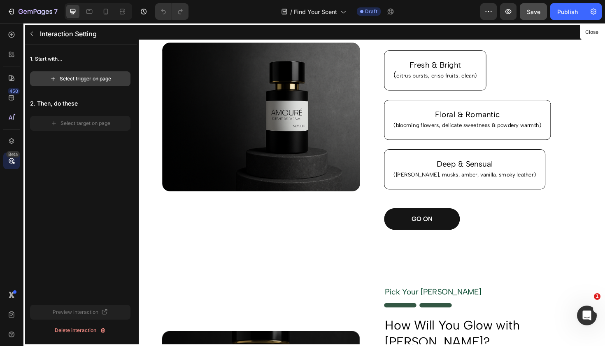
click at [101, 79] on div "Select trigger on page" at bounding box center [80, 78] width 61 height 7
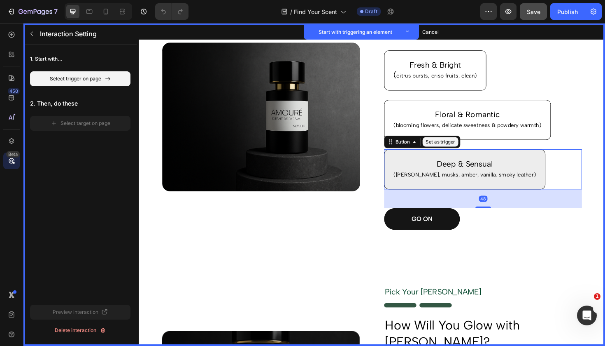
click at [420, 161] on button "Deep & Sensual ([PERSON_NAME], musks, amber, vanilla, smoky leather)" at bounding box center [484, 178] width 171 height 42
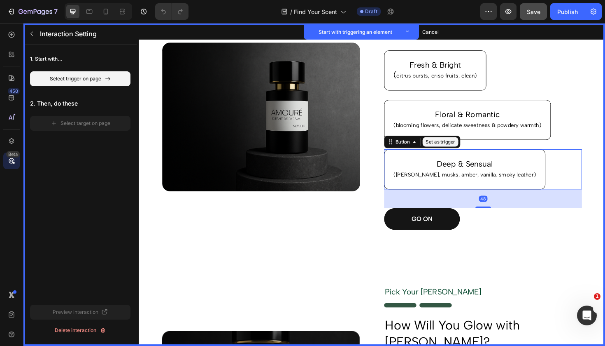
click at [455, 148] on button "Set as trigger" at bounding box center [458, 149] width 38 height 10
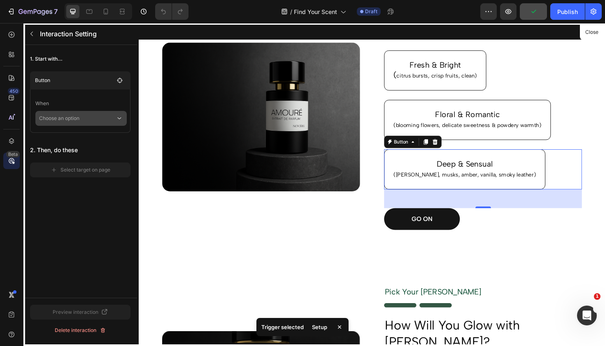
click at [67, 124] on p "Choose an option" at bounding box center [77, 118] width 77 height 15
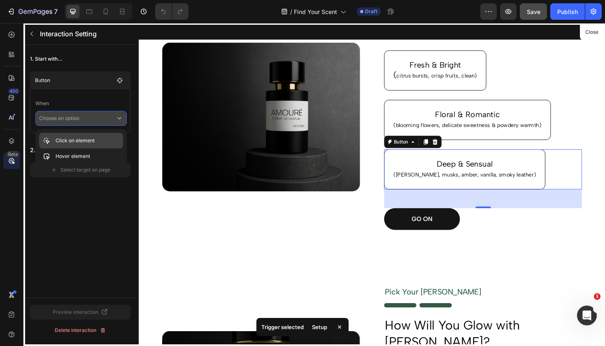
click at [77, 142] on p "Click on element" at bounding box center [75, 140] width 39 height 8
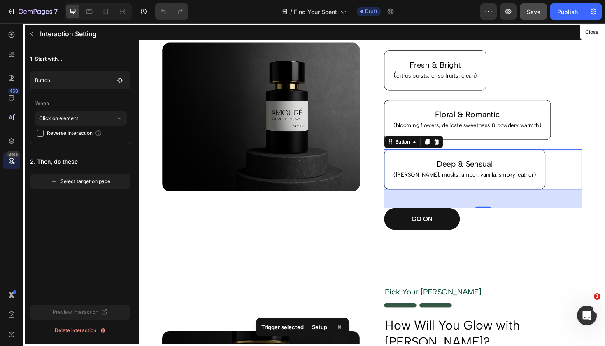
click at [41, 132] on input "checkbox" at bounding box center [40, 133] width 7 height 7
checkbox input "true"
click at [56, 180] on icon "button" at bounding box center [54, 181] width 7 height 7
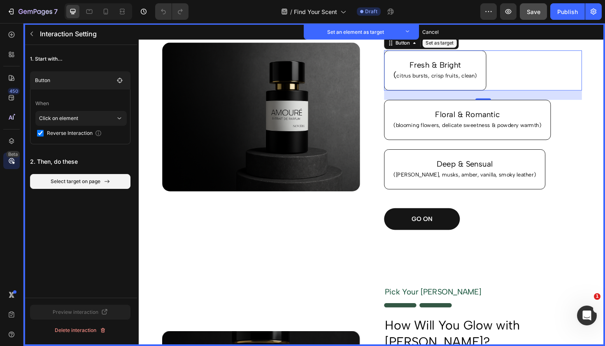
click at [537, 75] on div "Fresh & Bright ( citrus bursts, crisp fruits, clean) Button Set as target 0" at bounding box center [504, 73] width 210 height 42
click at [456, 44] on button "Set as target" at bounding box center [457, 44] width 36 height 10
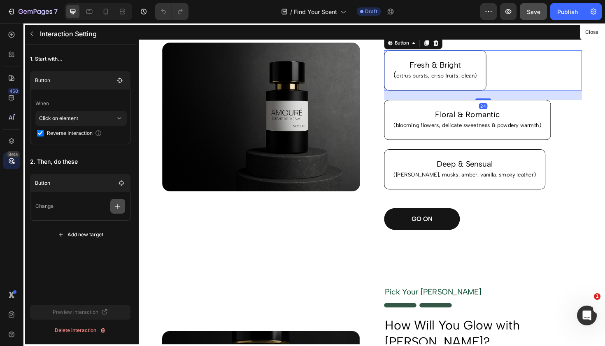
click at [117, 201] on button "button" at bounding box center [117, 206] width 15 height 15
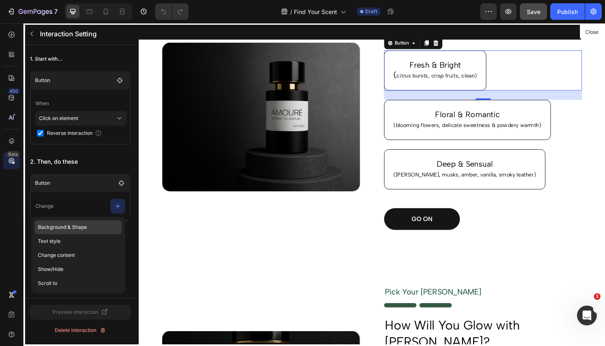
click at [93, 228] on p "Background & Shape" at bounding box center [78, 227] width 87 height 14
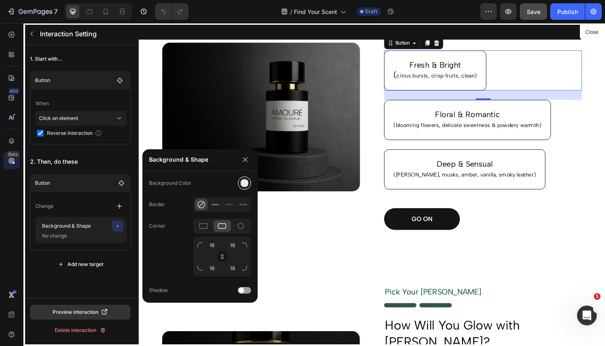
click at [248, 185] on div at bounding box center [245, 183] width 9 height 9
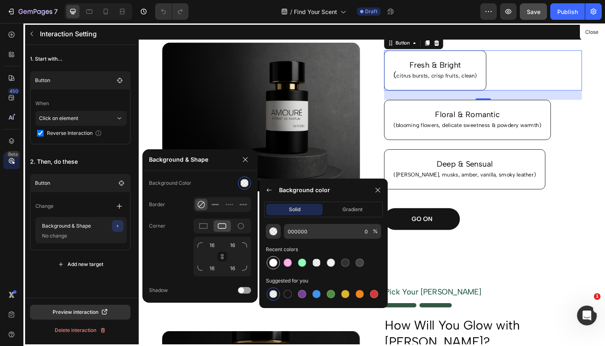
click at [273, 262] on div at bounding box center [273, 262] width 8 height 8
type input "FFFFFF"
type input "100"
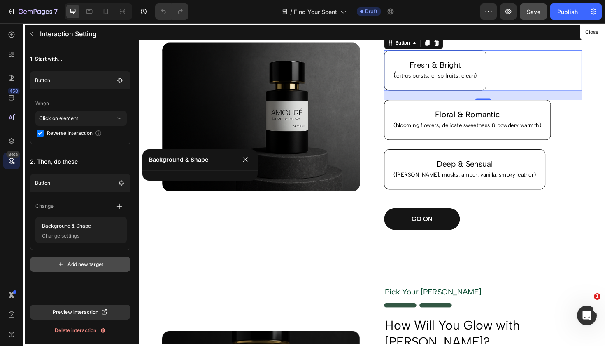
click at [86, 265] on div "Add new target" at bounding box center [81, 263] width 46 height 7
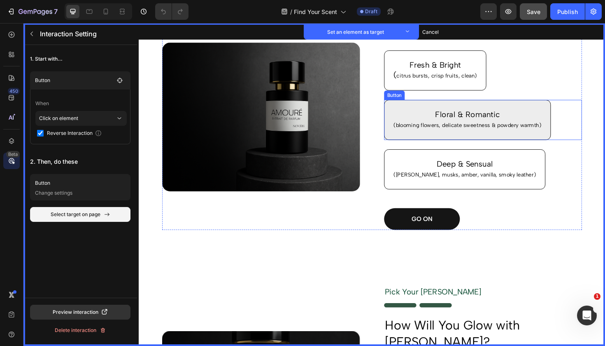
click at [569, 112] on button "Floral & Romantic (blooming flowers, delicate sweetness & powdery warmth)" at bounding box center [487, 125] width 177 height 42
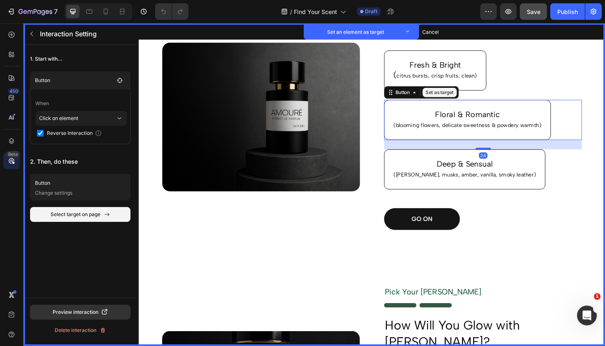
click at [466, 97] on button "Set as target" at bounding box center [457, 96] width 36 height 10
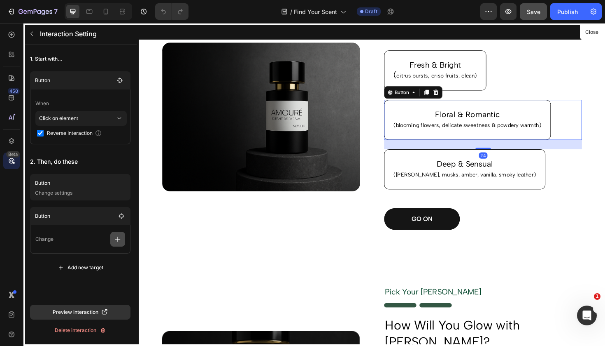
click at [115, 240] on icon "button" at bounding box center [118, 239] width 8 height 8
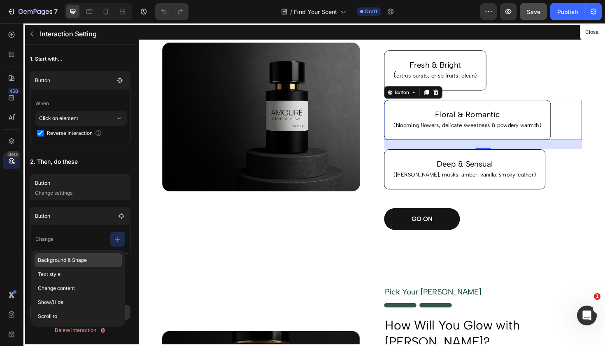
click at [77, 262] on p "Background & Shape" at bounding box center [78, 260] width 87 height 14
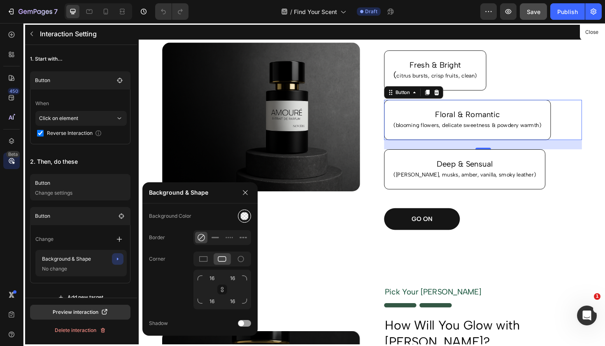
click at [247, 215] on div at bounding box center [245, 216] width 9 height 9
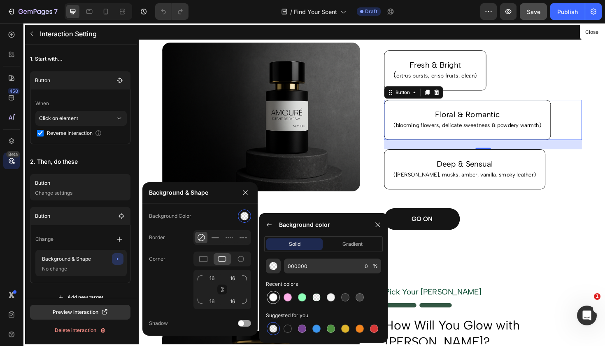
click at [276, 298] on div at bounding box center [273, 297] width 8 height 8
type input "FFFFFF"
type input "100"
click at [88, 294] on div "Add new target" at bounding box center [81, 296] width 46 height 7
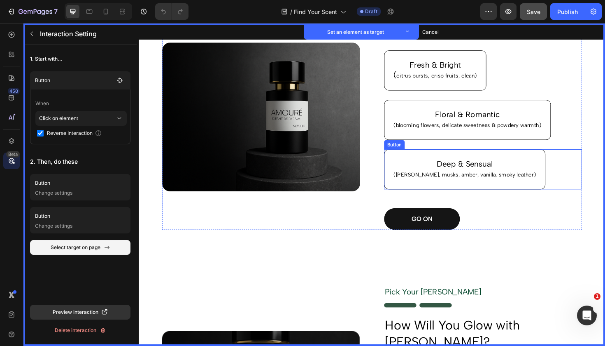
click at [585, 171] on div "Deep & Sensual ([PERSON_NAME], musks, amber, vanilla, smoky leather) Button Set…" at bounding box center [504, 178] width 210 height 42
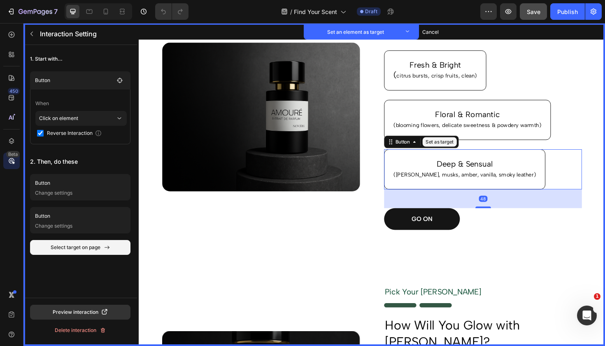
click at [464, 146] on button "Set as target" at bounding box center [457, 149] width 36 height 10
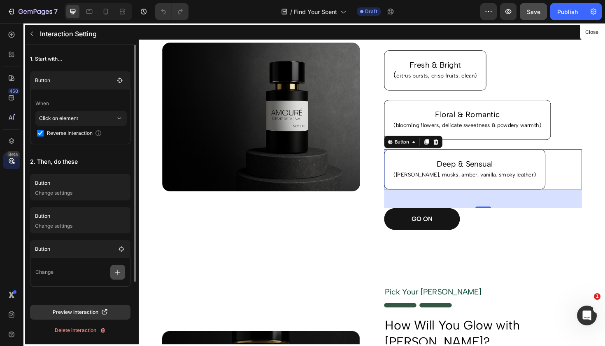
click at [117, 274] on icon "button" at bounding box center [118, 272] width 8 height 8
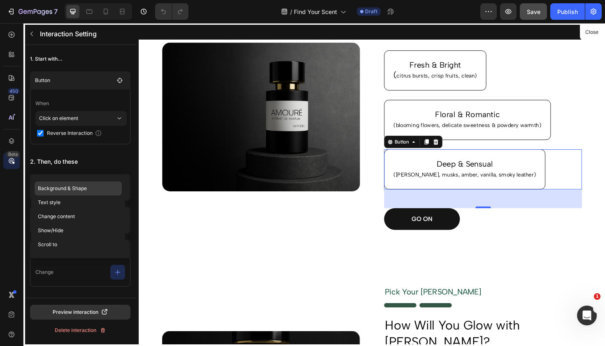
click at [82, 186] on p "Background & Shape" at bounding box center [78, 188] width 87 height 14
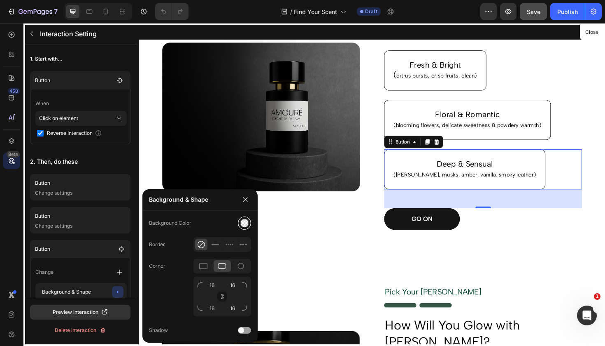
click at [248, 225] on div at bounding box center [245, 223] width 9 height 9
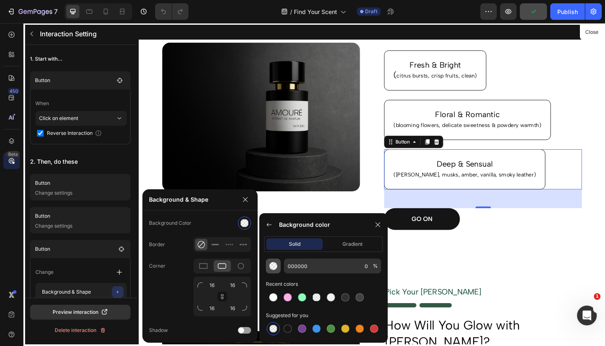
click at [276, 269] on img "button" at bounding box center [273, 266] width 8 height 8
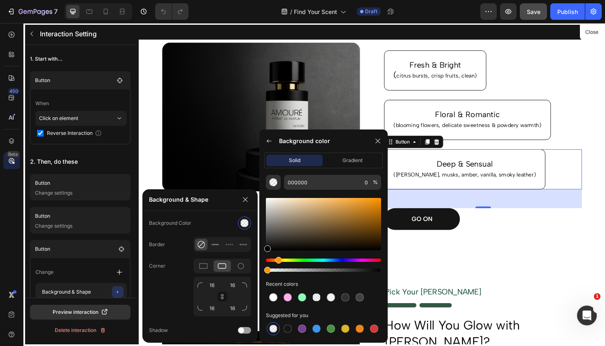
click at [278, 260] on div "Hue" at bounding box center [323, 259] width 115 height 3
click at [371, 234] on div at bounding box center [323, 224] width 115 height 52
drag, startPoint x: 371, startPoint y: 234, endPoint x: 319, endPoint y: 232, distance: 52.8
click at [319, 231] on div at bounding box center [319, 233] width 7 height 7
drag, startPoint x: 320, startPoint y: 235, endPoint x: 289, endPoint y: 229, distance: 32.2
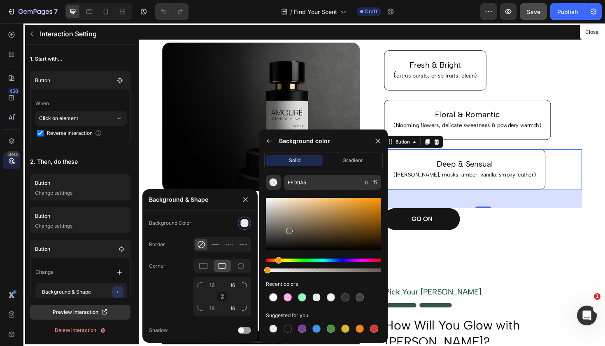
click at [289, 229] on div at bounding box center [289, 230] width 7 height 7
type input "5E503C"
drag, startPoint x: 290, startPoint y: 232, endPoint x: 308, endPoint y: 230, distance: 19.1
click at [308, 230] on div at bounding box center [309, 232] width 7 height 7
drag, startPoint x: 266, startPoint y: 268, endPoint x: 346, endPoint y: 293, distance: 84.0
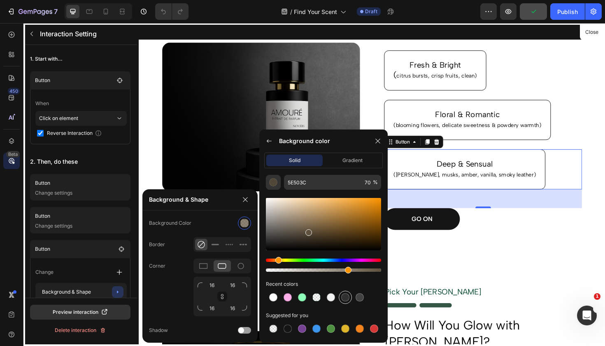
click at [346, 293] on div "5E503C 70 % Recent colors Suggested for you" at bounding box center [323, 255] width 128 height 161
drag, startPoint x: 348, startPoint y: 271, endPoint x: 359, endPoint y: 272, distance: 10.7
click at [359, 272] on div at bounding box center [361, 269] width 7 height 7
drag, startPoint x: 360, startPoint y: 269, endPoint x: 385, endPoint y: 268, distance: 25.5
click at [385, 268] on div "5E503C 81 % Recent colors Suggested for you" at bounding box center [323, 255] width 128 height 161
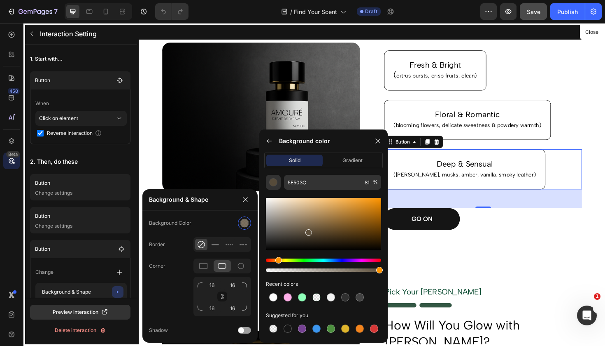
type input "100"
click at [307, 232] on div at bounding box center [323, 224] width 115 height 52
drag, startPoint x: 307, startPoint y: 232, endPoint x: 305, endPoint y: 193, distance: 39.2
click at [305, 193] on div at bounding box center [323, 231] width 115 height 84
drag, startPoint x: 304, startPoint y: 199, endPoint x: 308, endPoint y: 198, distance: 5.0
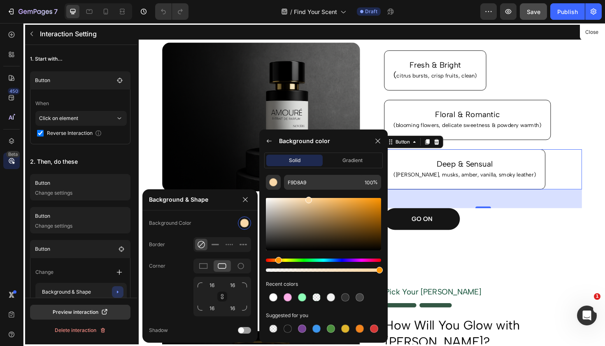
click at [308, 198] on div at bounding box center [309, 199] width 7 height 7
drag, startPoint x: 308, startPoint y: 198, endPoint x: 295, endPoint y: 197, distance: 13.2
click at [295, 197] on div at bounding box center [297, 199] width 7 height 7
drag, startPoint x: 295, startPoint y: 198, endPoint x: 295, endPoint y: 207, distance: 8.6
click at [295, 207] on div at bounding box center [296, 208] width 7 height 7
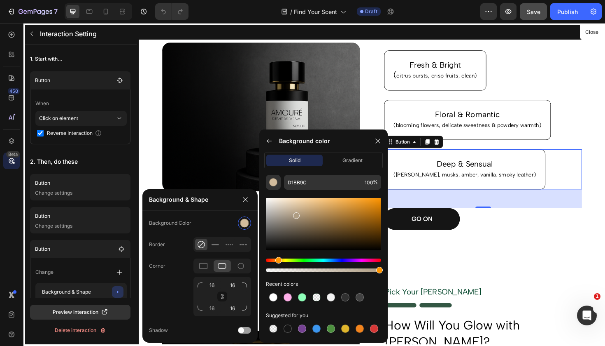
drag, startPoint x: 295, startPoint y: 207, endPoint x: 295, endPoint y: 214, distance: 7.4
click at [295, 214] on div at bounding box center [296, 215] width 7 height 7
click at [295, 210] on div at bounding box center [296, 211] width 7 height 7
drag, startPoint x: 298, startPoint y: 212, endPoint x: 292, endPoint y: 185, distance: 27.3
click at [292, 185] on div "FFE7C6 100 % Recent colors Suggested for you" at bounding box center [323, 255] width 128 height 161
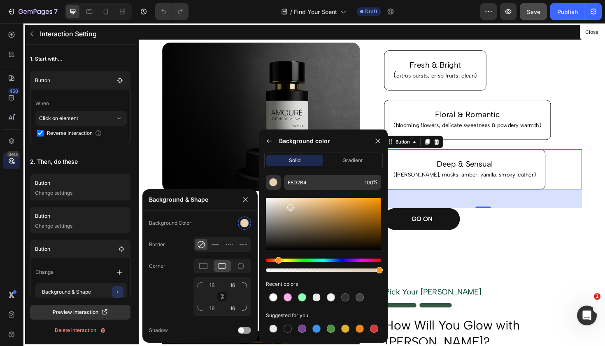
click at [289, 206] on div at bounding box center [290, 207] width 7 height 7
type input "D8C6AD"
click at [378, 140] on icon at bounding box center [378, 140] width 5 height 5
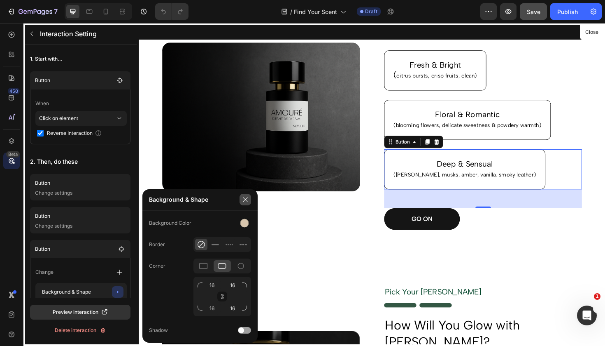
click at [245, 199] on icon "button" at bounding box center [245, 199] width 7 height 7
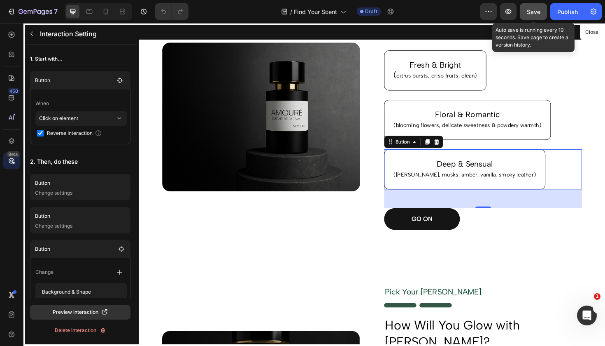
click at [541, 17] on button "Save" at bounding box center [533, 11] width 27 height 16
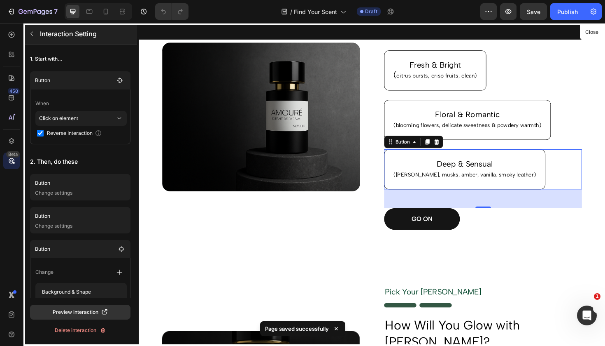
click at [32, 34] on icon "button" at bounding box center [31, 33] width 7 height 7
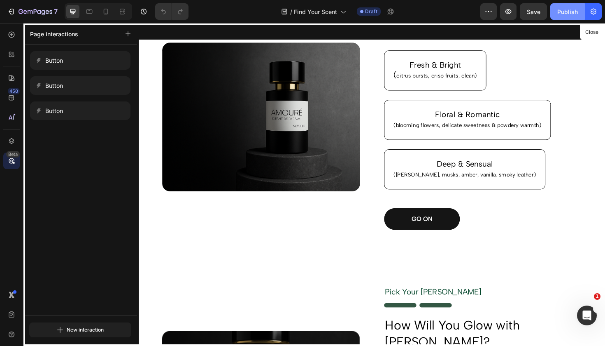
click at [565, 13] on div "Publish" at bounding box center [568, 11] width 21 height 9
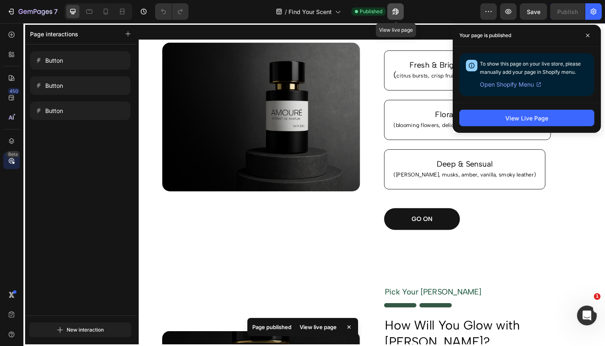
click at [398, 11] on icon "button" at bounding box center [396, 11] width 8 height 8
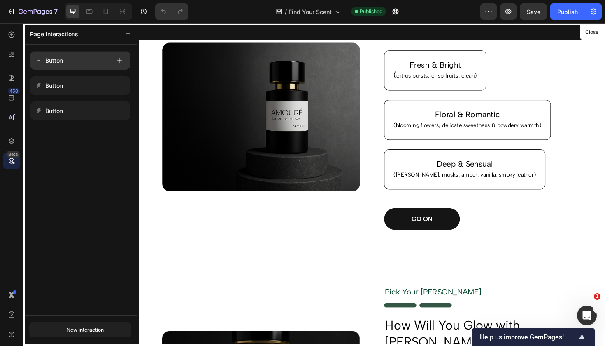
click at [79, 61] on div "Button" at bounding box center [72, 61] width 75 height 12
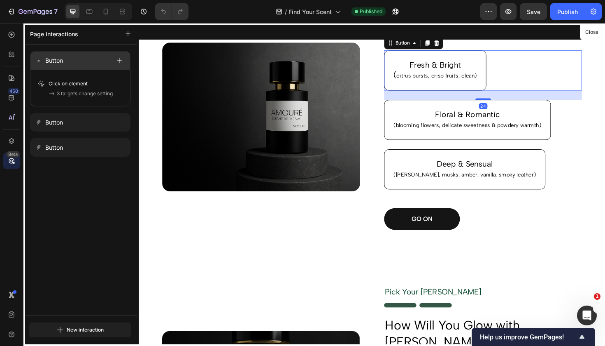
scroll to position [86, 0]
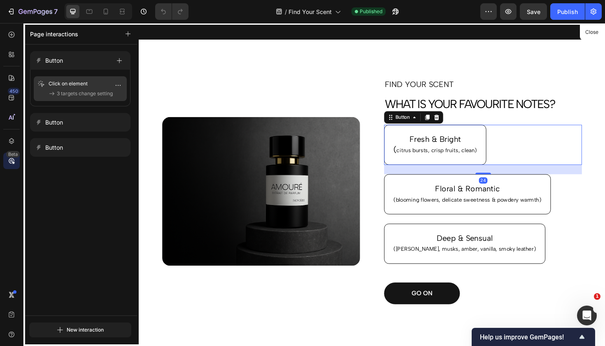
click at [75, 91] on span "3 targets change setting" at bounding box center [85, 93] width 56 height 8
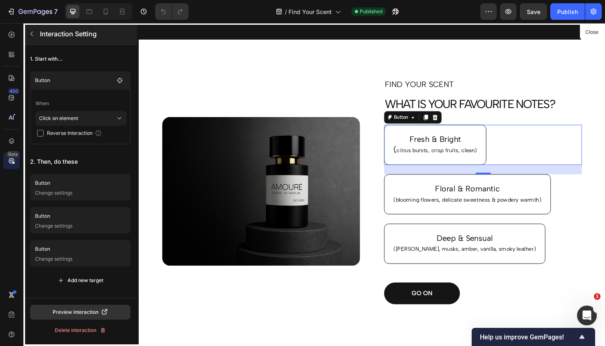
click at [36, 34] on button "button" at bounding box center [31, 33] width 13 height 13
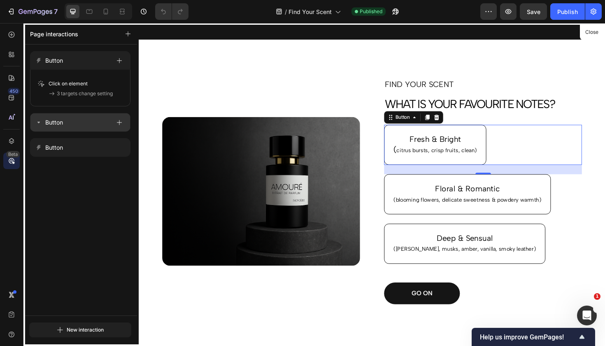
click at [57, 124] on p "Button" at bounding box center [54, 122] width 18 height 10
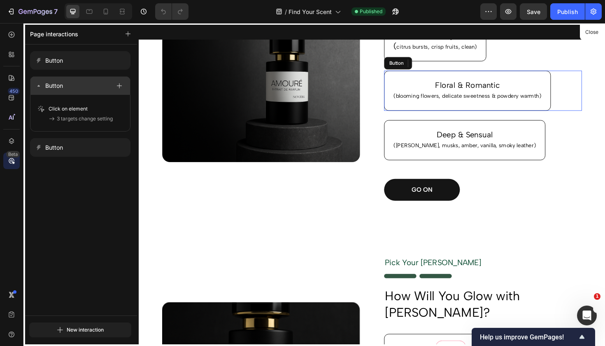
scroll to position [217, 0]
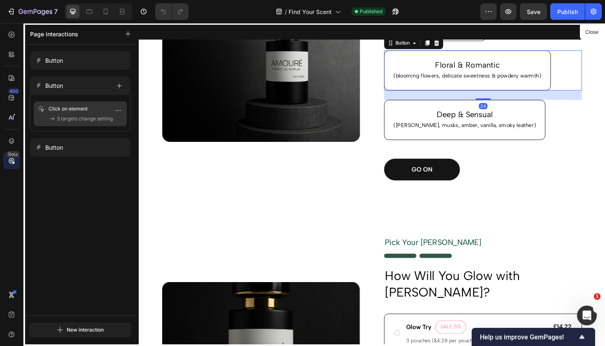
click at [62, 112] on p "Click on element" at bounding box center [74, 109] width 51 height 8
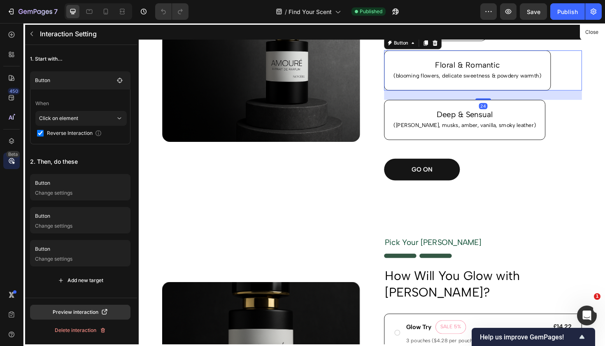
click at [40, 135] on input "checkbox" at bounding box center [40, 133] width 7 height 7
checkbox input "false"
click at [33, 37] on button "button" at bounding box center [31, 33] width 13 height 13
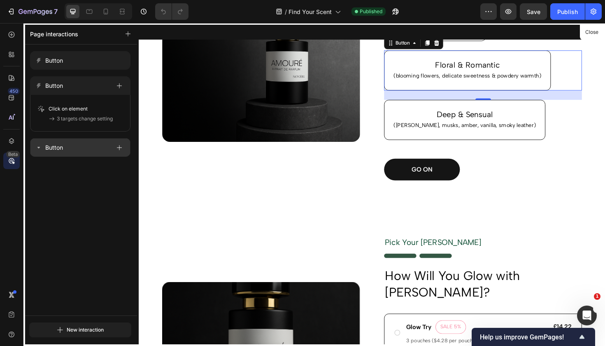
click at [56, 146] on p "Button" at bounding box center [54, 147] width 18 height 10
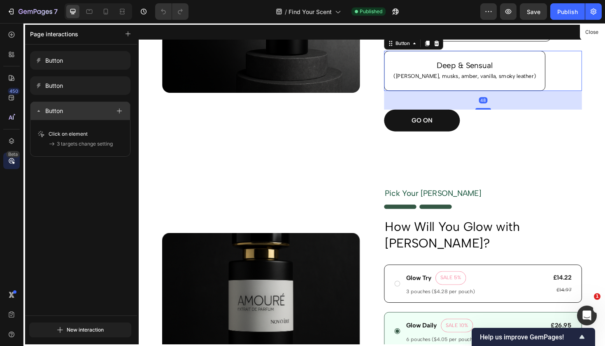
scroll to position [269, 0]
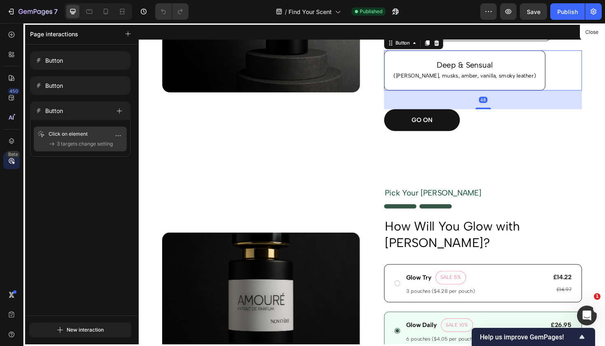
click at [72, 138] on p "Click on element" at bounding box center [74, 134] width 51 height 8
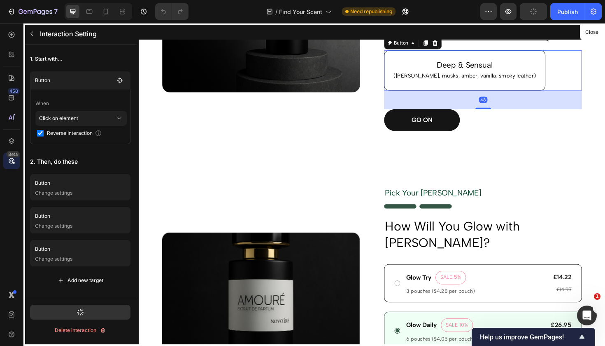
click at [38, 136] on div "Reverse Interaction" at bounding box center [82, 133] width 91 height 8
checkbox input "false"
click at [564, 11] on div "Publish" at bounding box center [568, 11] width 21 height 9
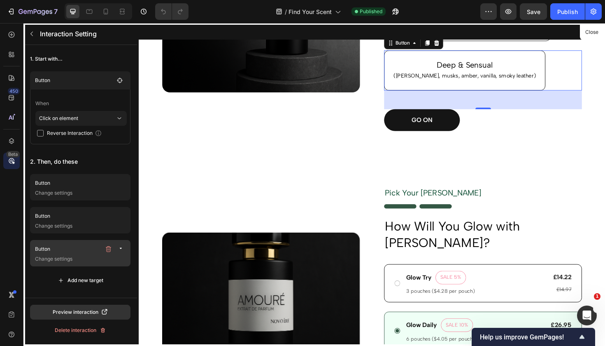
click at [51, 245] on p "Button" at bounding box center [68, 249] width 66 height 8
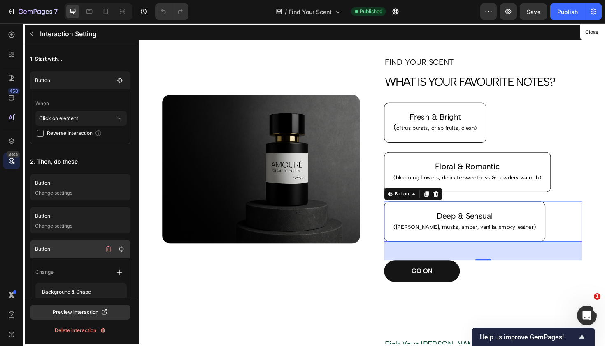
scroll to position [86, 0]
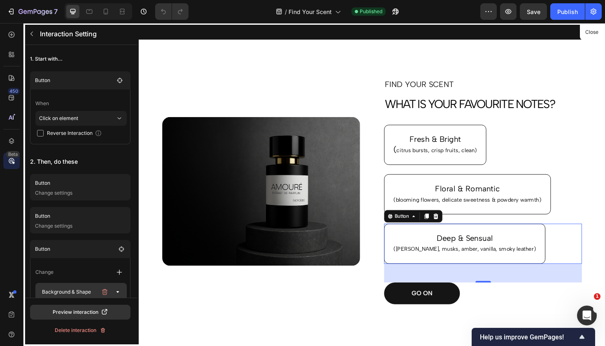
click at [84, 292] on p "Background & Shape" at bounding box center [68, 292] width 58 height 12
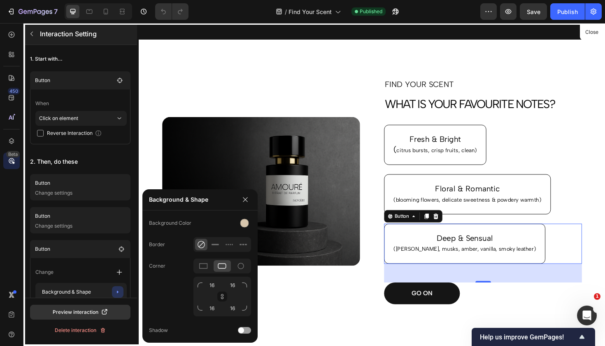
click at [36, 39] on button "button" at bounding box center [31, 33] width 13 height 13
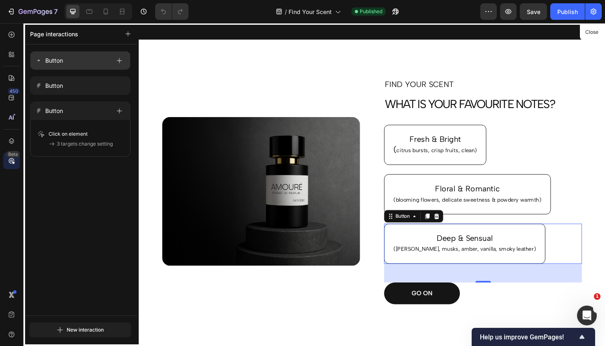
click at [72, 64] on div "Button" at bounding box center [72, 61] width 75 height 12
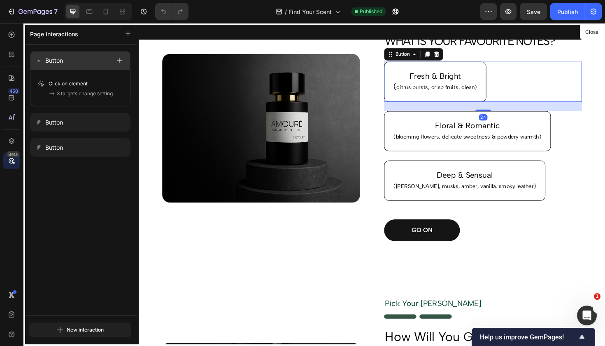
scroll to position [164, 0]
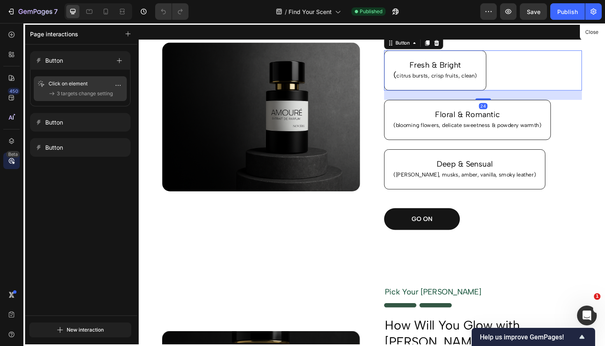
click at [78, 86] on p "Click on element" at bounding box center [74, 83] width 51 height 8
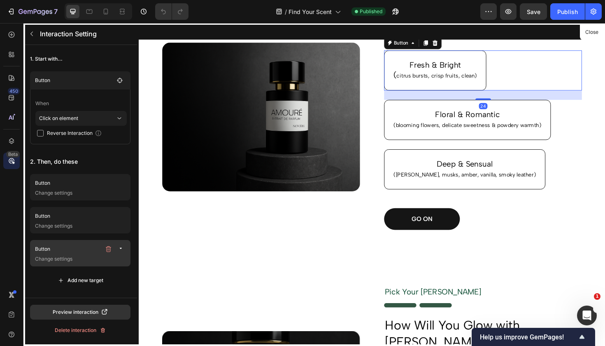
click at [56, 257] on p "Change settings" at bounding box center [81, 259] width 92 height 8
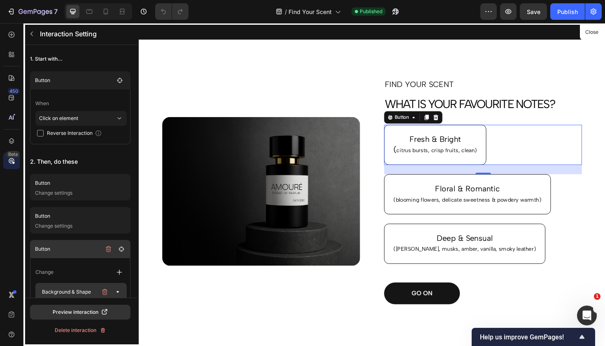
click at [82, 287] on p "Background & Shape" at bounding box center [68, 292] width 58 height 12
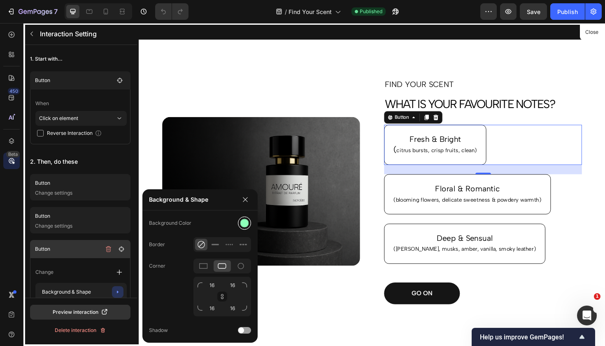
click at [243, 222] on div at bounding box center [245, 223] width 9 height 9
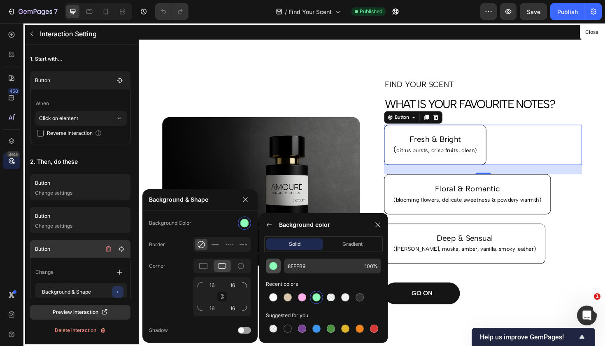
click at [276, 267] on div "button" at bounding box center [273, 266] width 8 height 8
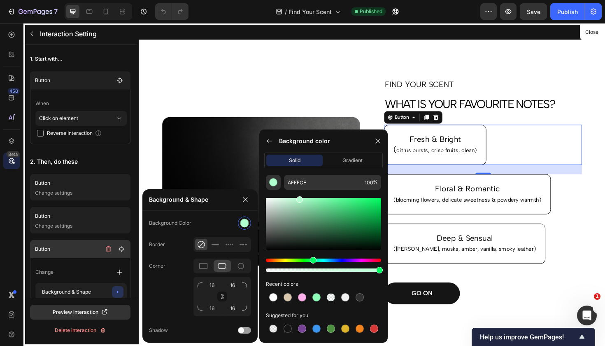
drag, startPoint x: 319, startPoint y: 199, endPoint x: 299, endPoint y: 190, distance: 21.8
click at [299, 190] on div at bounding box center [323, 231] width 115 height 84
type input "B7FFD2"
click at [569, 11] on div "Publish" at bounding box center [568, 11] width 21 height 9
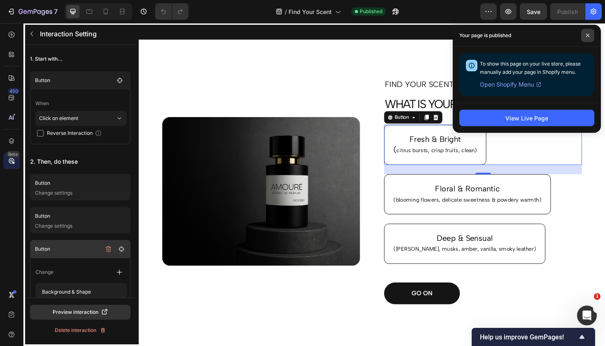
click at [587, 35] on icon at bounding box center [588, 35] width 4 height 4
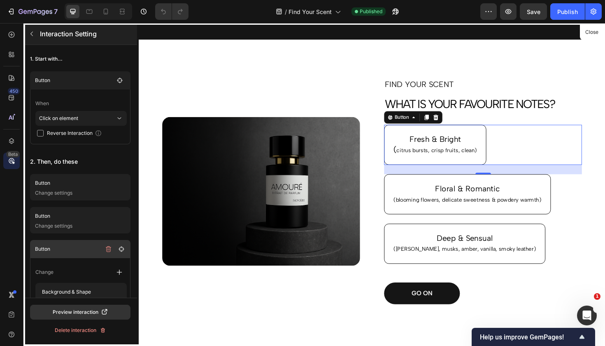
click at [38, 34] on div "Interaction Setting" at bounding box center [79, 33] width 112 height 21
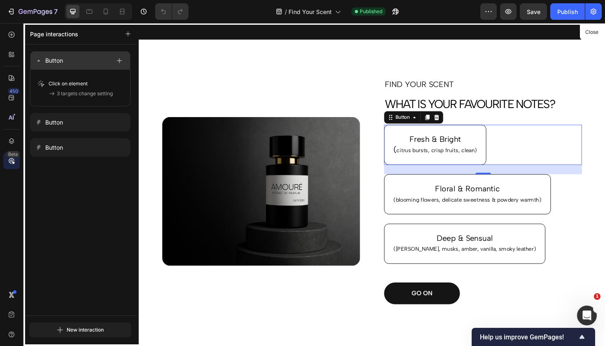
click at [72, 63] on div "Button" at bounding box center [72, 61] width 75 height 12
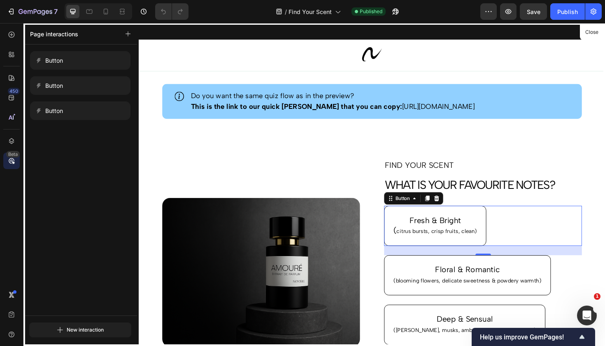
scroll to position [0, 0]
click at [579, 98] on div at bounding box center [386, 193] width 494 height 341
click at [577, 98] on div at bounding box center [386, 193] width 494 height 341
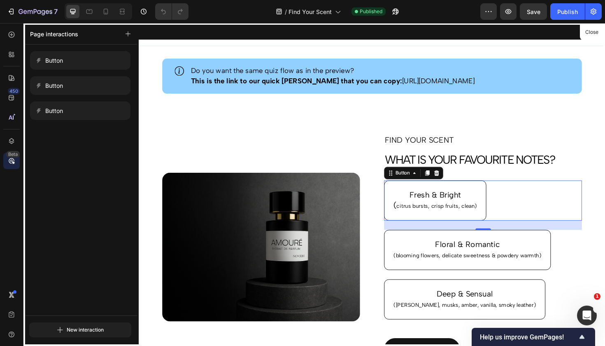
scroll to position [29, 0]
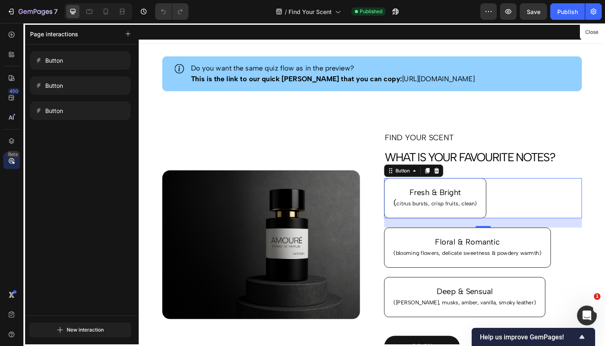
click at [16, 155] on div "Beta" at bounding box center [13, 154] width 14 height 7
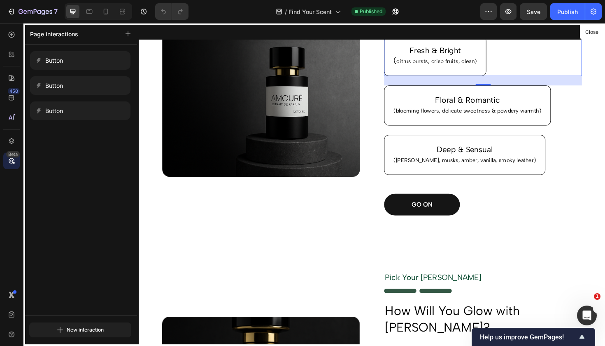
scroll to position [180, 0]
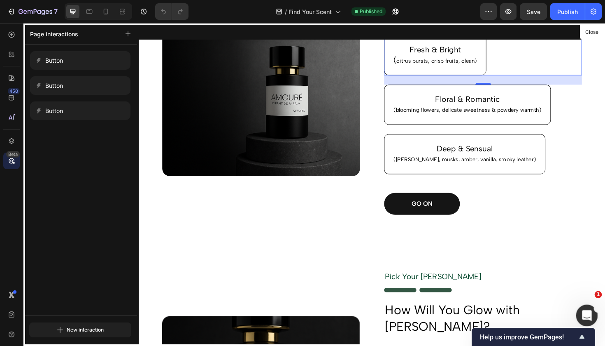
click at [591, 311] on icon "Open Intercom Messenger" at bounding box center [586, 314] width 14 height 14
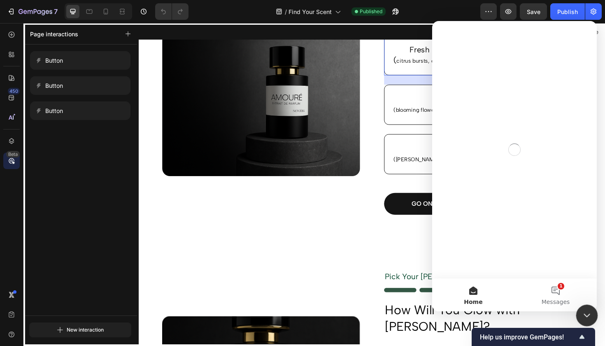
scroll to position [0, 0]
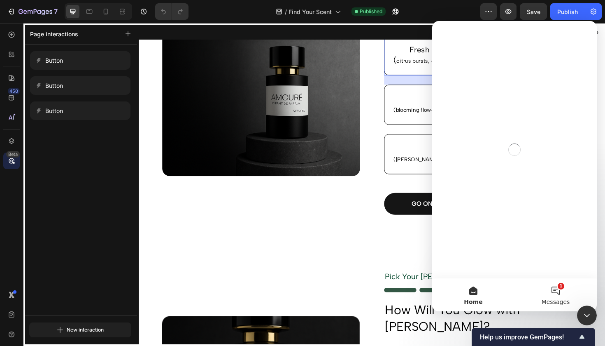
click at [554, 286] on button "1 Messages" at bounding box center [556, 294] width 82 height 33
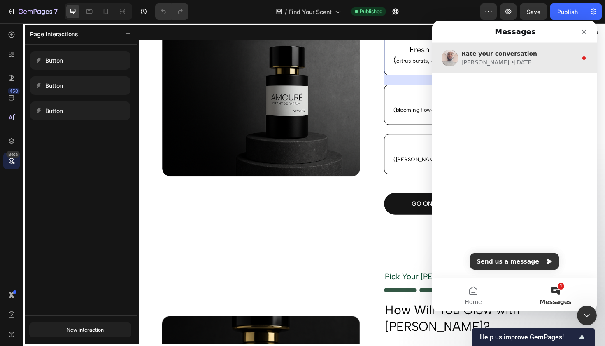
click at [570, 56] on div "Rate your conversation" at bounding box center [520, 53] width 116 height 9
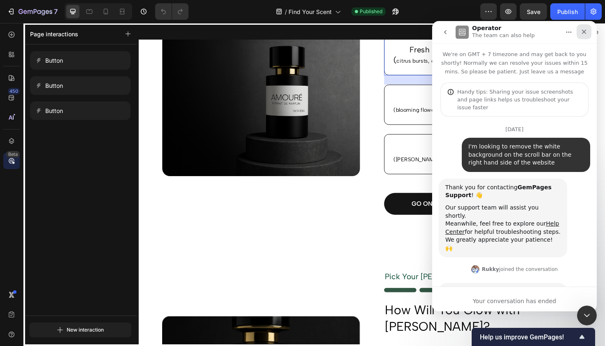
click at [588, 34] on div "Close" at bounding box center [584, 31] width 15 height 15
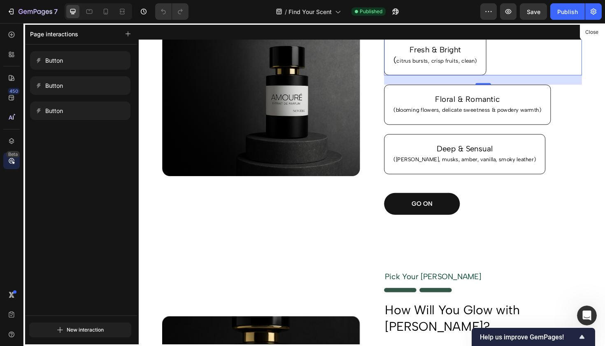
click at [75, 317] on div "New interaction" at bounding box center [80, 329] width 114 height 28
click at [71, 326] on div "New interaction" at bounding box center [80, 330] width 47 height 10
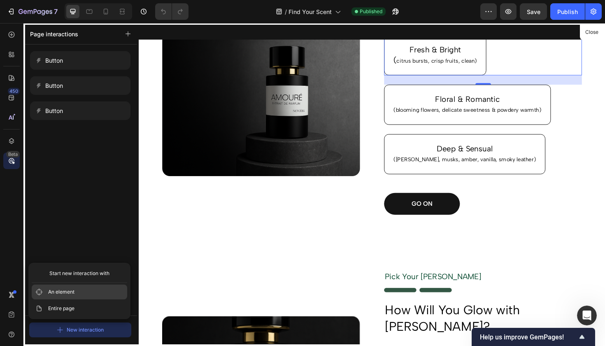
click at [73, 296] on button "An element" at bounding box center [80, 291] width 96 height 15
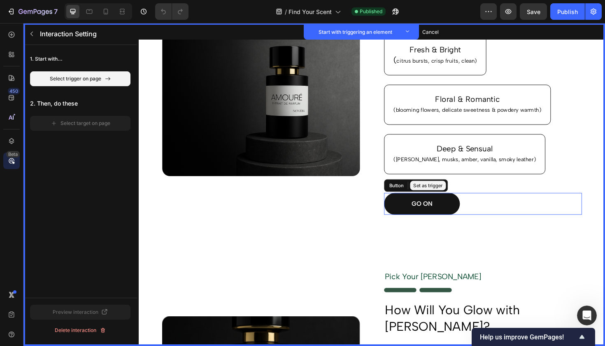
click at [482, 220] on div "GO ON Button Set as trigger" at bounding box center [504, 214] width 210 height 23
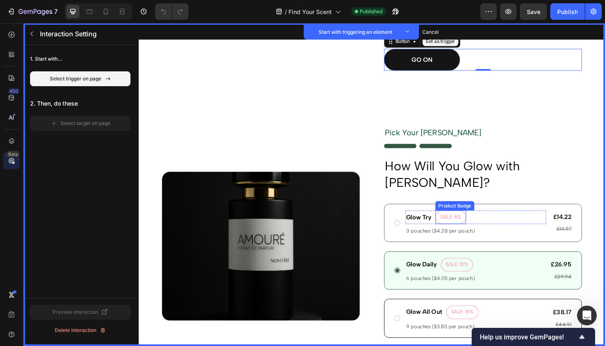
scroll to position [333, 0]
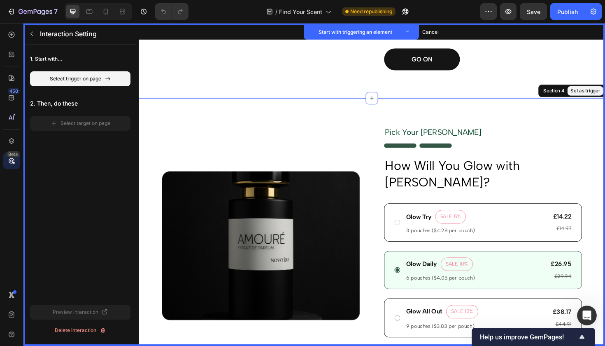
click at [389, 122] on div "Product Images Set as trigger Pick Your [PERSON_NAME] Text Block Set as trigger…" at bounding box center [386, 262] width 494 height 319
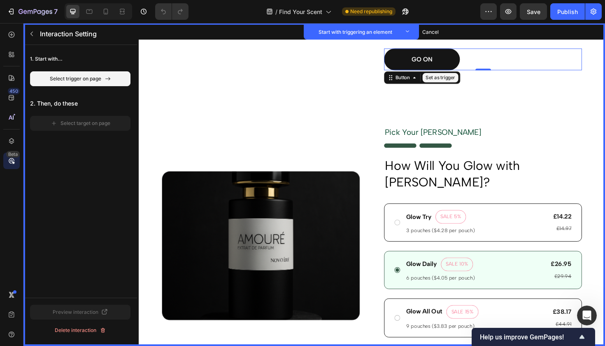
click at [498, 58] on div "GO ON Button Set as trigger 0" at bounding box center [504, 61] width 210 height 23
click at [419, 78] on div "Button" at bounding box center [418, 80] width 19 height 7
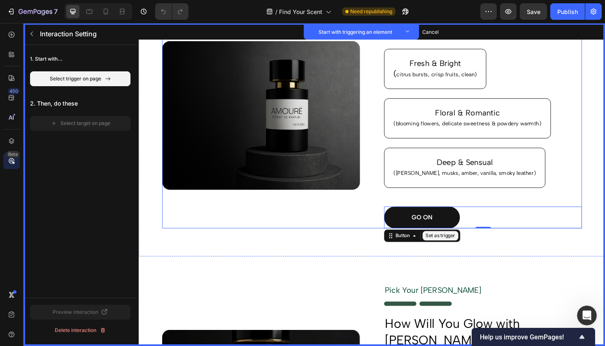
scroll to position [165, 0]
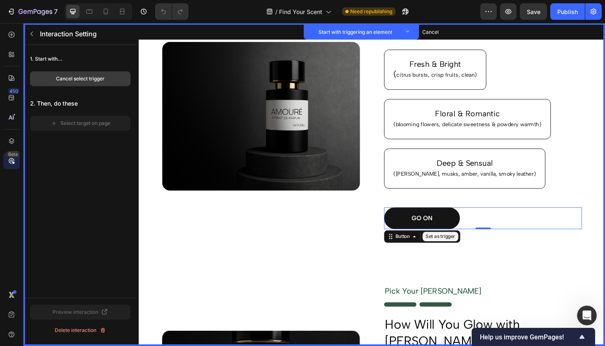
click at [92, 79] on div "Cancel select trigger" at bounding box center [80, 78] width 49 height 7
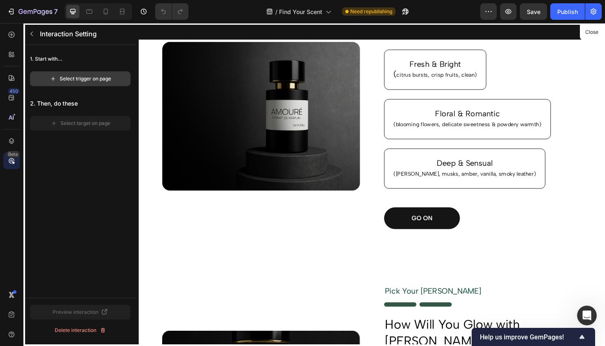
click at [97, 81] on div "Select trigger on page" at bounding box center [80, 78] width 61 height 7
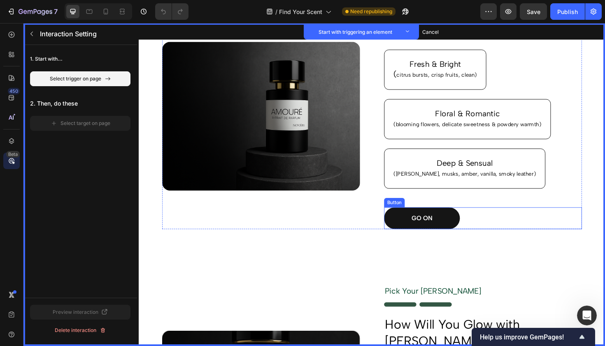
click at [482, 229] on div "GO ON Button Set as trigger" at bounding box center [504, 229] width 210 height 23
click at [459, 208] on button "Set as trigger" at bounding box center [458, 210] width 38 height 10
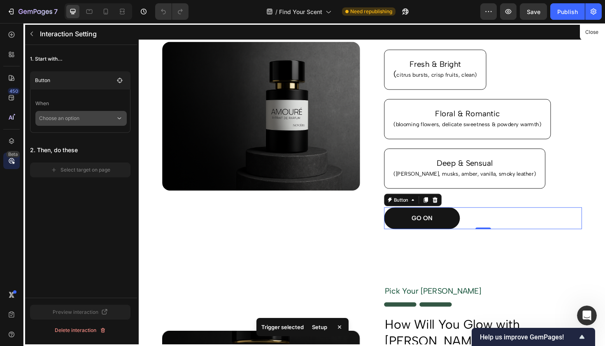
click at [72, 125] on div "Choose an option" at bounding box center [80, 118] width 91 height 15
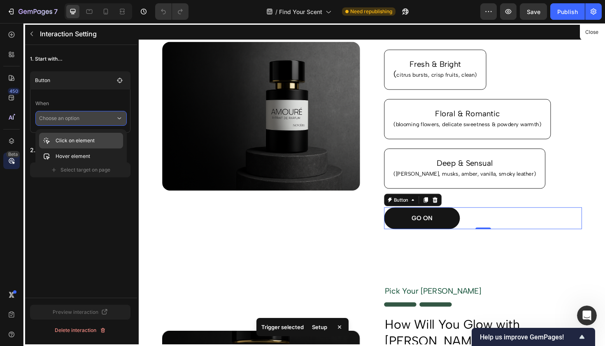
click at [73, 137] on p "Click on element" at bounding box center [75, 140] width 39 height 8
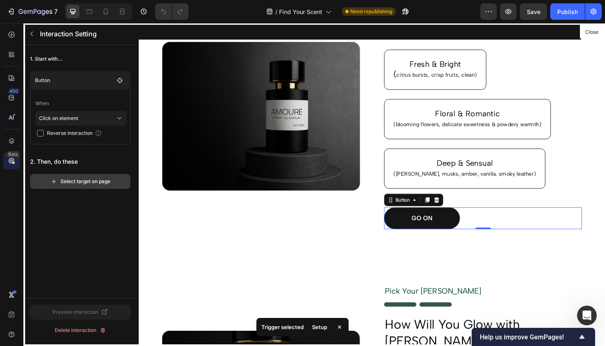
click at [63, 184] on div "Select target on page" at bounding box center [81, 181] width 60 height 7
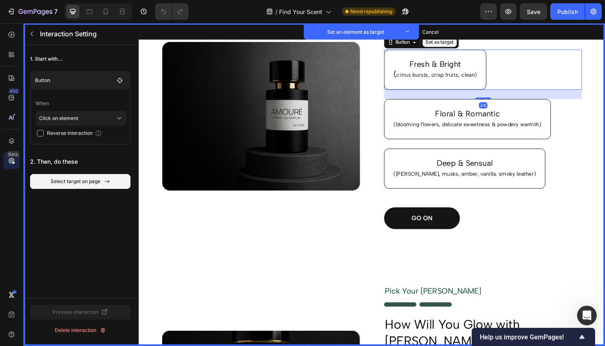
click at [526, 69] on div "Fresh & Bright ( citrus bursts, crisp fruits, clean) Button Set as target 24" at bounding box center [504, 72] width 210 height 42
click at [100, 180] on div "Cancel select target" at bounding box center [80, 181] width 47 height 7
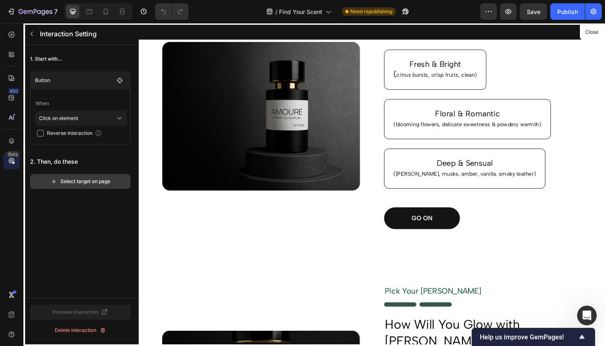
click at [72, 181] on div "Select target on page" at bounding box center [81, 181] width 60 height 7
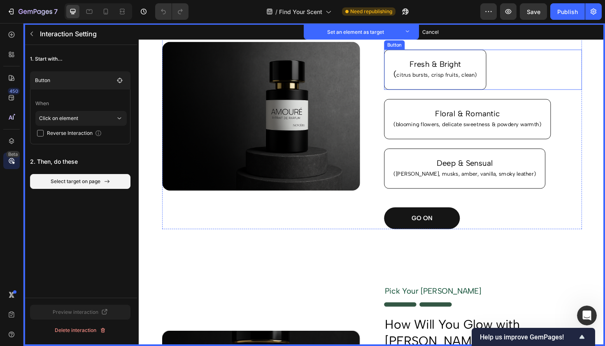
click at [530, 67] on div "Fresh & Bright ( citrus bursts, crisp fruits, clean) Button Set as target" at bounding box center [504, 72] width 210 height 42
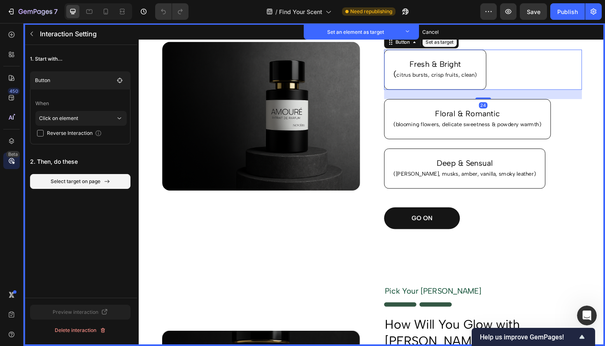
click at [462, 46] on button "Set as target" at bounding box center [457, 43] width 36 height 10
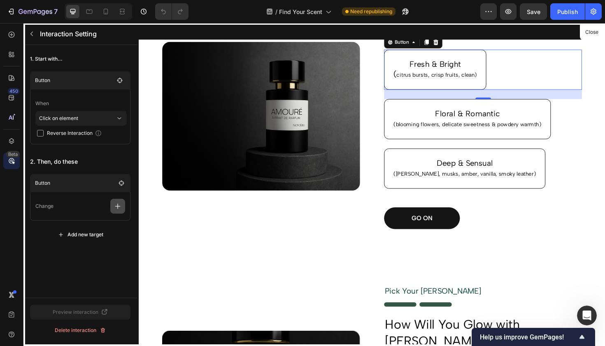
click at [119, 206] on icon "button" at bounding box center [117, 205] width 5 height 5
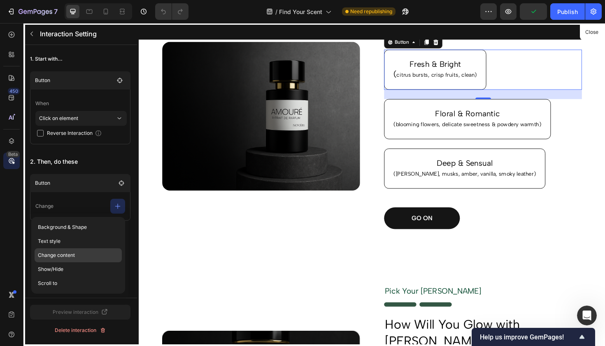
click at [70, 258] on p "Change content" at bounding box center [78, 255] width 87 height 14
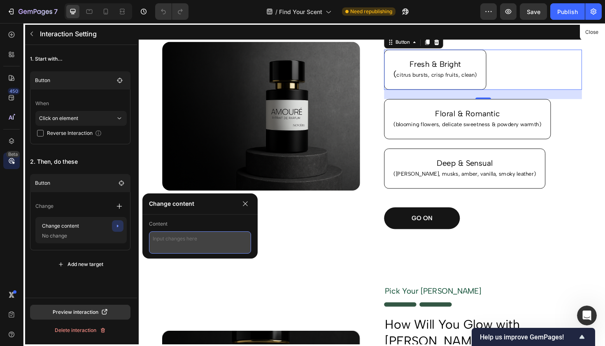
click at [175, 244] on textarea at bounding box center [200, 242] width 102 height 22
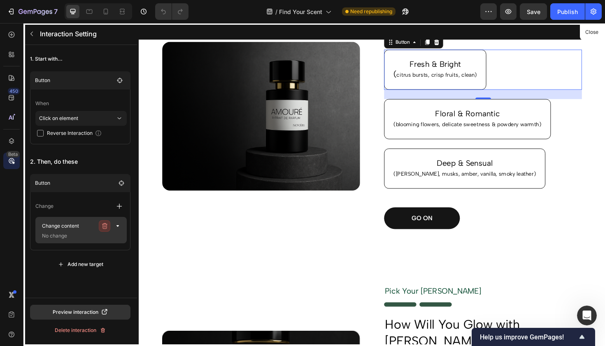
click at [104, 224] on icon "button" at bounding box center [104, 226] width 5 height 6
click at [114, 226] on div "Delete" at bounding box center [112, 225] width 15 height 7
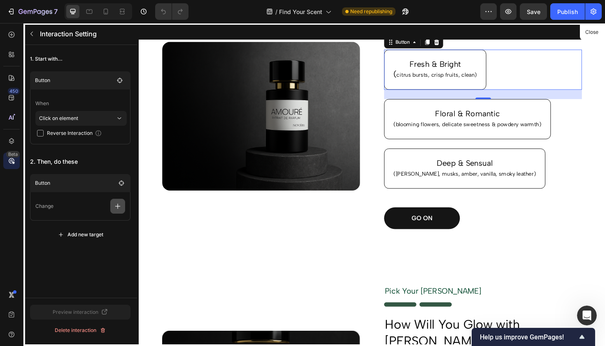
click at [117, 207] on icon "button" at bounding box center [118, 206] width 8 height 8
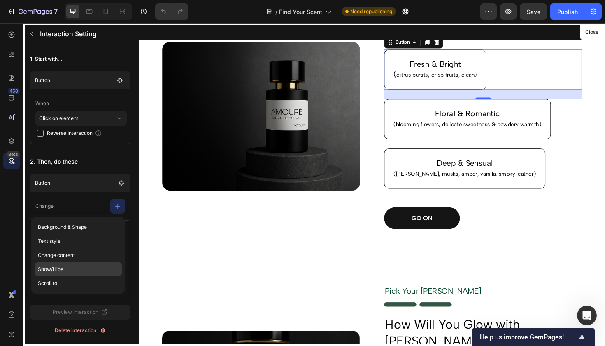
click at [74, 271] on p "Show/Hide" at bounding box center [78, 269] width 87 height 14
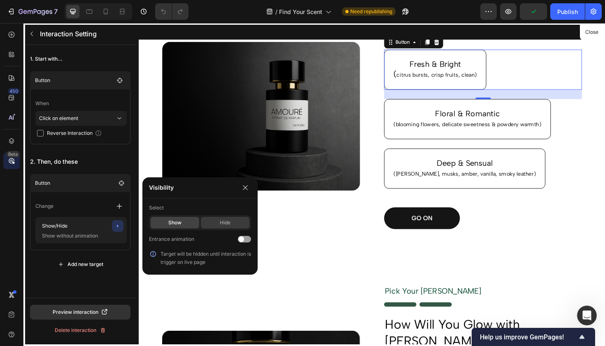
click at [218, 224] on div "Hide" at bounding box center [225, 223] width 49 height 12
click at [181, 225] on div "Show" at bounding box center [175, 223] width 49 height 12
click at [240, 192] on div at bounding box center [246, 188] width 12 height 12
click at [243, 189] on icon "button" at bounding box center [245, 187] width 5 height 5
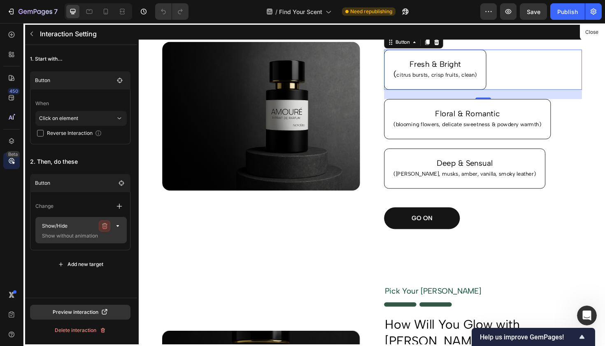
click at [106, 224] on icon "button" at bounding box center [104, 225] width 7 height 7
click at [107, 224] on div "Delete" at bounding box center [112, 225] width 15 height 7
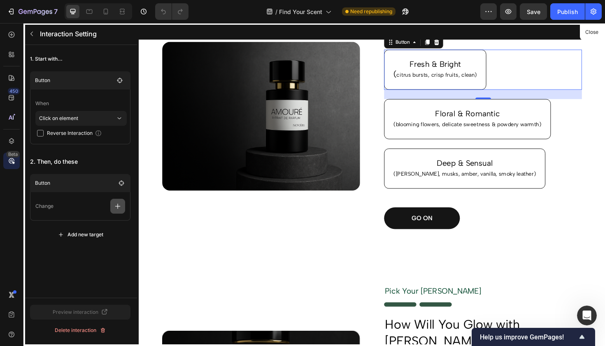
click at [116, 205] on icon "button" at bounding box center [118, 206] width 8 height 8
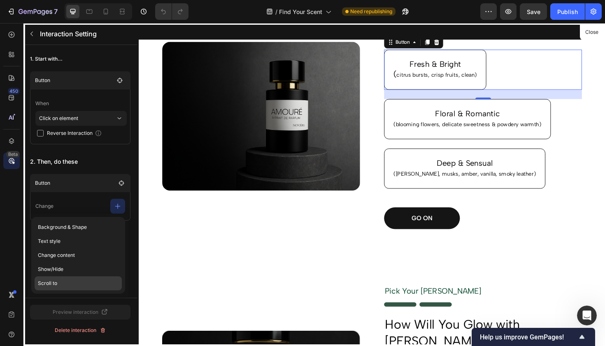
click at [58, 285] on p "Scroll to" at bounding box center [78, 283] width 87 height 14
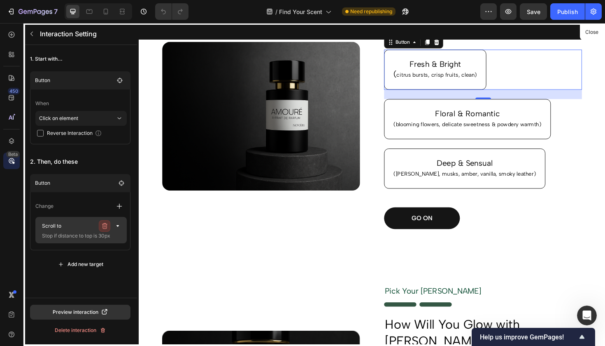
click at [105, 227] on icon "button" at bounding box center [104, 225] width 7 height 7
click at [105, 227] on div "Delete" at bounding box center [112, 225] width 15 height 7
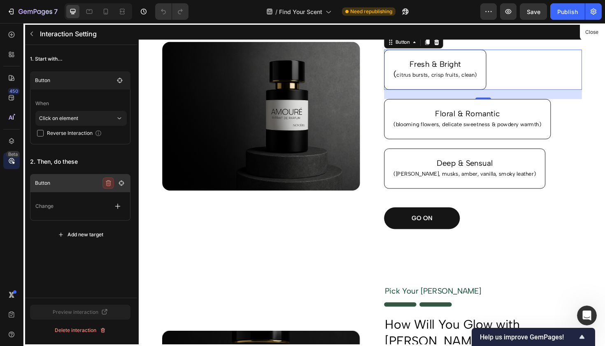
click at [108, 183] on icon "button" at bounding box center [108, 183] width 7 height 7
click at [114, 180] on div "Delete" at bounding box center [115, 182] width 15 height 7
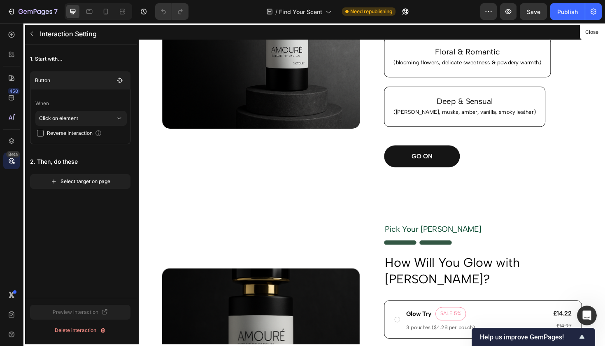
scroll to position [163, 0]
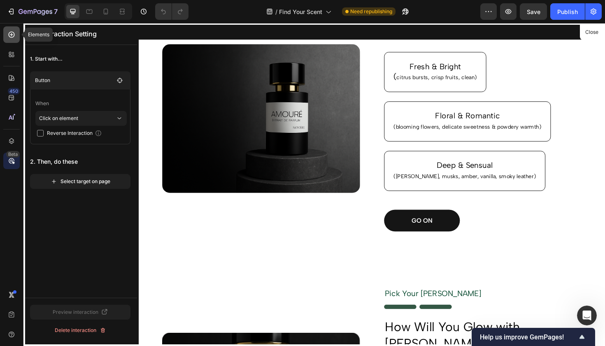
click at [11, 35] on icon at bounding box center [11, 34] width 8 height 8
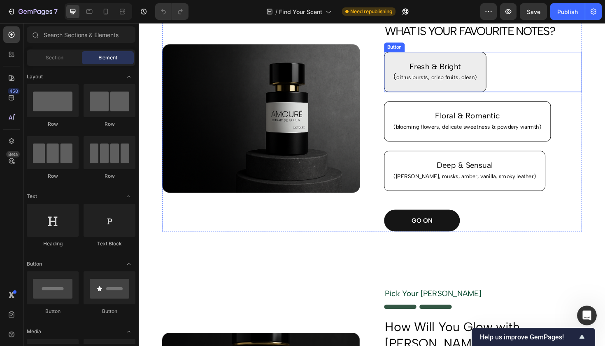
click at [499, 63] on button "Fresh & Bright ( citrus bursts, crisp fruits, clean)" at bounding box center [453, 75] width 108 height 42
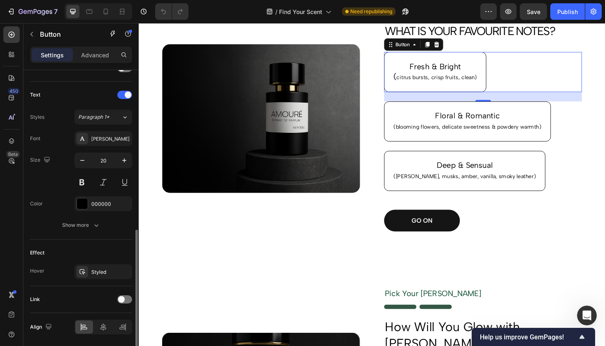
scroll to position [292, 0]
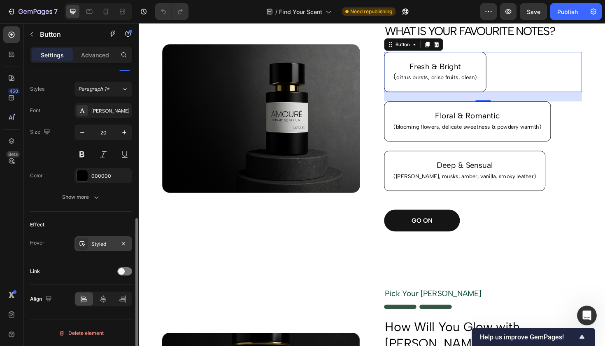
click at [106, 248] on div "Styled" at bounding box center [104, 243] width 58 height 15
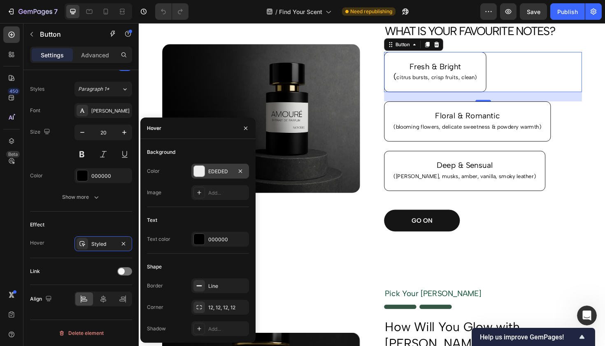
click at [201, 174] on div at bounding box center [199, 171] width 11 height 11
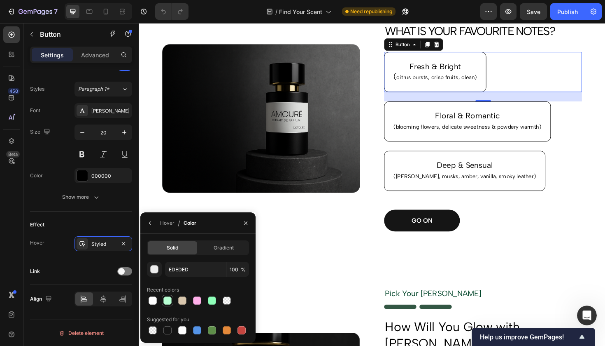
click at [166, 301] on div at bounding box center [168, 300] width 8 height 8
click at [156, 270] on div "button" at bounding box center [155, 269] width 8 height 8
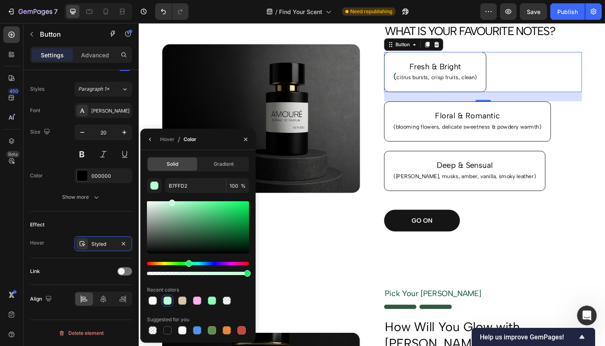
drag, startPoint x: 177, startPoint y: 202, endPoint x: 171, endPoint y: 200, distance: 6.5
click at [171, 200] on div at bounding box center [172, 202] width 7 height 7
drag, startPoint x: 172, startPoint y: 202, endPoint x: 163, endPoint y: 201, distance: 9.6
click at [163, 201] on div at bounding box center [164, 202] width 7 height 7
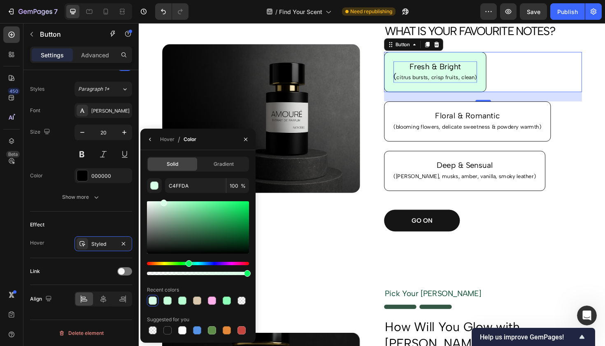
type input "D8FFE7"
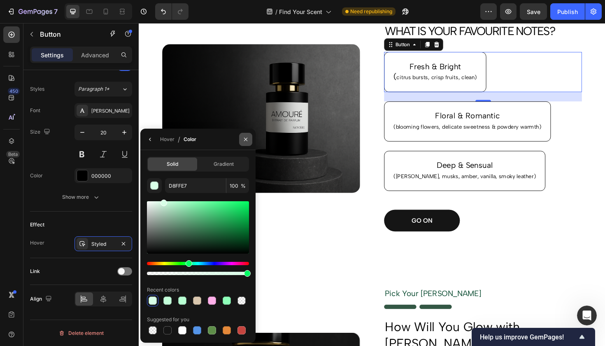
click at [250, 140] on button "button" at bounding box center [245, 139] width 13 height 13
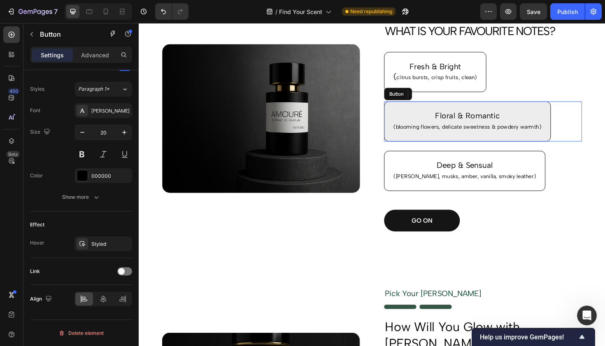
click at [565, 140] on button "Floral & Romantic (blooming flowers, delicate sweetness & powdery warmth)" at bounding box center [487, 127] width 177 height 42
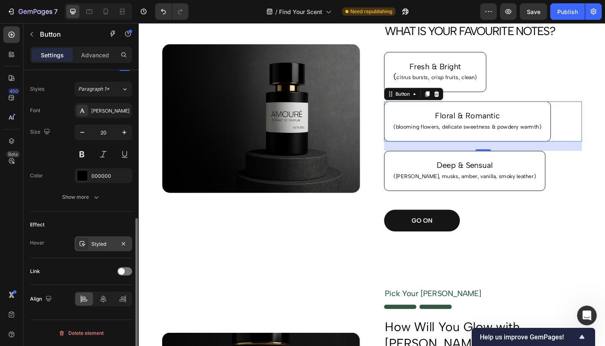
click at [96, 245] on div "Styled" at bounding box center [103, 243] width 24 height 7
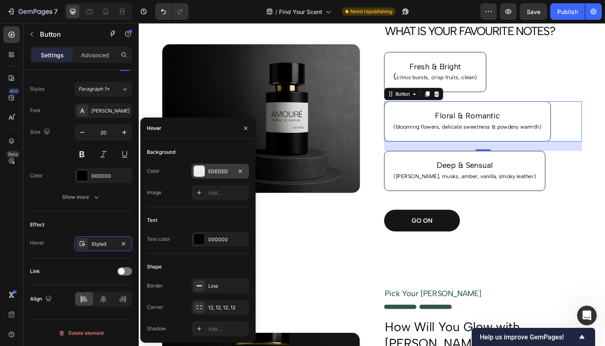
click at [205, 172] on div at bounding box center [200, 171] width 12 height 12
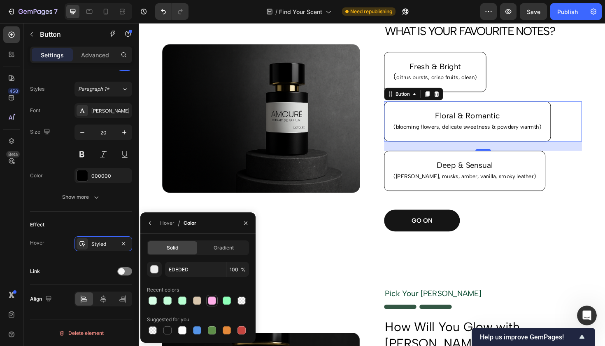
click at [211, 303] on div at bounding box center [212, 300] width 8 height 8
click at [180, 271] on input "FFAFE9" at bounding box center [195, 269] width 61 height 15
click at [156, 270] on div "button" at bounding box center [155, 269] width 8 height 8
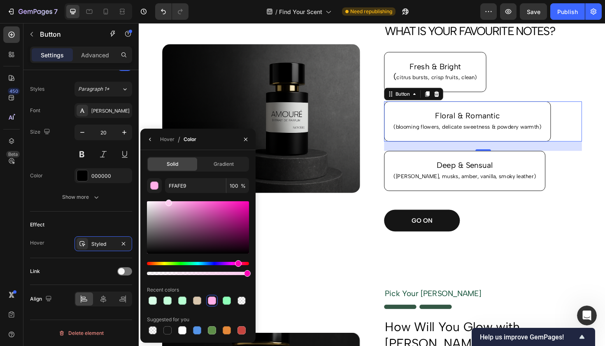
drag, startPoint x: 182, startPoint y: 202, endPoint x: 168, endPoint y: 195, distance: 14.7
click at [168, 195] on div "FFAFE9 100 % Recent colors Suggested for you" at bounding box center [198, 257] width 102 height 158
click at [163, 202] on div at bounding box center [166, 204] width 7 height 7
click at [236, 264] on div "Hue" at bounding box center [237, 263] width 7 height 7
drag, startPoint x: 164, startPoint y: 205, endPoint x: 170, endPoint y: 195, distance: 11.7
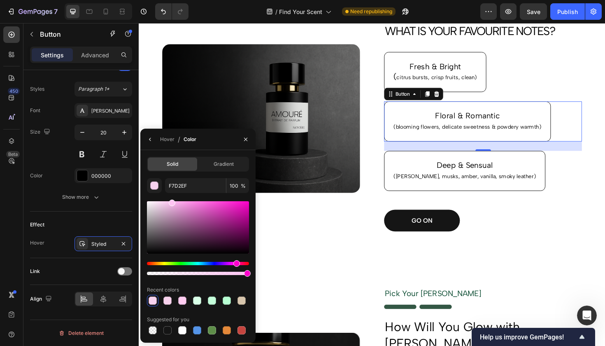
click at [170, 195] on div "F7D2EF 100 % Recent colors Suggested for you" at bounding box center [198, 257] width 102 height 158
click at [173, 201] on div at bounding box center [174, 202] width 7 height 7
drag, startPoint x: 175, startPoint y: 204, endPoint x: 166, endPoint y: 197, distance: 11.2
click at [166, 197] on div "FFBFF2 100 % Recent colors Suggested for you" at bounding box center [198, 257] width 102 height 158
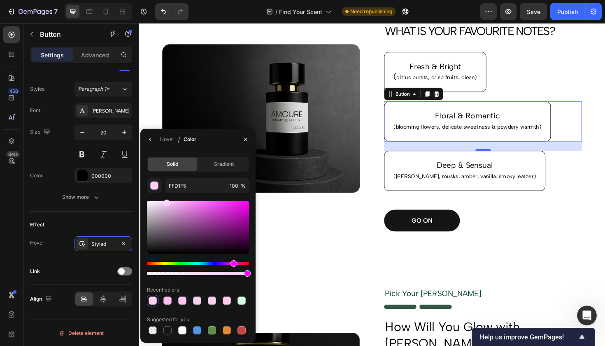
click at [233, 264] on div "Hue" at bounding box center [234, 263] width 7 height 7
type input "FFD1FE"
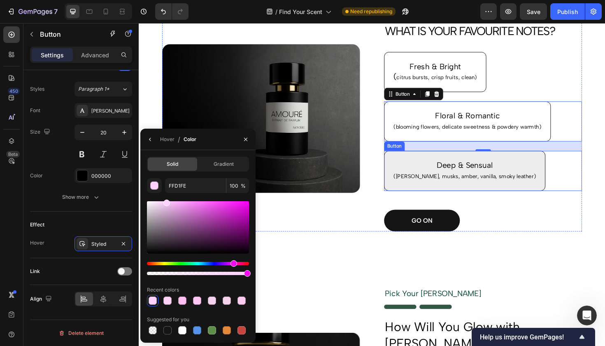
click at [409, 166] on button "Deep & Sensual ([PERSON_NAME], musks, amber, vanilla, smoky leather)" at bounding box center [484, 179] width 171 height 42
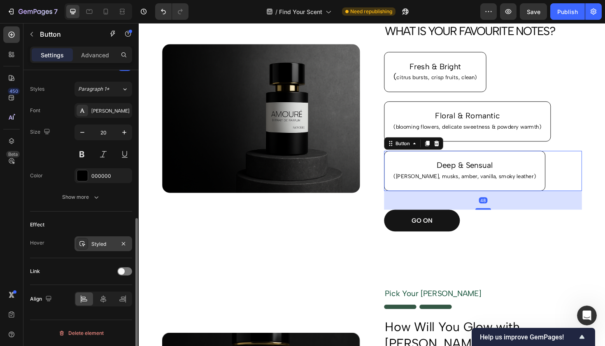
click at [88, 244] on div "Styled" at bounding box center [104, 243] width 58 height 15
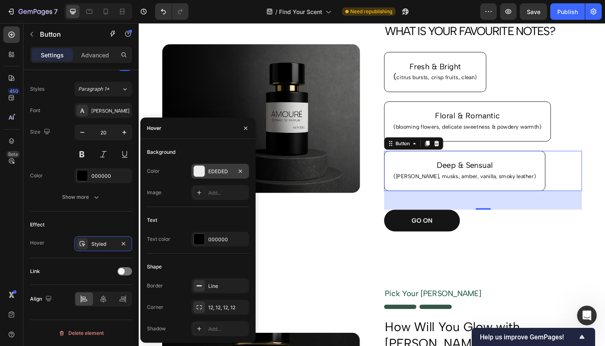
click at [198, 176] on div at bounding box center [200, 171] width 12 height 12
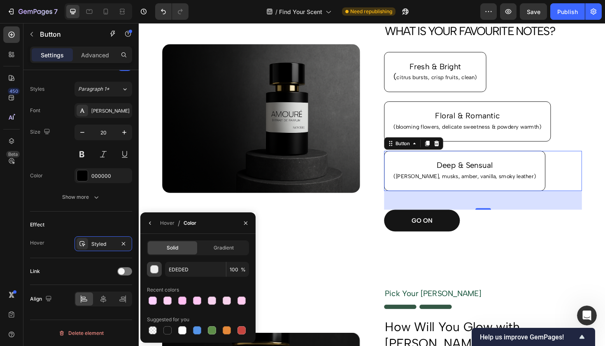
click at [153, 273] on div "button" at bounding box center [154, 269] width 8 height 8
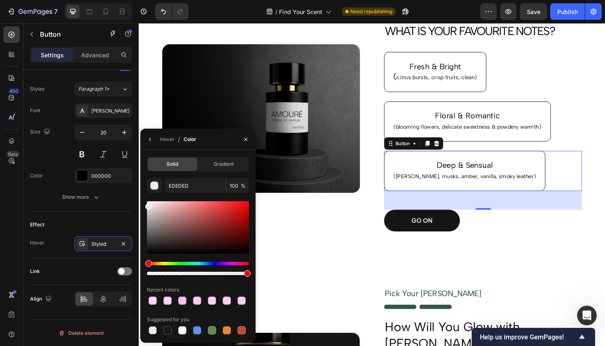
click at [160, 264] on div "Hue" at bounding box center [198, 263] width 102 height 3
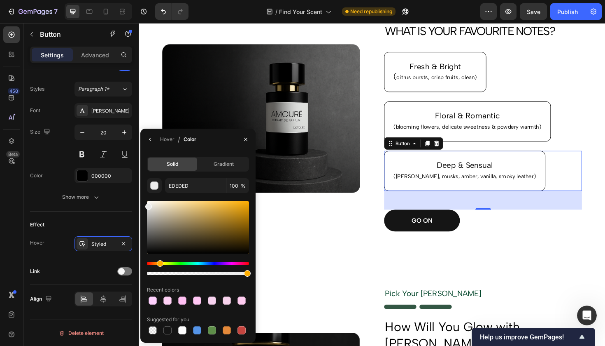
click at [159, 264] on div "Hue" at bounding box center [160, 263] width 7 height 7
drag, startPoint x: 191, startPoint y: 204, endPoint x: 182, endPoint y: 192, distance: 14.9
click at [182, 192] on div "ECECEC 100 % Recent colors Suggested for you" at bounding box center [198, 257] width 102 height 158
click at [246, 233] on div at bounding box center [198, 227] width 102 height 52
drag, startPoint x: 246, startPoint y: 233, endPoint x: 176, endPoint y: 229, distance: 70.5
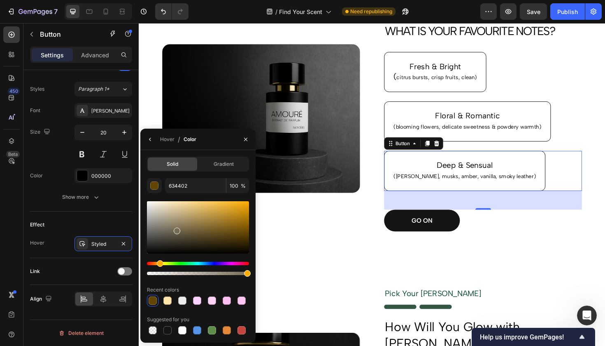
click at [176, 229] on div at bounding box center [177, 230] width 7 height 7
drag, startPoint x: 178, startPoint y: 232, endPoint x: 166, endPoint y: 227, distance: 13.3
click at [166, 228] on div at bounding box center [167, 231] width 7 height 7
drag, startPoint x: 166, startPoint y: 229, endPoint x: 157, endPoint y: 227, distance: 8.9
click at [157, 227] on div at bounding box center [158, 228] width 7 height 7
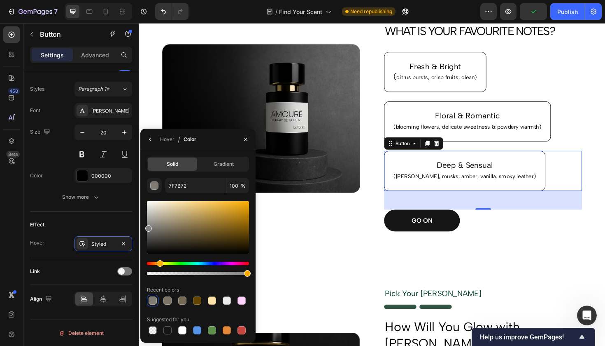
drag, startPoint x: 157, startPoint y: 228, endPoint x: 141, endPoint y: 226, distance: 16.3
click at [141, 226] on div "Solid Gradient 7F7B72 100 % Recent colors Suggested for you" at bounding box center [197, 246] width 115 height 179
drag, startPoint x: 147, startPoint y: 227, endPoint x: 168, endPoint y: 214, distance: 24.2
click at [168, 214] on div at bounding box center [169, 216] width 7 height 7
drag, startPoint x: 168, startPoint y: 216, endPoint x: 162, endPoint y: 212, distance: 6.9
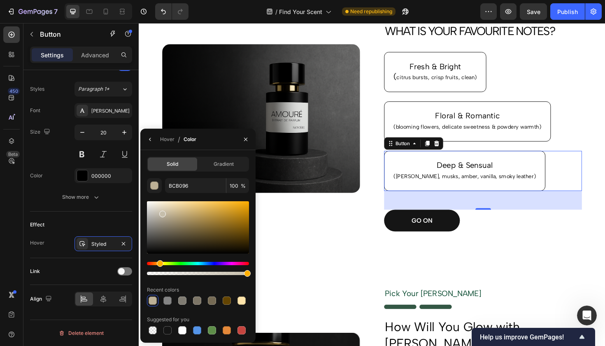
click at [162, 212] on div at bounding box center [162, 213] width 7 height 7
type input "C6BEAB"
click at [243, 140] on icon "button" at bounding box center [246, 139] width 7 height 7
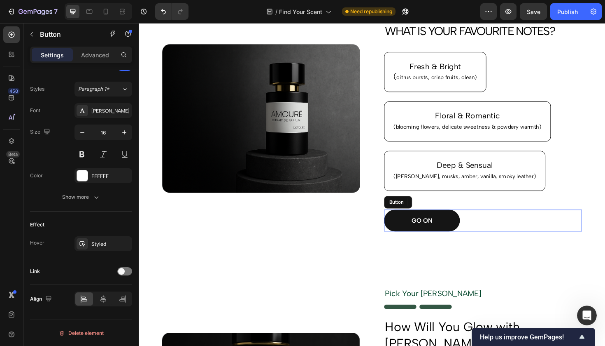
click at [479, 234] on div "GO ON Button" at bounding box center [504, 231] width 210 height 23
click at [423, 215] on div "Button" at bounding box center [418, 212] width 19 height 7
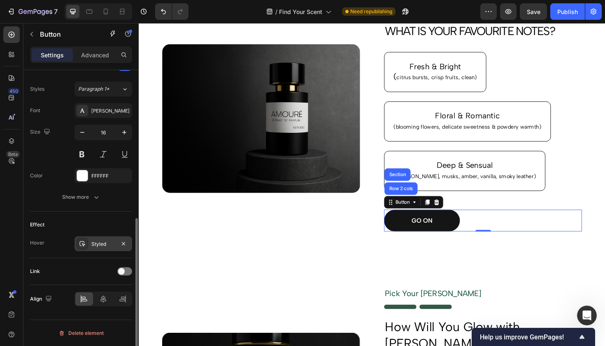
click at [98, 245] on div "Styled" at bounding box center [103, 243] width 24 height 7
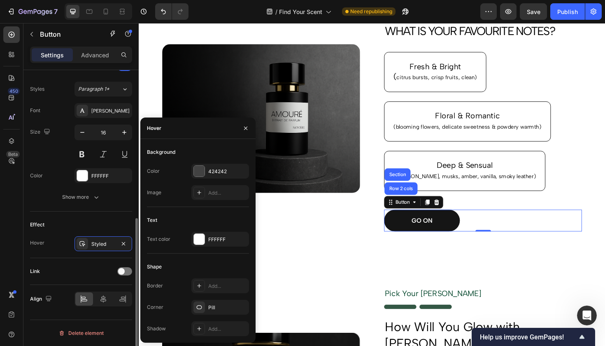
click at [40, 263] on div "Link" at bounding box center [81, 271] width 102 height 27
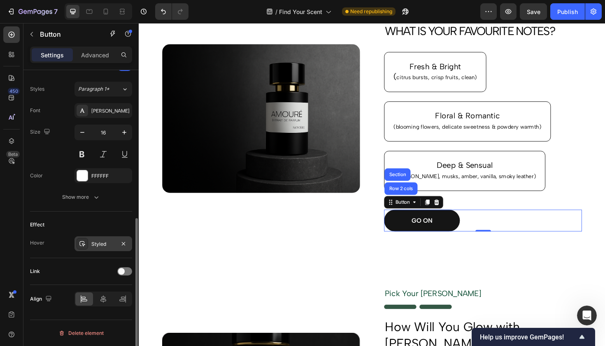
click at [101, 244] on div "Styled" at bounding box center [103, 243] width 24 height 7
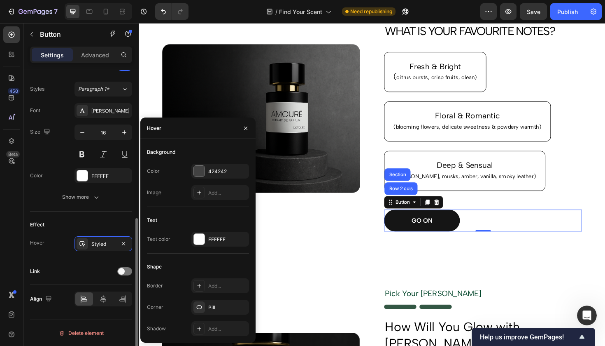
click at [96, 276] on div "Link" at bounding box center [81, 270] width 102 height 13
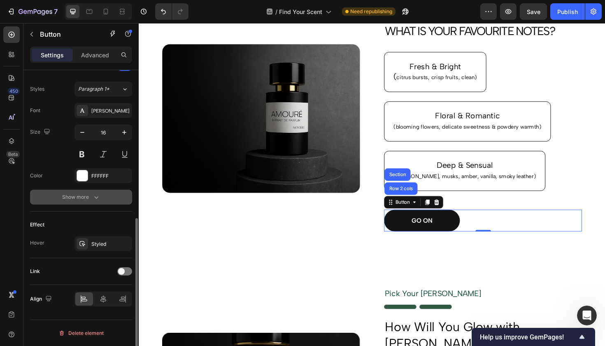
click at [77, 191] on button "Show more" at bounding box center [81, 196] width 102 height 15
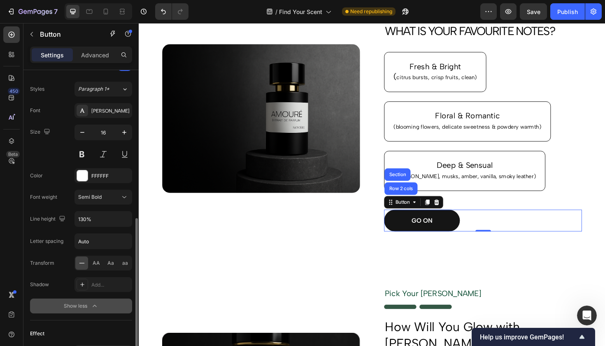
click at [77, 306] on div "Show less" at bounding box center [81, 305] width 35 height 8
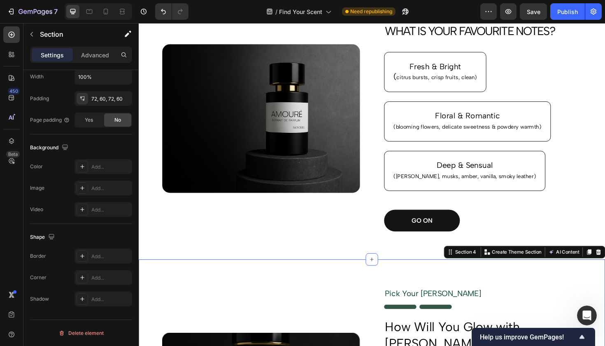
scroll to position [0, 0]
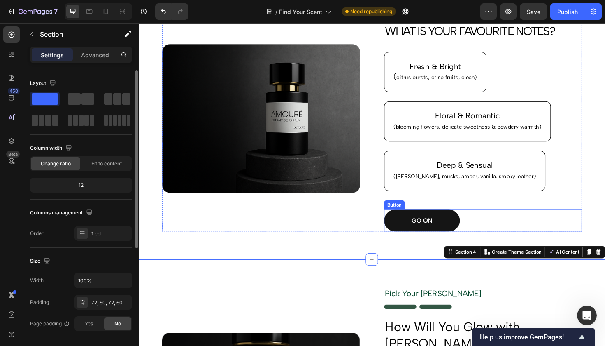
click at [498, 231] on div "GO ON Button" at bounding box center [504, 231] width 210 height 23
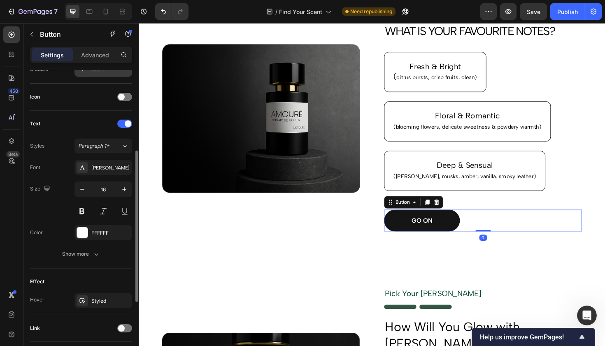
scroll to position [292, 0]
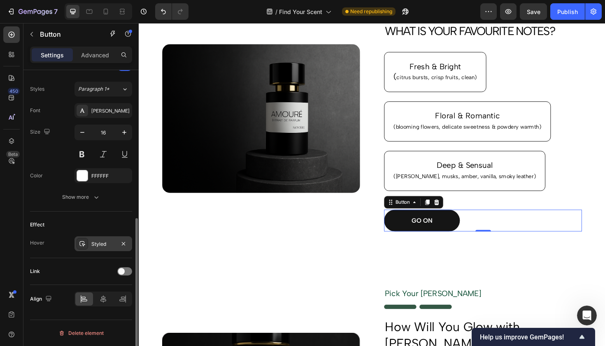
click at [98, 246] on div "Styled" at bounding box center [103, 243] width 24 height 7
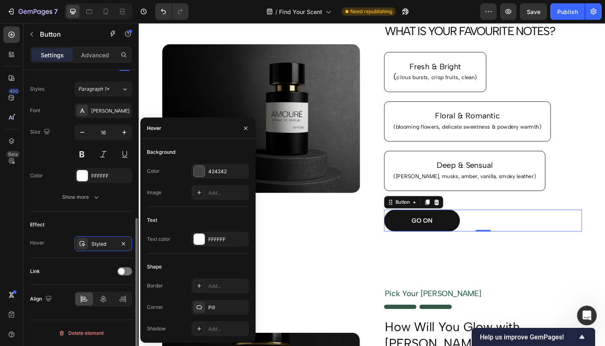
click at [63, 213] on div "Effect Hover Styled" at bounding box center [81, 234] width 102 height 47
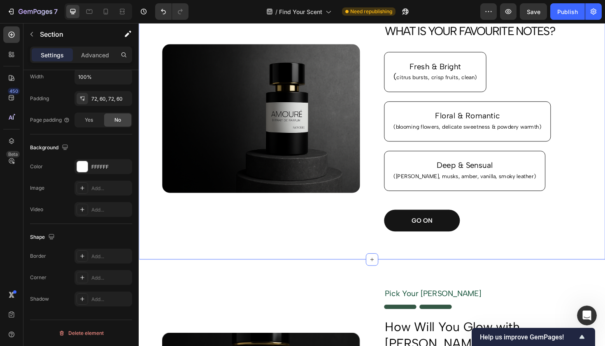
click at [363, 265] on div "Image FIND YOUR SCENT Text Block WHAT IS YOUR FAVOURITE NOTES? Heading Fresh & …" at bounding box center [386, 124] width 494 height 298
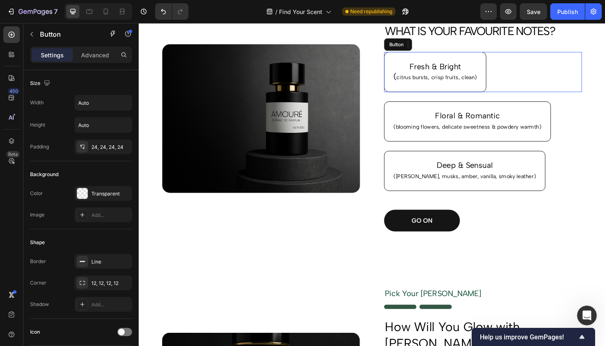
click at [516, 75] on div "Fresh & Bright ( citrus bursts, crisp fruits, clean) Button" at bounding box center [504, 75] width 210 height 42
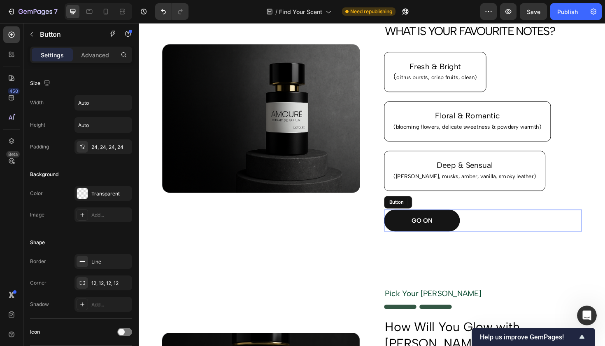
click at [489, 232] on div "GO ON Button" at bounding box center [504, 231] width 210 height 23
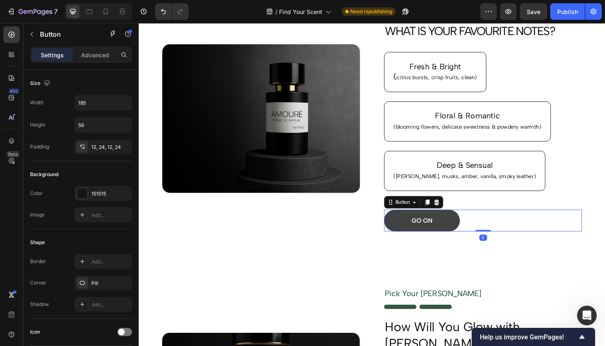
click at [468, 230] on button "GO ON" at bounding box center [439, 231] width 80 height 23
click at [428, 213] on icon at bounding box center [430, 212] width 7 height 7
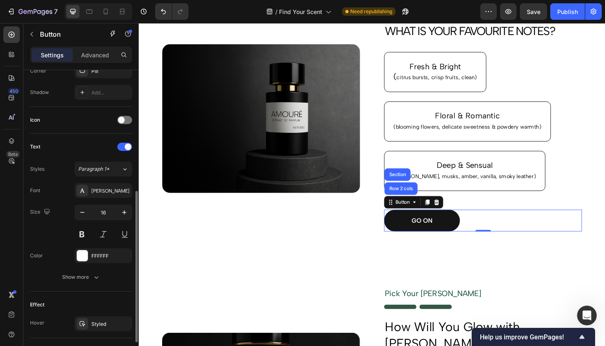
scroll to position [292, 0]
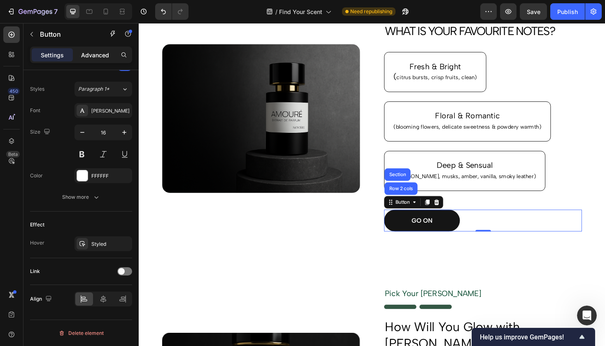
click at [98, 58] on p "Advanced" at bounding box center [95, 55] width 28 height 9
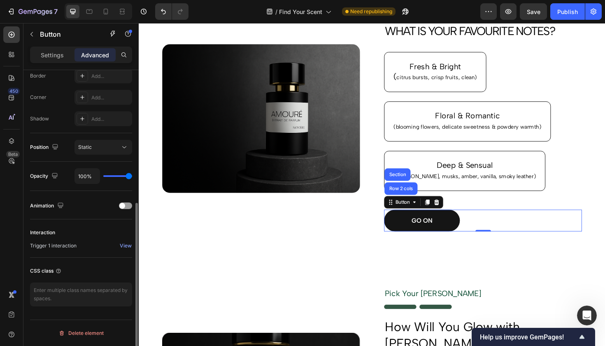
scroll to position [231, 0]
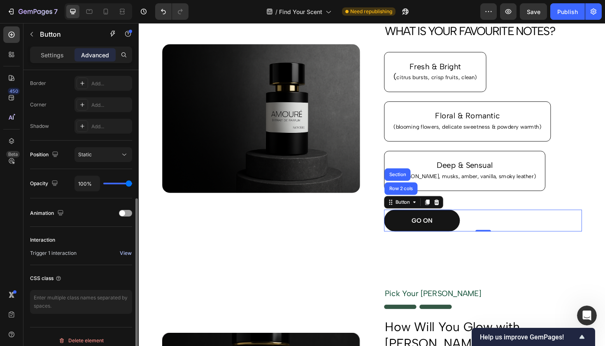
click at [124, 253] on div "View" at bounding box center [126, 252] width 12 height 7
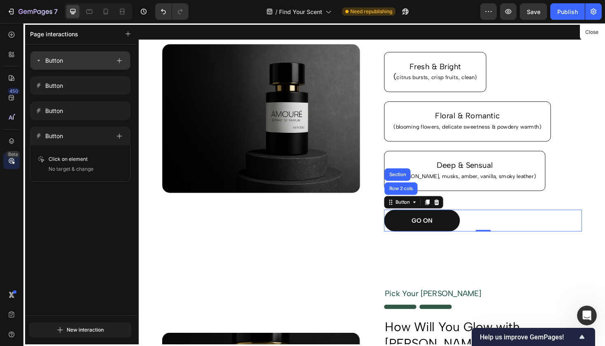
click at [91, 60] on div "Button" at bounding box center [72, 61] width 75 height 12
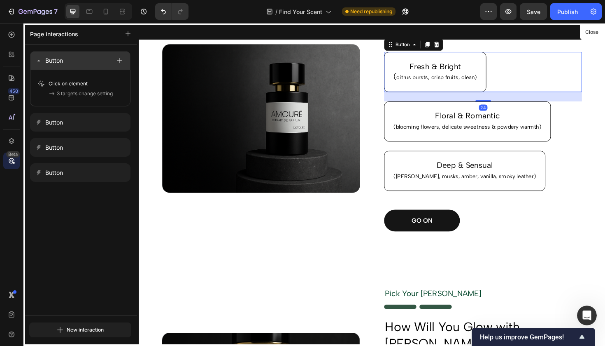
scroll to position [164, 0]
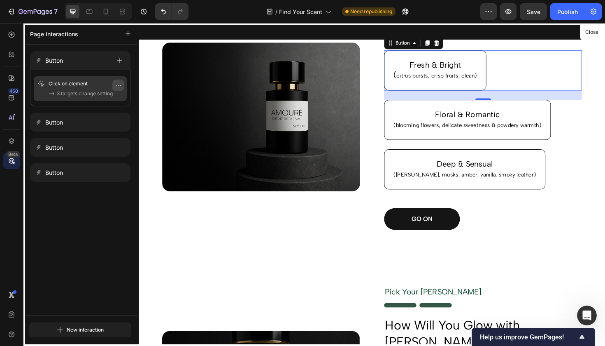
click at [116, 84] on icon "button" at bounding box center [118, 85] width 7 height 7
click at [100, 135] on button "Delete" at bounding box center [94, 135] width 54 height 15
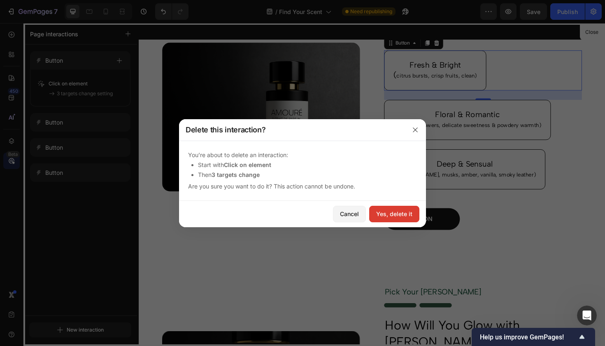
click at [392, 211] on div "Yes, delete it" at bounding box center [394, 213] width 36 height 9
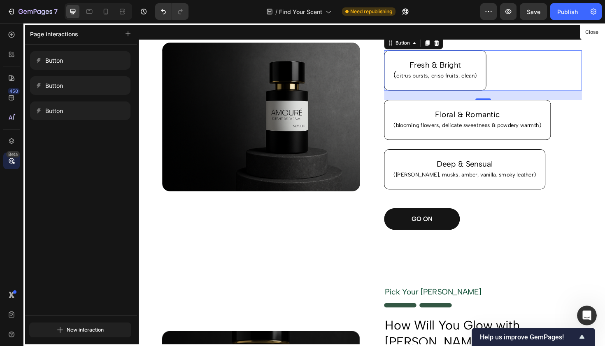
click at [438, 116] on div at bounding box center [386, 193] width 494 height 341
click at [95, 59] on div "Button" at bounding box center [72, 61] width 75 height 12
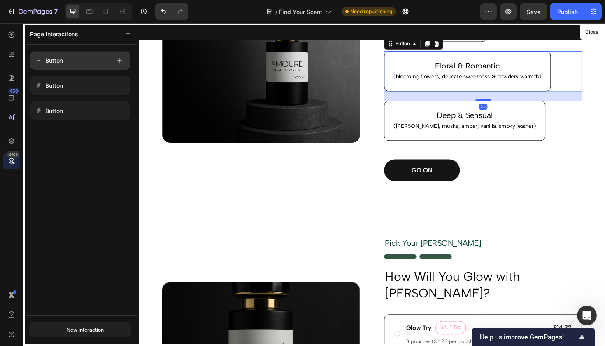
scroll to position [217, 0]
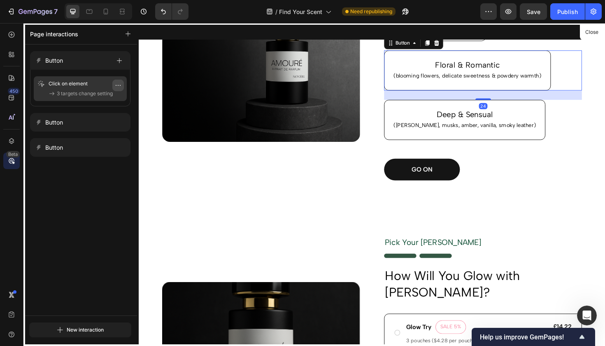
click at [117, 84] on icon "button" at bounding box center [118, 85] width 7 height 7
click at [91, 138] on span "Delete" at bounding box center [91, 135] width 15 height 8
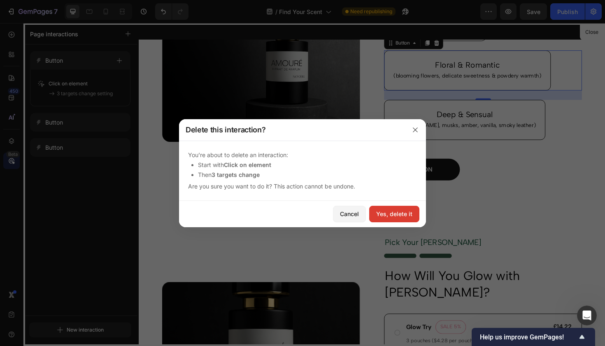
click at [382, 211] on div "Yes, delete it" at bounding box center [394, 213] width 36 height 9
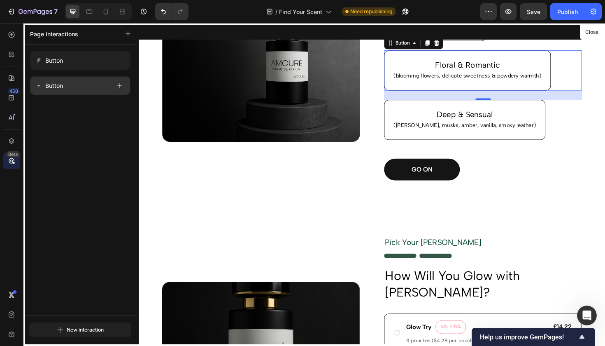
click at [92, 85] on div "Button" at bounding box center [72, 86] width 75 height 12
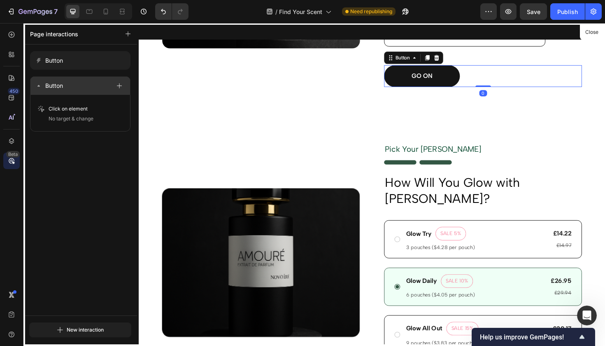
scroll to position [331, 0]
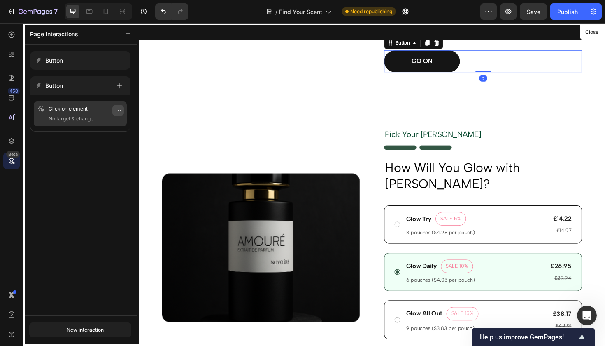
click at [116, 109] on icon "button" at bounding box center [118, 110] width 7 height 7
click at [94, 161] on span "Delete" at bounding box center [91, 160] width 15 height 8
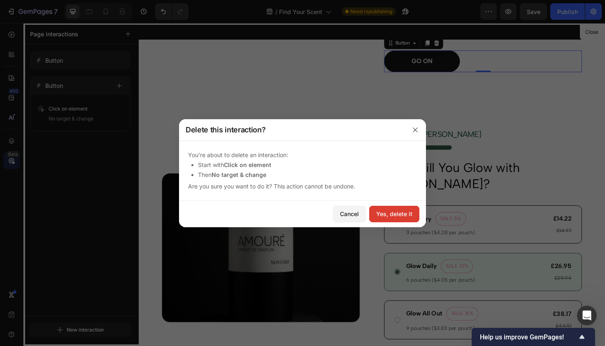
click at [390, 210] on div "Yes, delete it" at bounding box center [394, 213] width 36 height 9
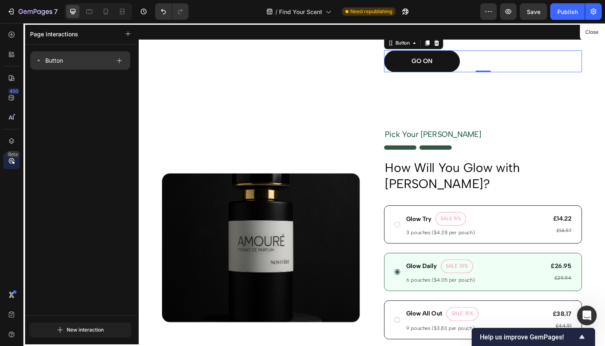
click at [78, 66] on div "Button" at bounding box center [72, 61] width 75 height 12
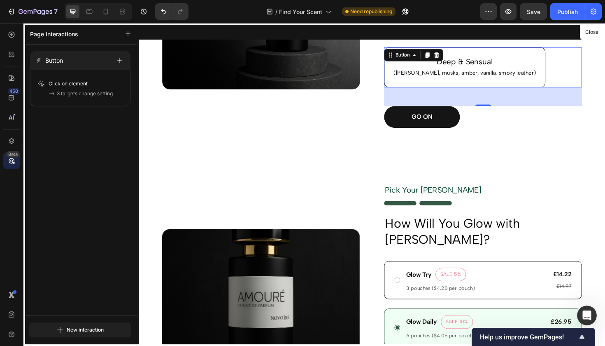
scroll to position [269, 0]
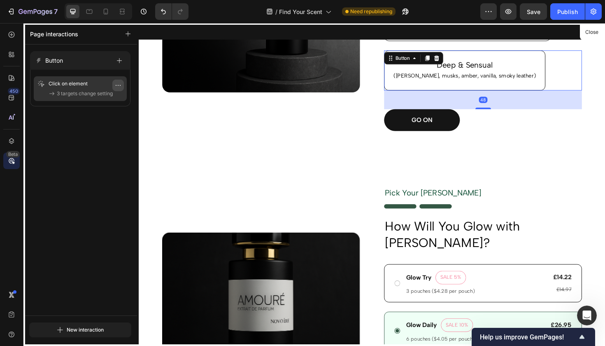
click at [122, 84] on button "button" at bounding box center [118, 85] width 12 height 12
click at [103, 132] on button "Delete" at bounding box center [94, 135] width 54 height 15
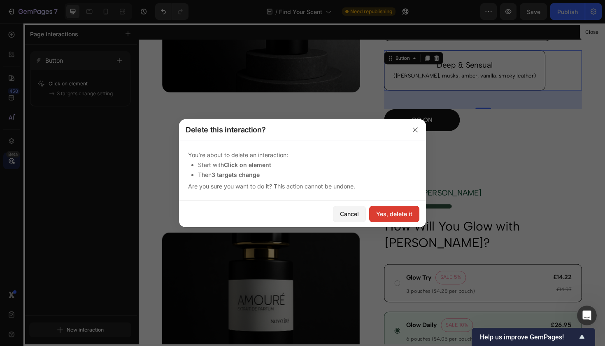
click at [398, 213] on div "Yes, delete it" at bounding box center [394, 213] width 36 height 9
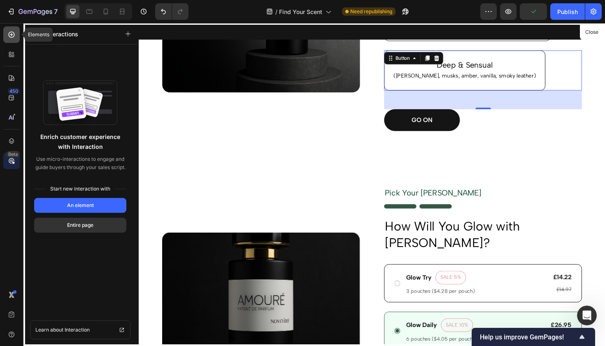
click at [12, 37] on icon at bounding box center [11, 34] width 8 height 8
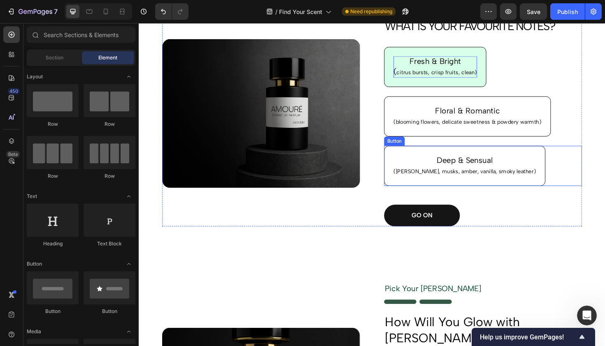
scroll to position [161, 0]
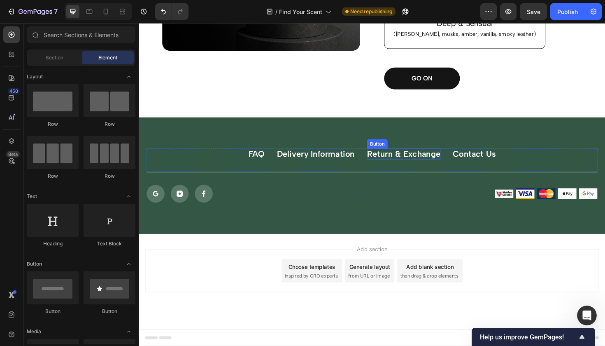
scroll to position [313, 0]
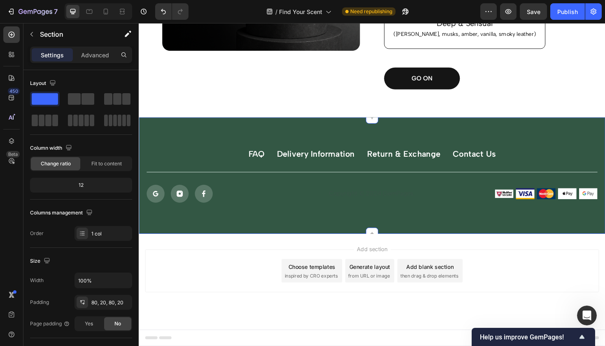
click at [455, 135] on div "FAQ Button Delivery Information Button Return & Exchange Button Contact Us Butt…" at bounding box center [386, 184] width 494 height 123
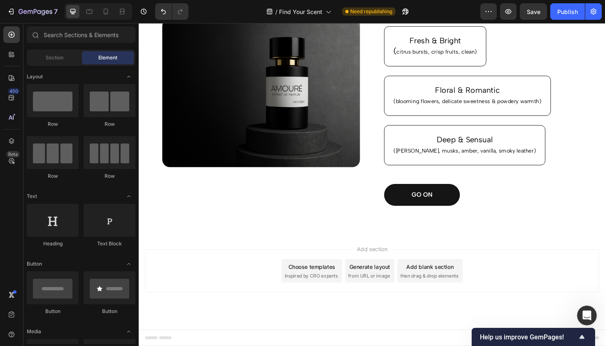
scroll to position [190, 0]
click at [12, 54] on icon at bounding box center [11, 54] width 8 height 8
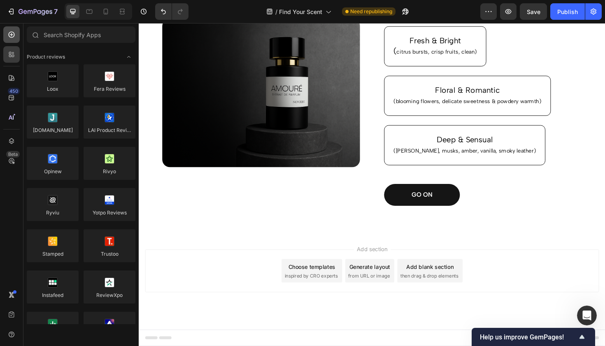
click at [13, 42] on div at bounding box center [11, 34] width 16 height 16
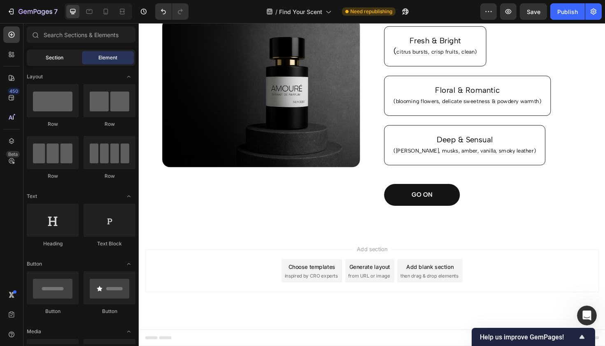
click at [51, 54] on span "Section" at bounding box center [55, 57] width 18 height 7
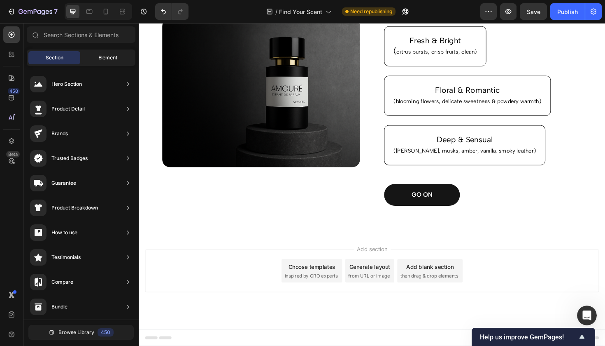
click at [105, 59] on span "Element" at bounding box center [107, 57] width 19 height 7
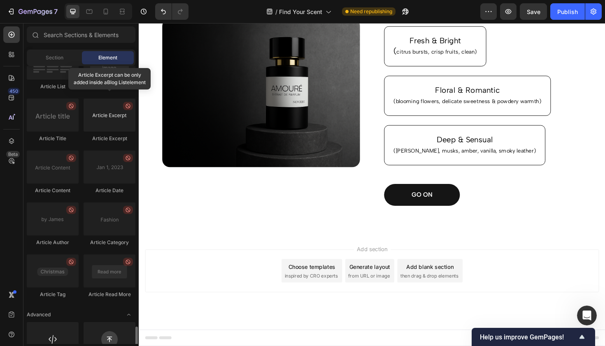
scroll to position [2165, 0]
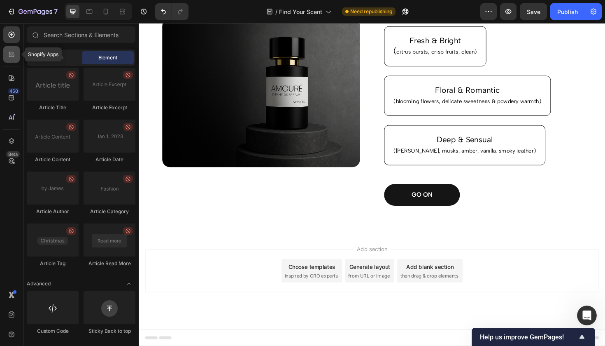
click at [14, 51] on icon at bounding box center [11, 54] width 8 height 8
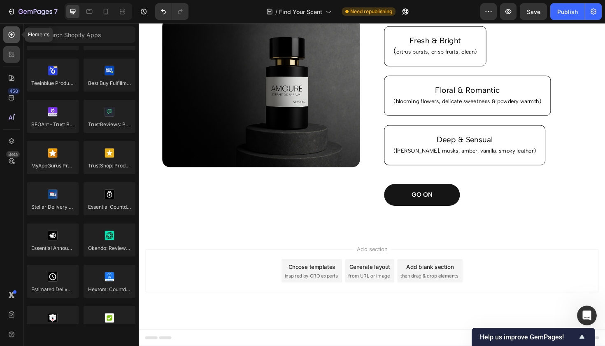
click at [13, 33] on icon at bounding box center [11, 34] width 8 height 8
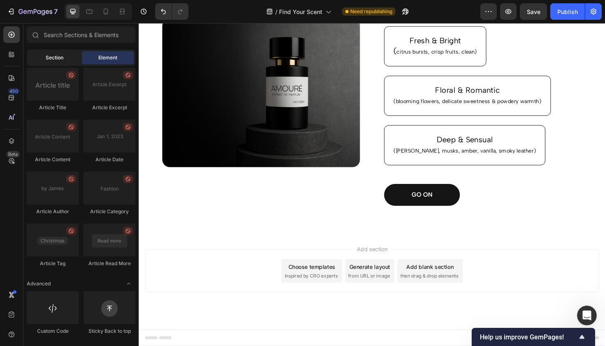
click at [46, 53] on div "Section" at bounding box center [54, 57] width 52 height 13
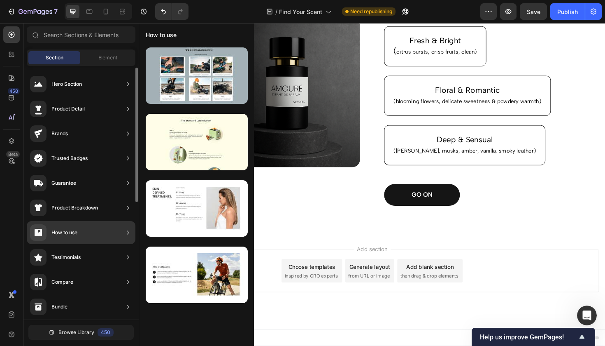
scroll to position [224, 0]
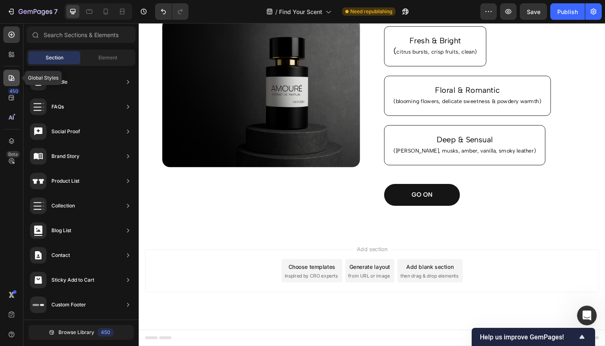
click at [13, 79] on icon at bounding box center [12, 78] width 6 height 6
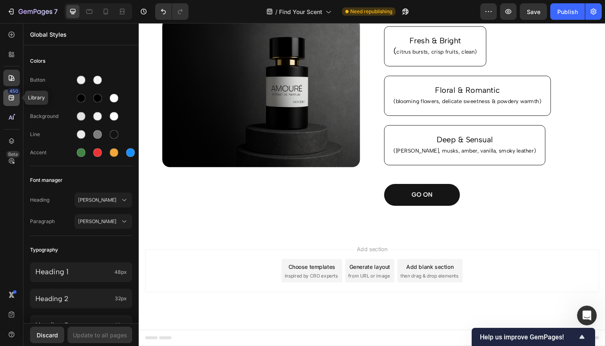
click at [16, 96] on div "450" at bounding box center [11, 97] width 16 height 16
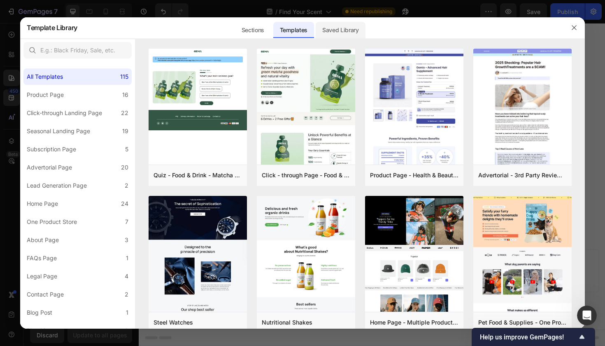
click at [338, 36] on div "Saved Library" at bounding box center [341, 30] width 50 height 16
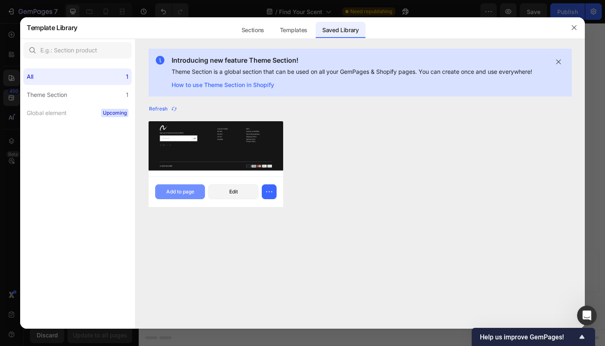
click at [187, 194] on div "Add to page" at bounding box center [180, 191] width 28 height 7
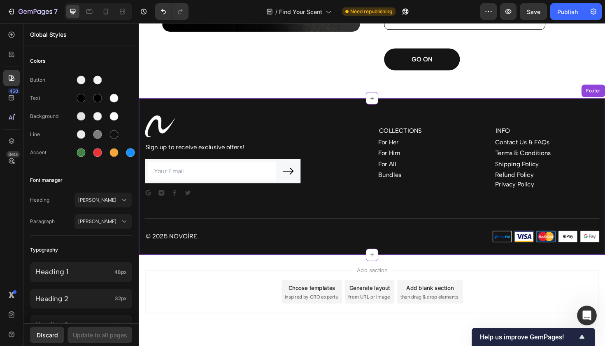
scroll to position [355, 0]
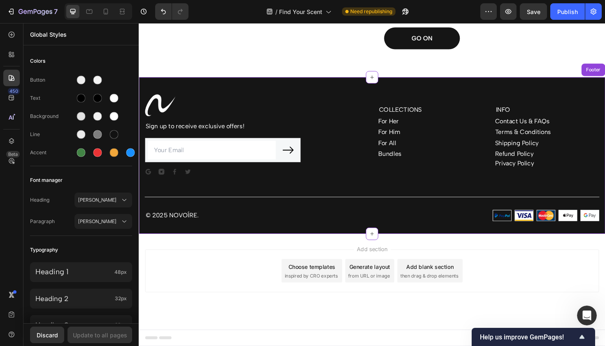
click at [477, 263] on div "Add section Choose templates inspired by CRO experts Generate layout from URL o…" at bounding box center [385, 284] width 481 height 45
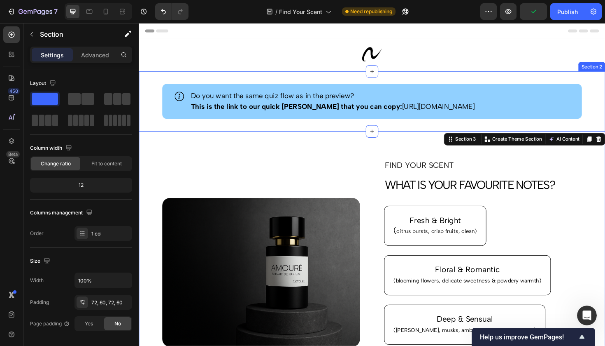
click at [580, 79] on div "Icon Do you want the same quiz flow as in the preview? This is the link to our …" at bounding box center [386, 105] width 494 height 63
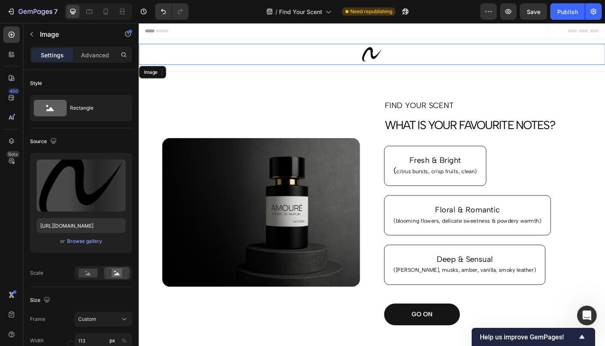
click at [390, 56] on img at bounding box center [386, 56] width 47 height 22
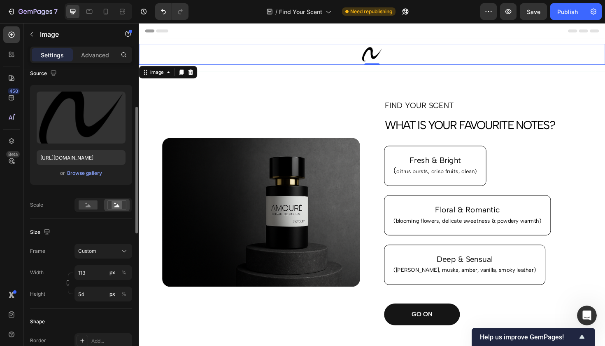
scroll to position [74, 0]
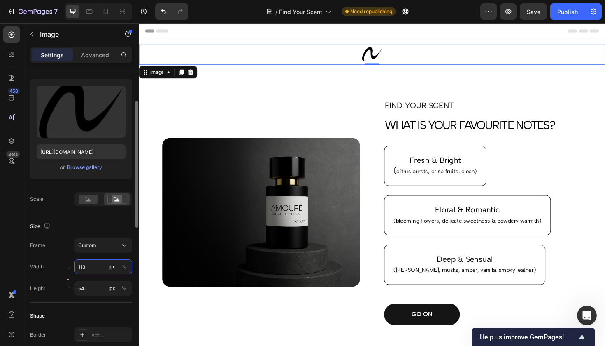
click at [87, 268] on input "113" at bounding box center [104, 266] width 58 height 15
drag, startPoint x: 87, startPoint y: 268, endPoint x: 71, endPoint y: 264, distance: 16.4
click at [71, 264] on div "Width 113 px %" at bounding box center [81, 266] width 102 height 15
click at [88, 287] on input "54" at bounding box center [104, 287] width 58 height 15
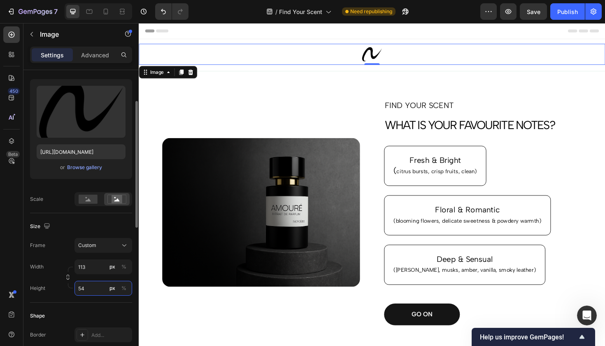
drag, startPoint x: 88, startPoint y: 287, endPoint x: 76, endPoint y: 287, distance: 12.4
click at [76, 287] on input "54" at bounding box center [104, 287] width 58 height 15
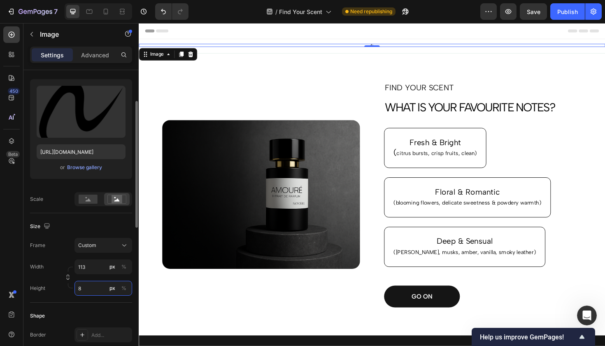
type input "80"
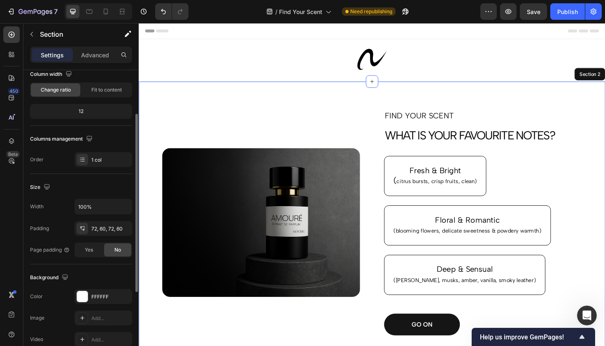
click at [255, 114] on div "Image FIND YOUR SCENT Text Block WHAT IS YOUR FAVOURITE NOTES? Heading Fresh & …" at bounding box center [386, 234] width 494 height 298
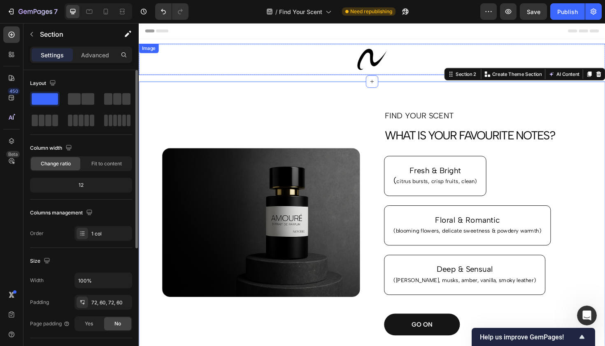
click at [415, 52] on link at bounding box center [386, 61] width 494 height 33
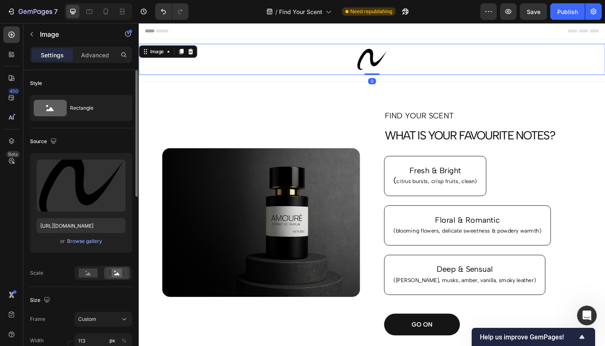
click at [440, 36] on div "Header" at bounding box center [385, 31] width 481 height 16
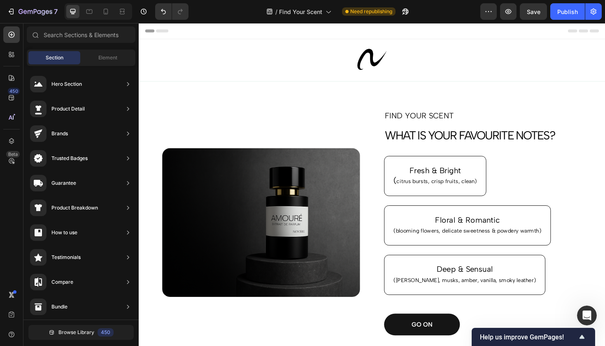
click at [157, 32] on span "Header" at bounding box center [163, 31] width 18 height 8
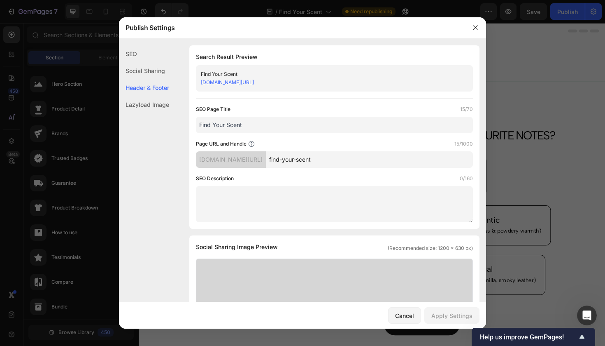
scroll to position [386, 0]
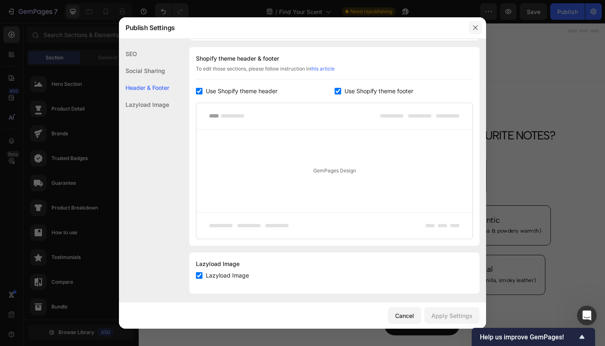
click at [477, 30] on icon "button" at bounding box center [475, 27] width 7 height 7
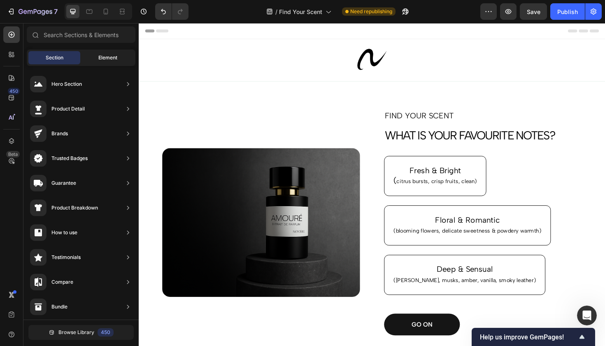
click at [110, 58] on span "Element" at bounding box center [107, 57] width 19 height 7
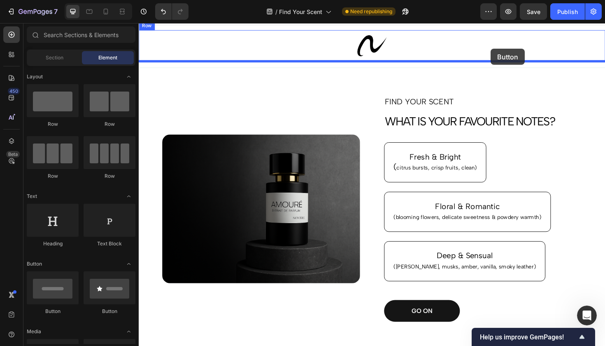
scroll to position [0, 0]
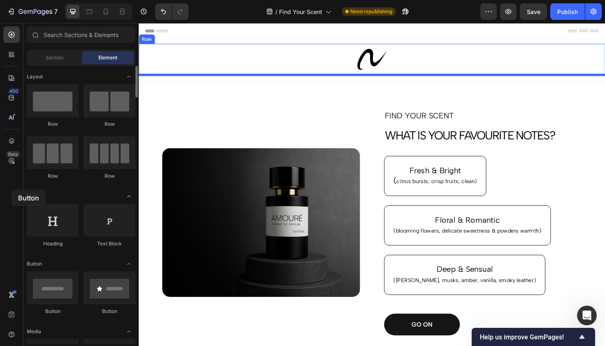
drag, startPoint x: 56, startPoint y: 299, endPoint x: 35, endPoint y: 197, distance: 103.3
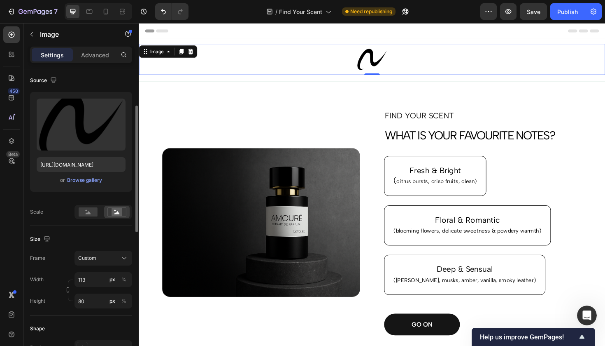
scroll to position [68, 0]
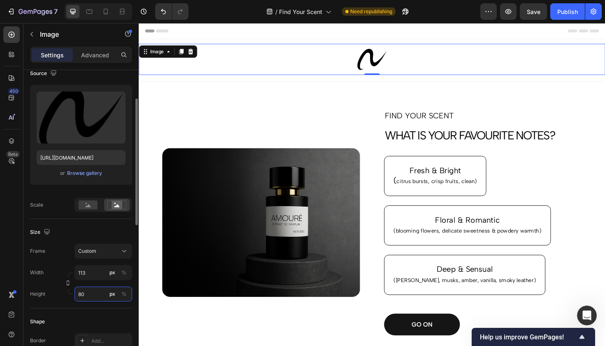
click at [86, 294] on input "80" at bounding box center [104, 293] width 58 height 15
type input "8"
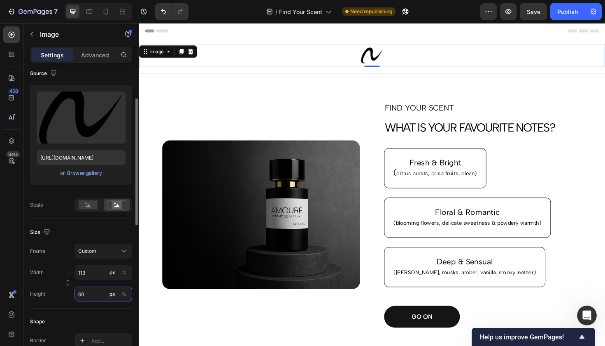
type input "60"
click at [79, 223] on div "Size Frame Custom Width 113 px % Height 60 px %" at bounding box center [81, 263] width 102 height 89
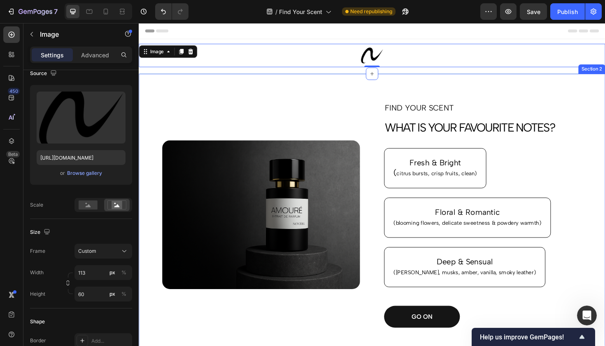
scroll to position [0, 0]
click at [493, 87] on div "Image FIND YOUR SCENT Text Block WHAT IS YOUR FAVOURITE NOTES? Heading Fresh & …" at bounding box center [386, 226] width 494 height 298
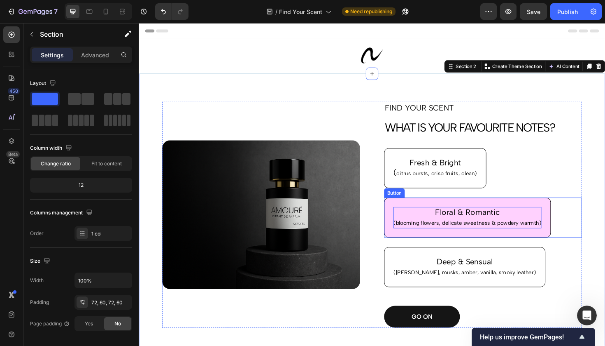
scroll to position [30, 0]
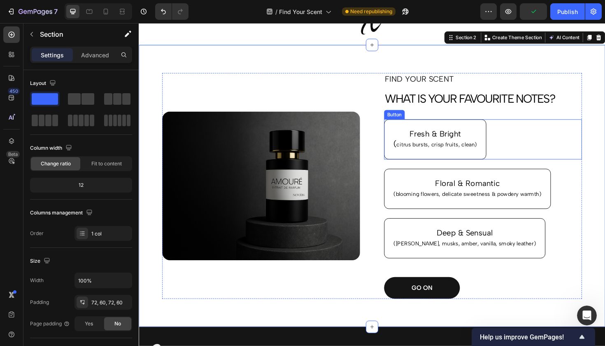
click at [517, 138] on div "Fresh & Bright ( citrus bursts, crisp fruits, clean) Button" at bounding box center [504, 146] width 210 height 42
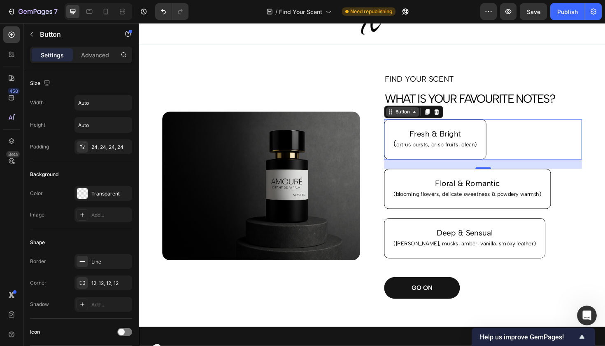
click at [423, 118] on div "Button" at bounding box center [418, 116] width 19 height 7
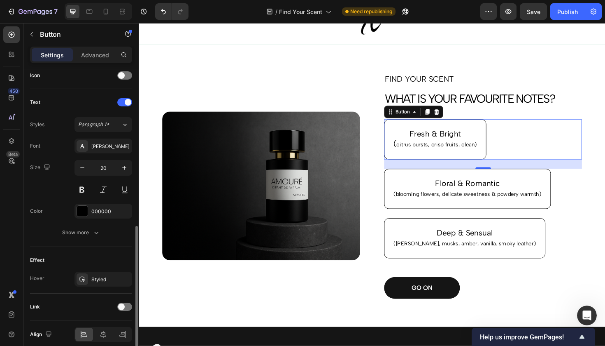
scroll to position [292, 0]
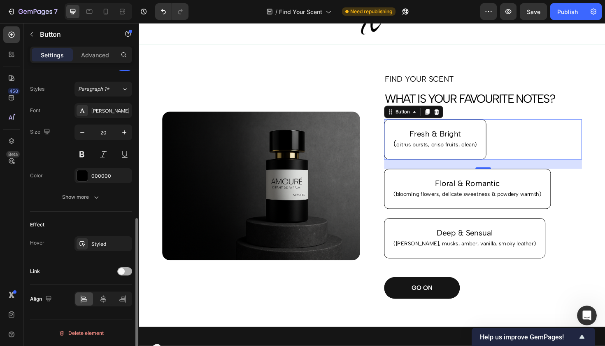
click at [125, 272] on div at bounding box center [124, 271] width 15 height 8
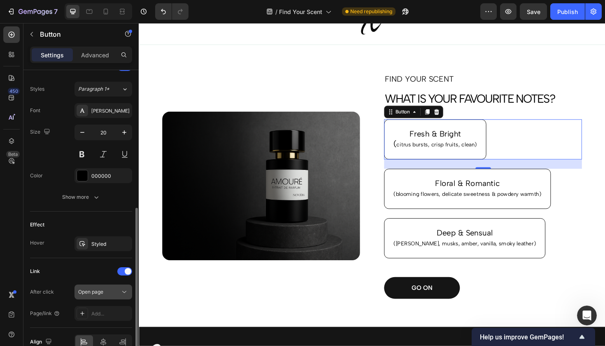
click at [115, 290] on div "Open page" at bounding box center [99, 291] width 42 height 7
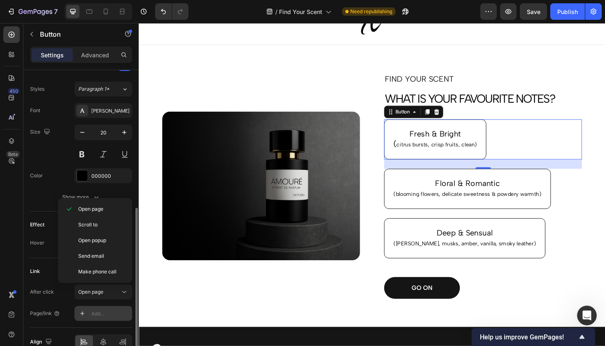
click at [82, 311] on icon at bounding box center [82, 313] width 7 height 7
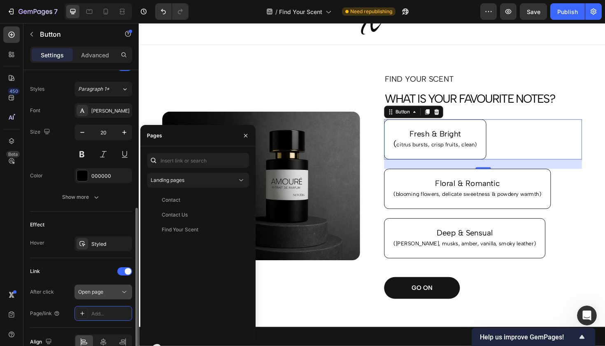
click at [98, 286] on button "Open page" at bounding box center [104, 291] width 58 height 15
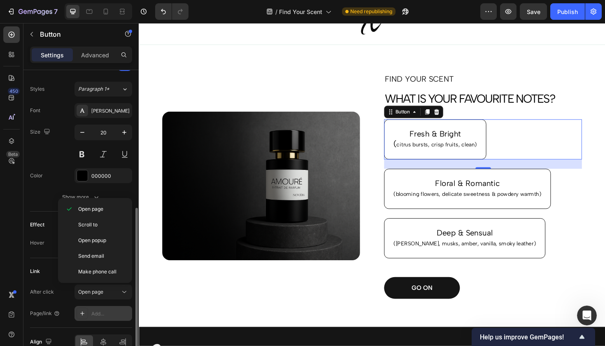
click at [81, 313] on icon at bounding box center [82, 313] width 7 height 7
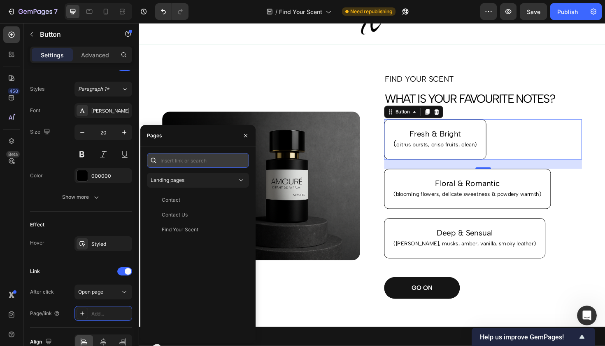
paste input "[URL][DOMAIN_NAME]"
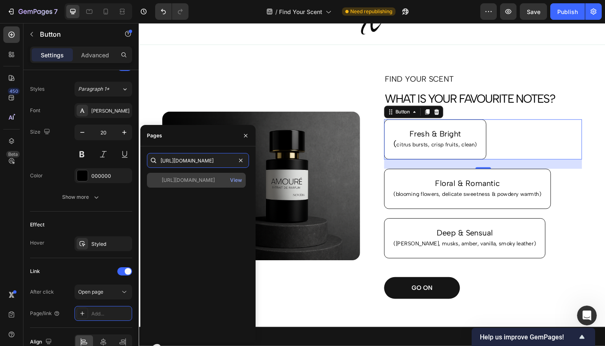
type input "[URL][DOMAIN_NAME]"
click at [199, 178] on div "[URL][DOMAIN_NAME]" at bounding box center [188, 179] width 53 height 7
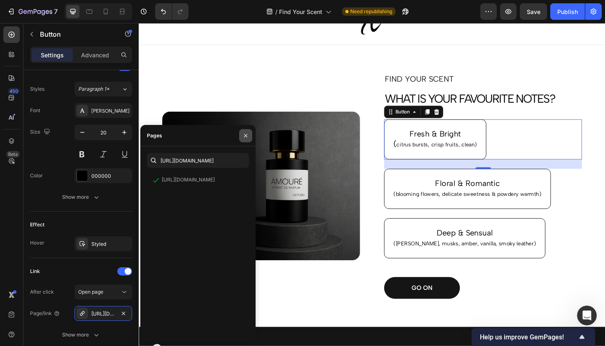
click at [244, 135] on icon "button" at bounding box center [246, 135] width 7 height 7
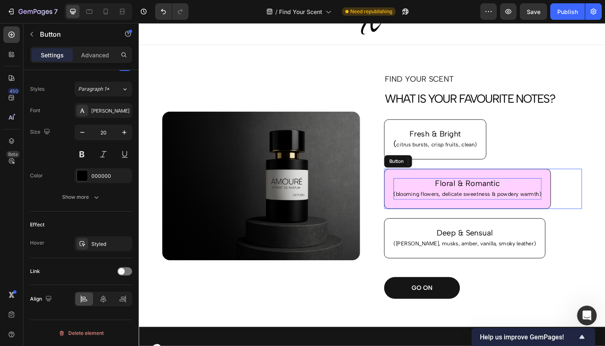
click at [561, 194] on p "Floral & Romantic (blooming flowers, delicate sweetness & powdery warmth)" at bounding box center [487, 198] width 157 height 23
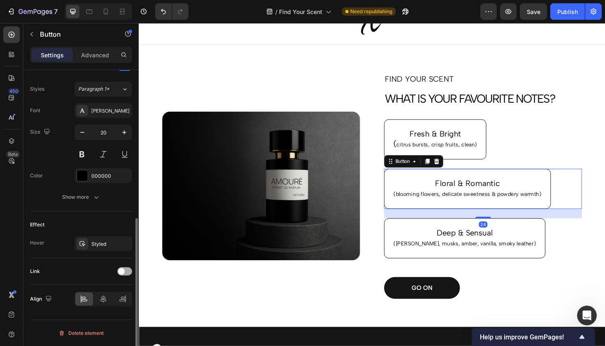
click at [126, 273] on div at bounding box center [124, 271] width 15 height 8
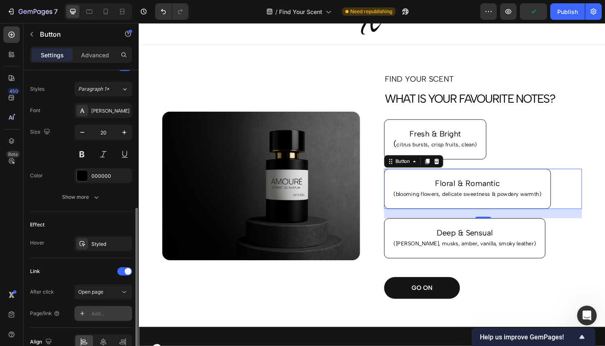
click at [105, 312] on div "Add..." at bounding box center [110, 313] width 39 height 7
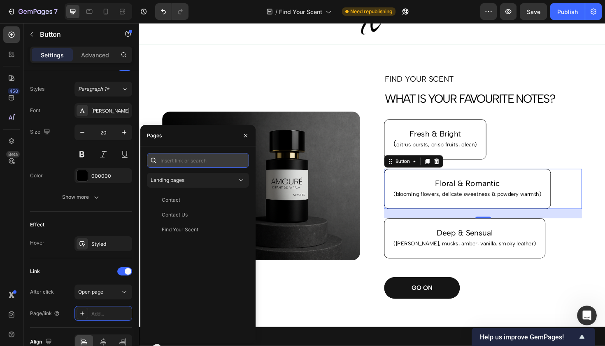
click at [176, 166] on input "text" at bounding box center [198, 160] width 102 height 15
paste input "[URL][DOMAIN_NAME]"
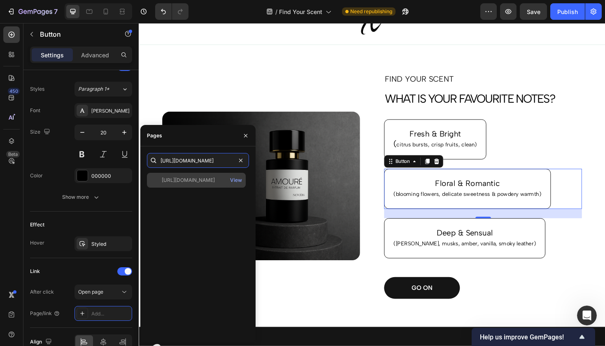
type input "[URL][DOMAIN_NAME]"
click at [197, 178] on div "[URL][DOMAIN_NAME]" at bounding box center [188, 179] width 53 height 7
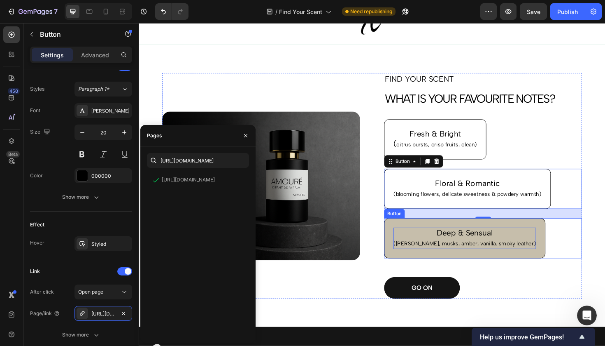
click at [524, 245] on p "Deep & Sensual ([PERSON_NAME], musks, amber, vanilla, smoky leather)" at bounding box center [484, 250] width 151 height 23
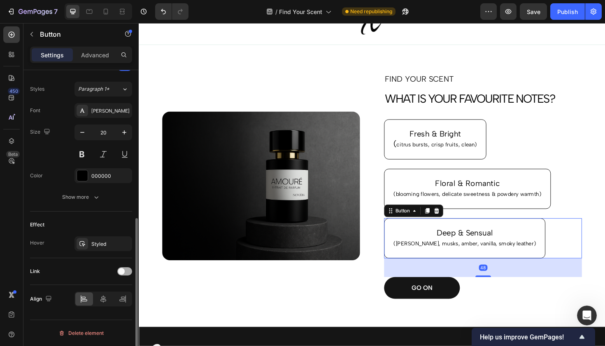
click at [123, 271] on span at bounding box center [121, 271] width 7 height 7
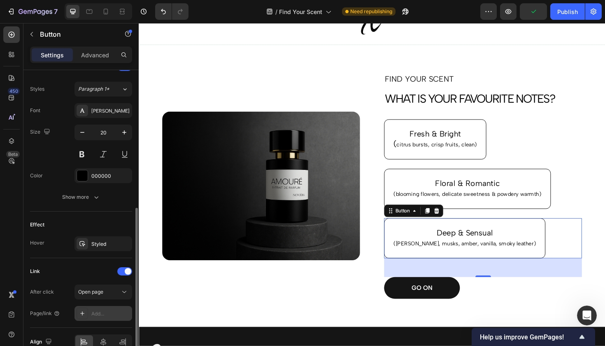
click at [103, 310] on div "Add..." at bounding box center [110, 313] width 39 height 7
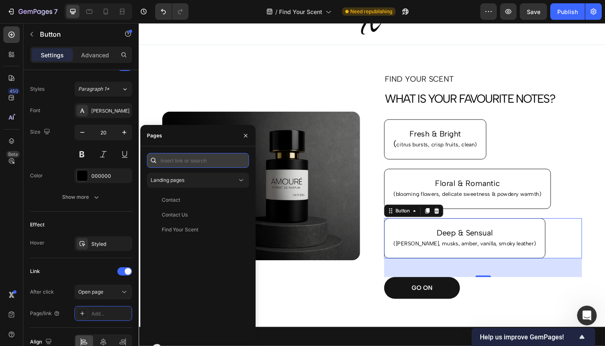
click at [196, 160] on input "text" at bounding box center [198, 160] width 102 height 15
paste input "[URL][DOMAIN_NAME]"
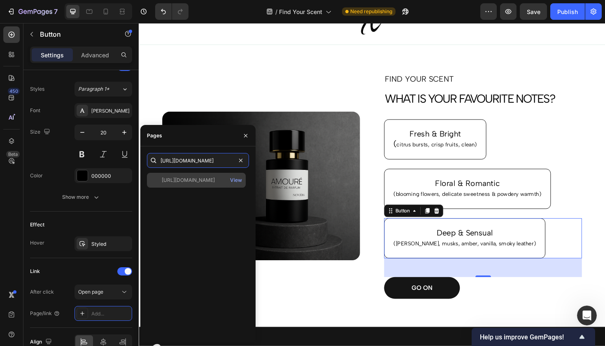
type input "[URL][DOMAIN_NAME]"
click at [188, 182] on div "[URL][DOMAIN_NAME]" at bounding box center [188, 179] width 53 height 7
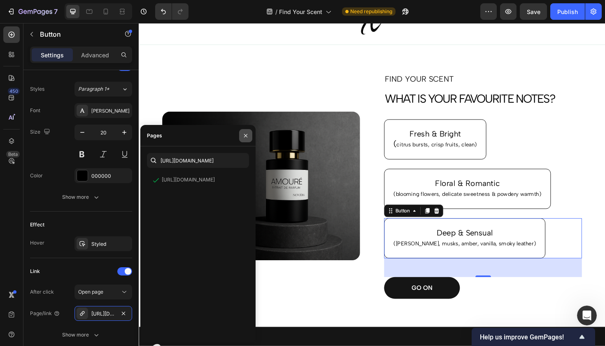
click at [246, 135] on icon "button" at bounding box center [245, 134] width 3 height 3
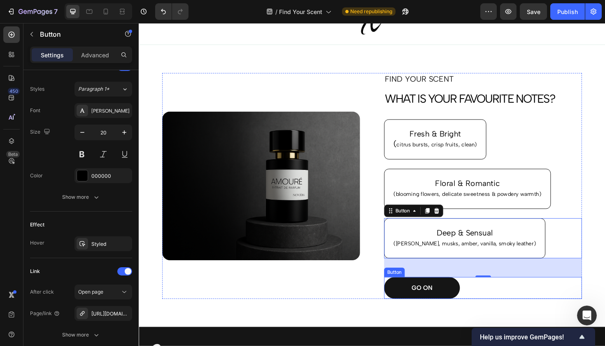
click at [488, 306] on div "GO ON Button" at bounding box center [504, 303] width 210 height 23
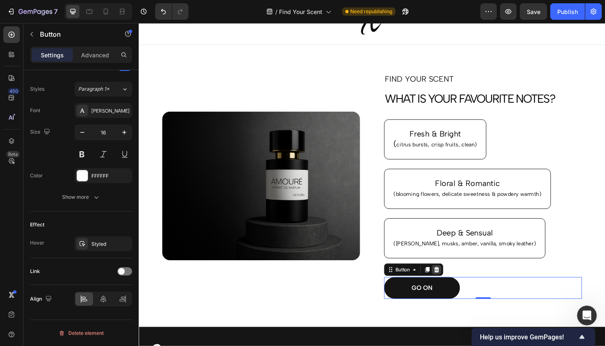
click at [456, 285] on icon at bounding box center [454, 284] width 5 height 6
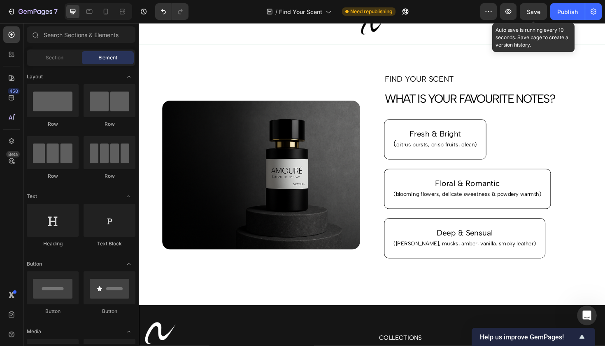
click at [535, 12] on span "Save" at bounding box center [534, 11] width 14 height 7
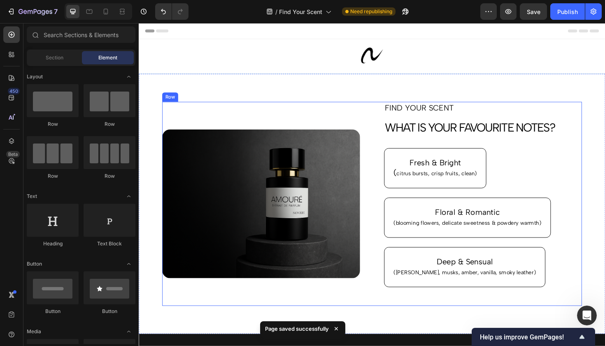
scroll to position [0, 0]
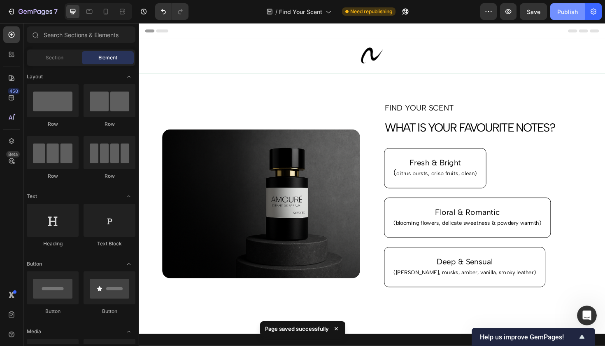
click at [570, 12] on div "Publish" at bounding box center [568, 11] width 21 height 9
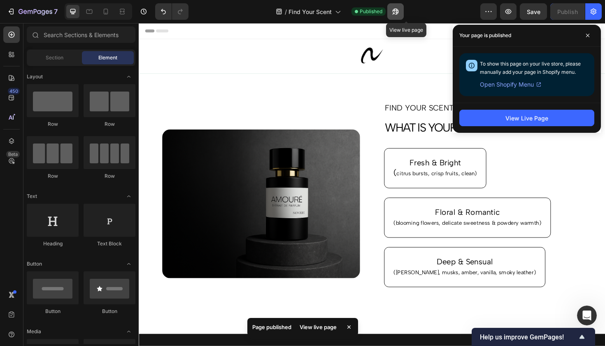
click at [402, 13] on button "button" at bounding box center [396, 11] width 16 height 16
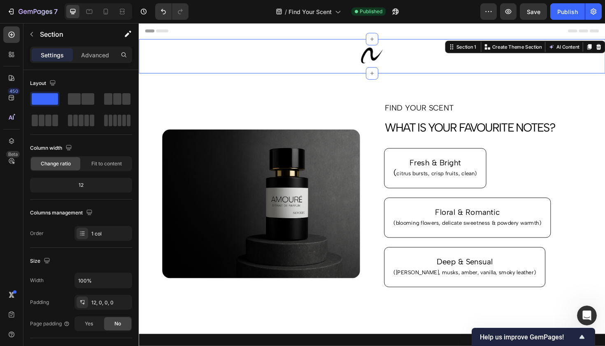
click at [420, 75] on div "Image Row" at bounding box center [386, 60] width 494 height 31
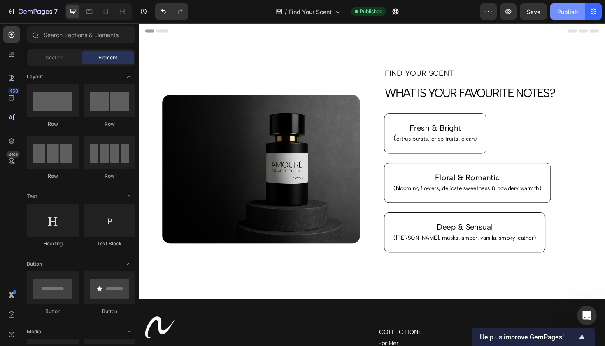
click at [575, 15] on div "Publish" at bounding box center [568, 11] width 21 height 9
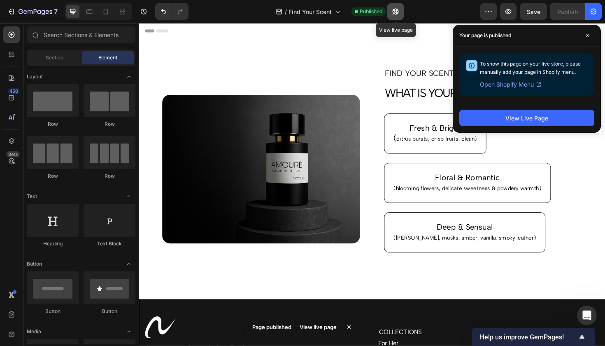
click at [395, 14] on icon "button" at bounding box center [394, 13] width 2 height 2
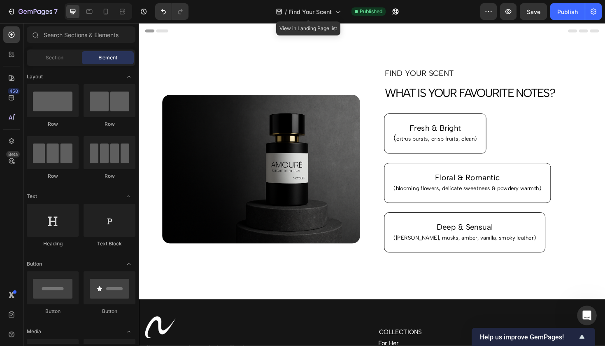
click at [308, 21] on div "/ Find Your Scent" at bounding box center [308, 12] width 73 height 20
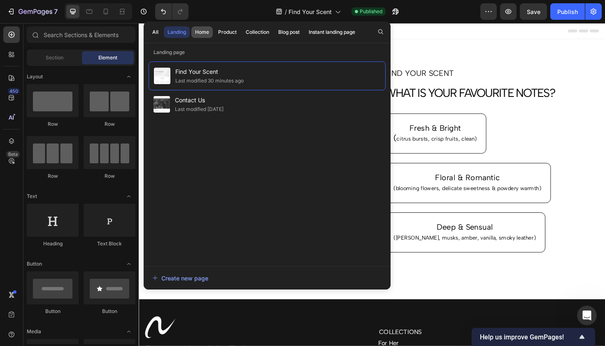
click at [202, 33] on div "Home" at bounding box center [202, 31] width 14 height 7
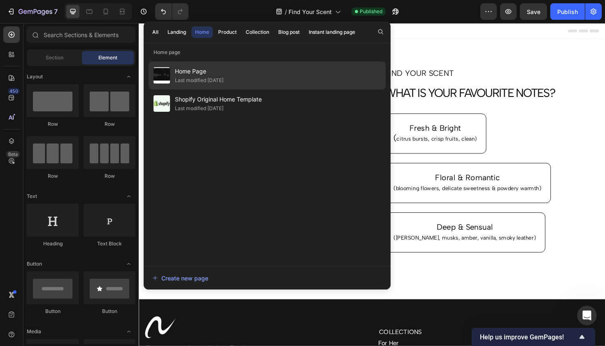
click at [190, 79] on div "Last modified [DATE]" at bounding box center [199, 80] width 49 height 8
